Goal: Task Accomplishment & Management: Use online tool/utility

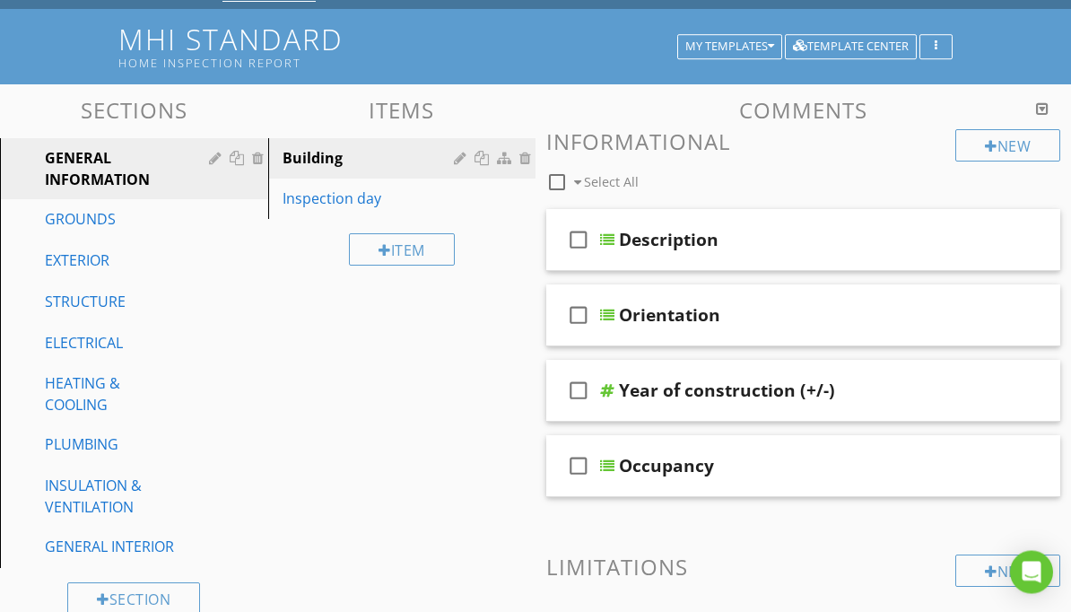
scroll to position [114, 0]
click at [88, 393] on div "HEATING & COOLING" at bounding box center [114, 393] width 138 height 43
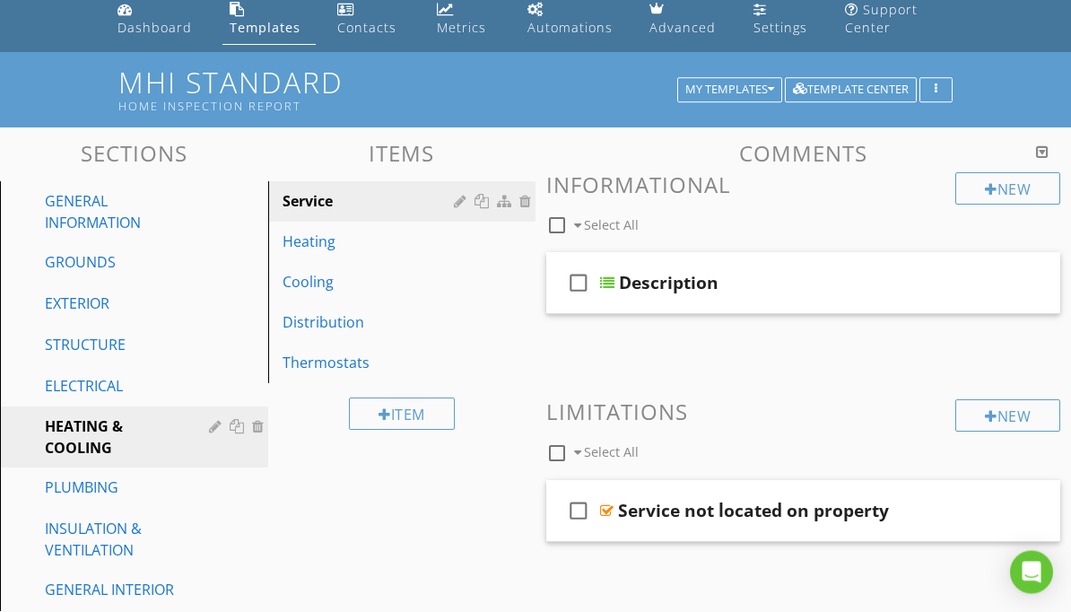
scroll to position [0, 0]
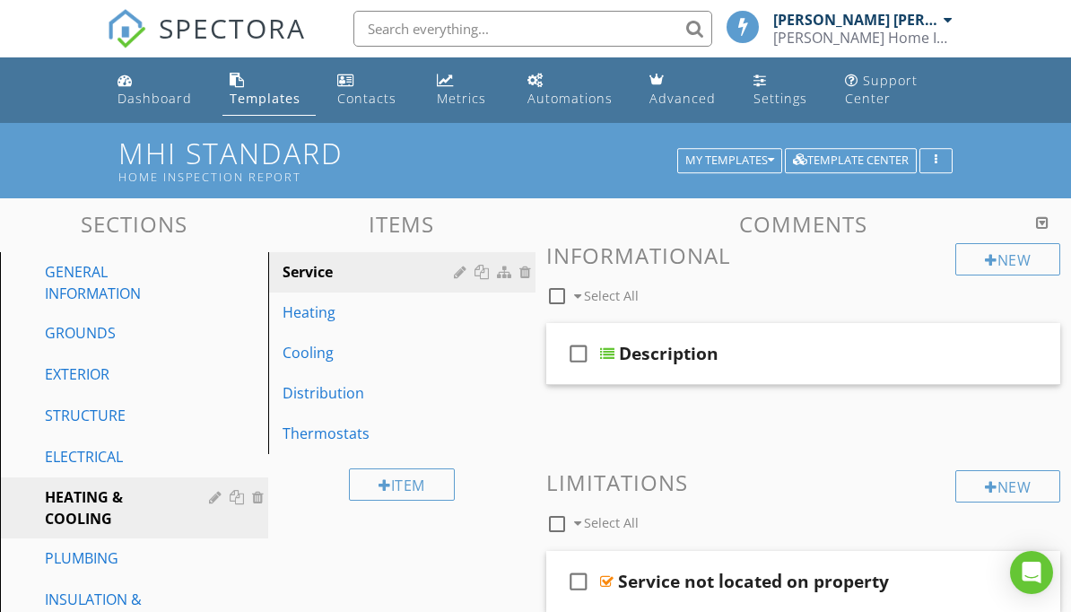
click at [332, 313] on div "Heating" at bounding box center [372, 312] width 178 height 22
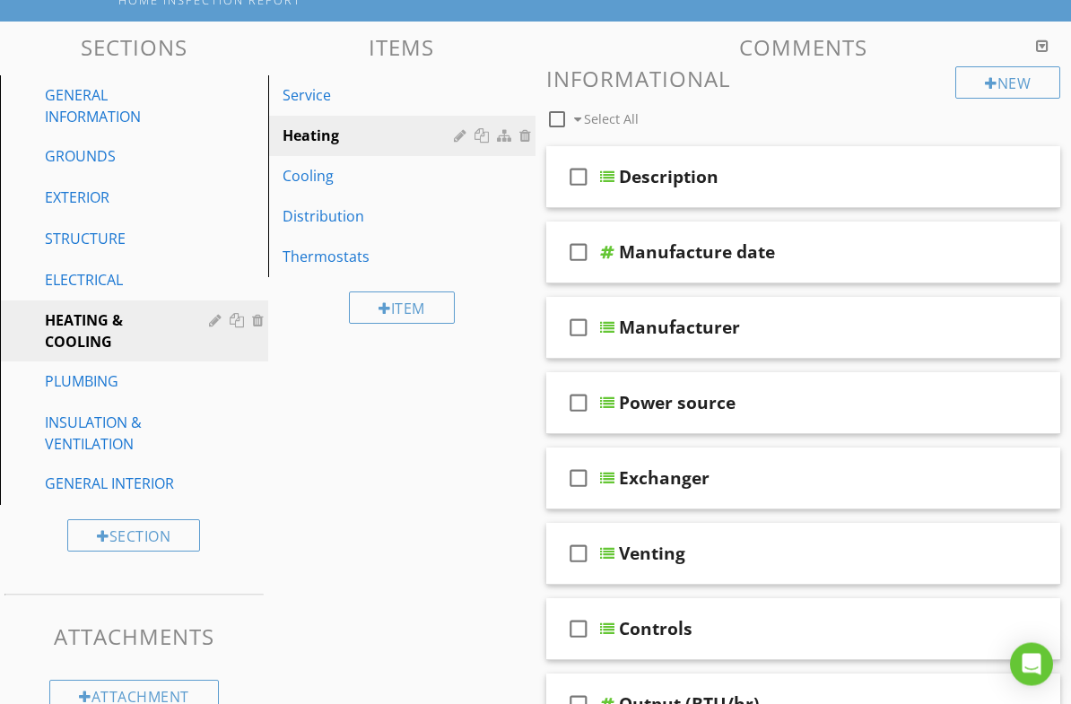
scroll to position [257, 0]
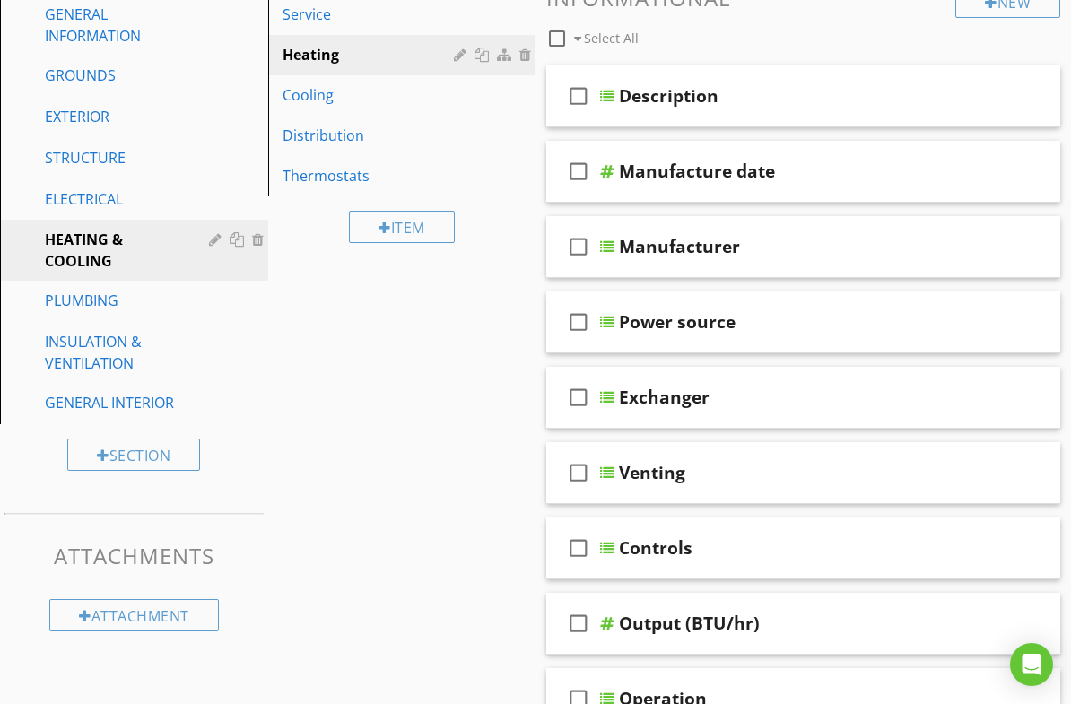
click at [125, 302] on div "PLUMBING" at bounding box center [114, 301] width 138 height 22
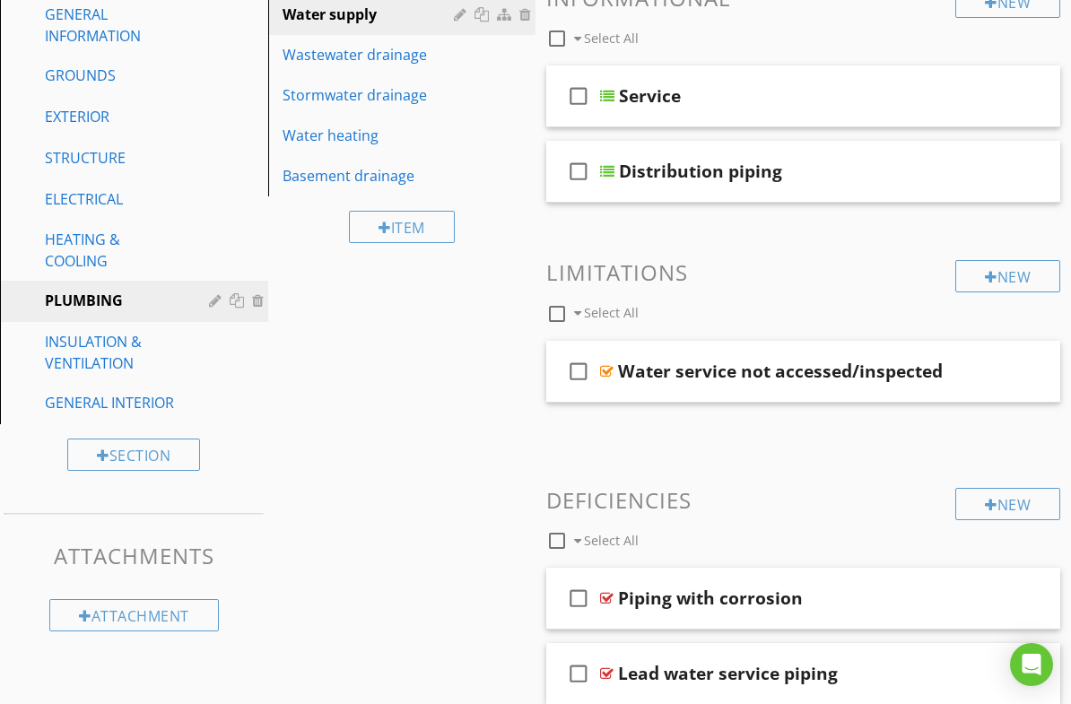
click at [116, 354] on div "INSULATION & VENTILATION" at bounding box center [114, 352] width 138 height 43
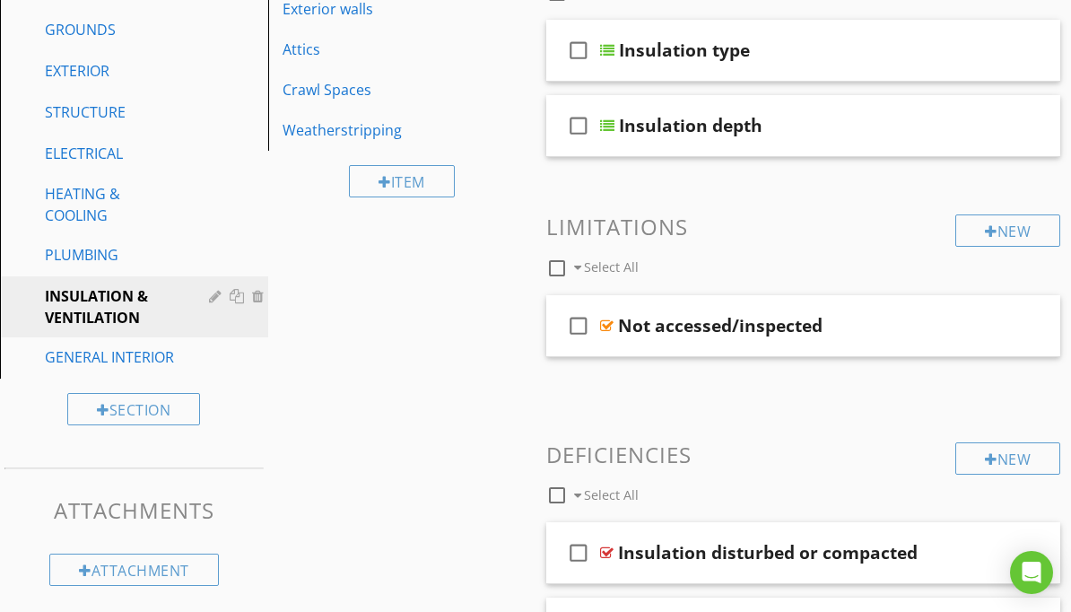
scroll to position [244, 0]
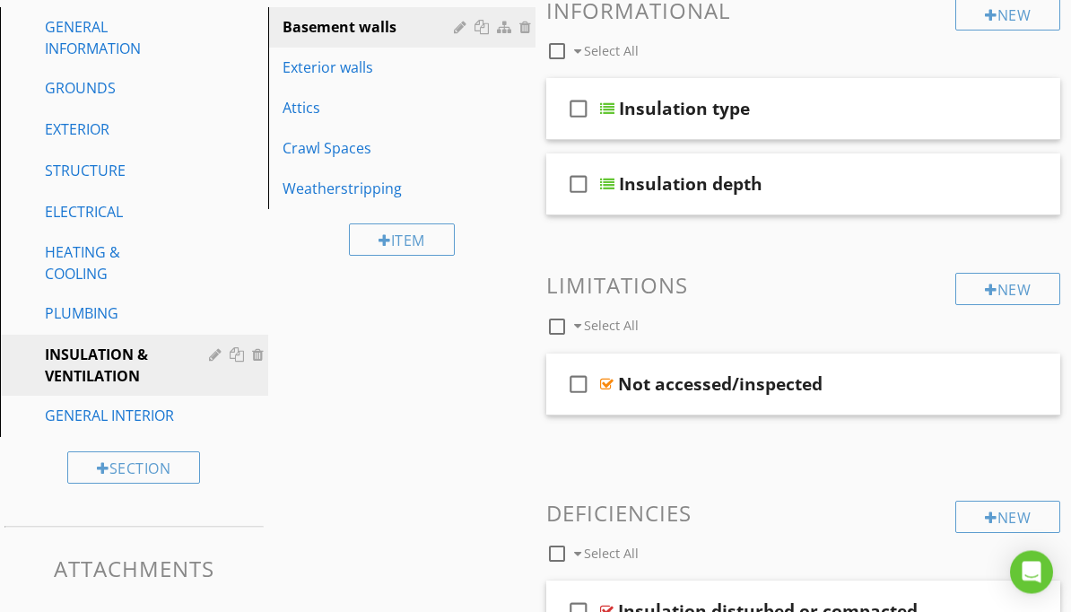
click at [833, 110] on div "Insulation type" at bounding box center [798, 110] width 359 height 22
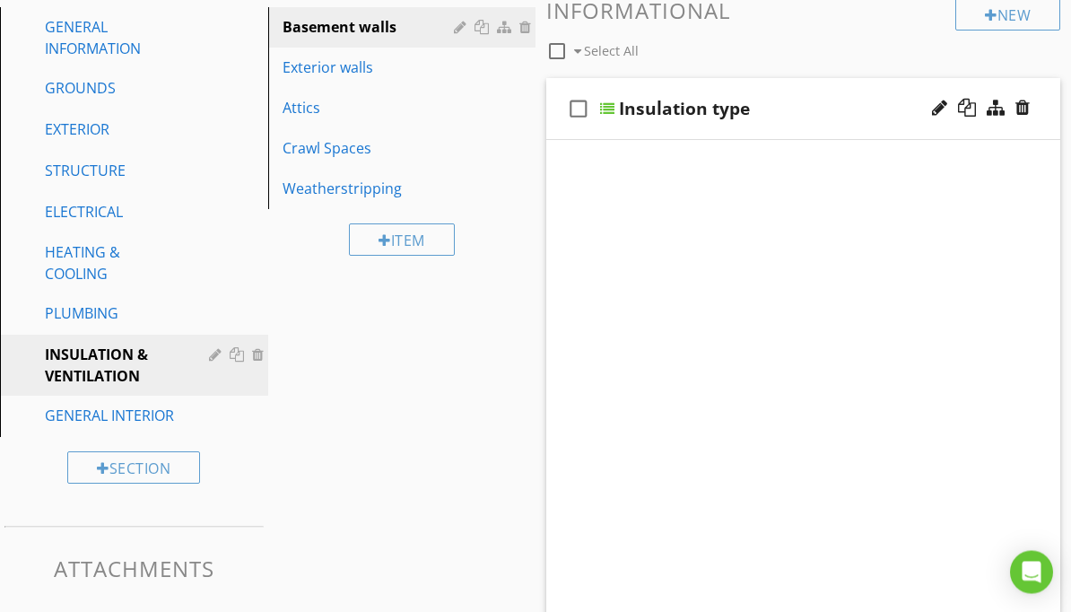
scroll to position [245, 0]
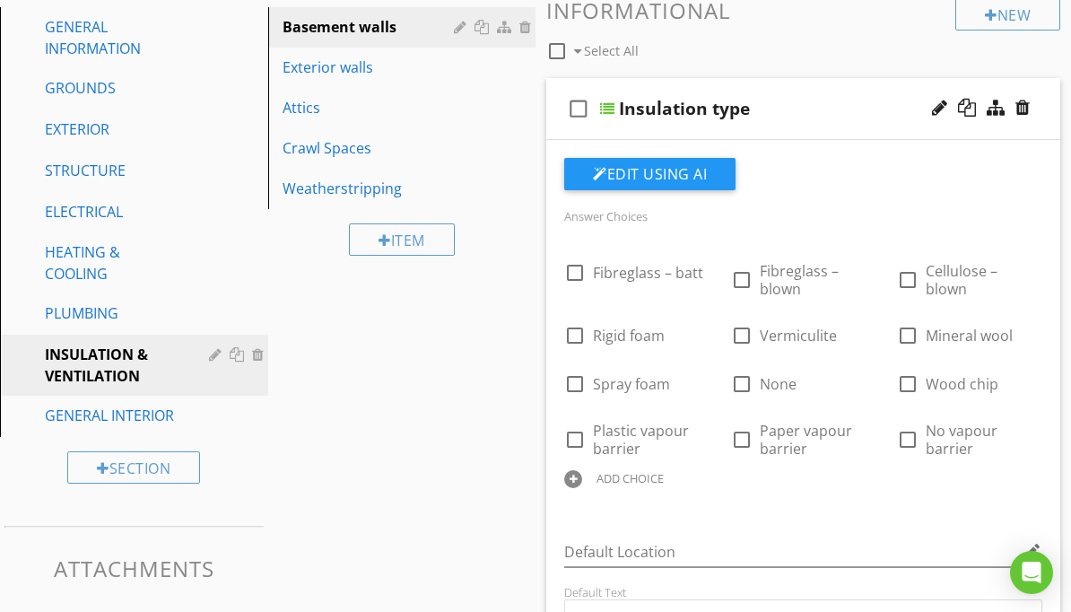
click at [361, 68] on div "Exterior walls" at bounding box center [372, 68] width 178 height 22
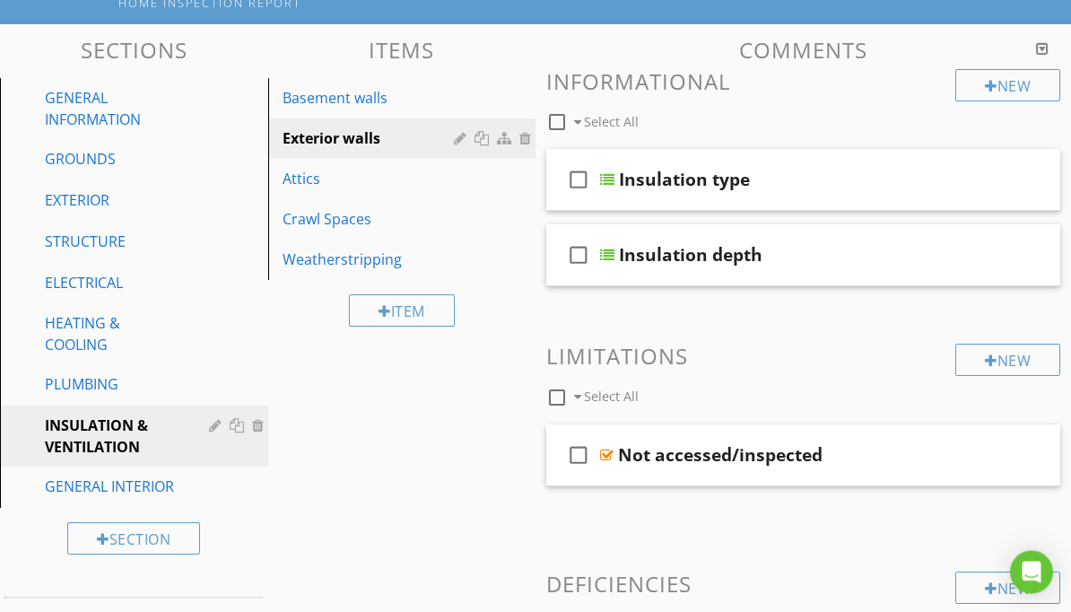
scroll to position [109, 0]
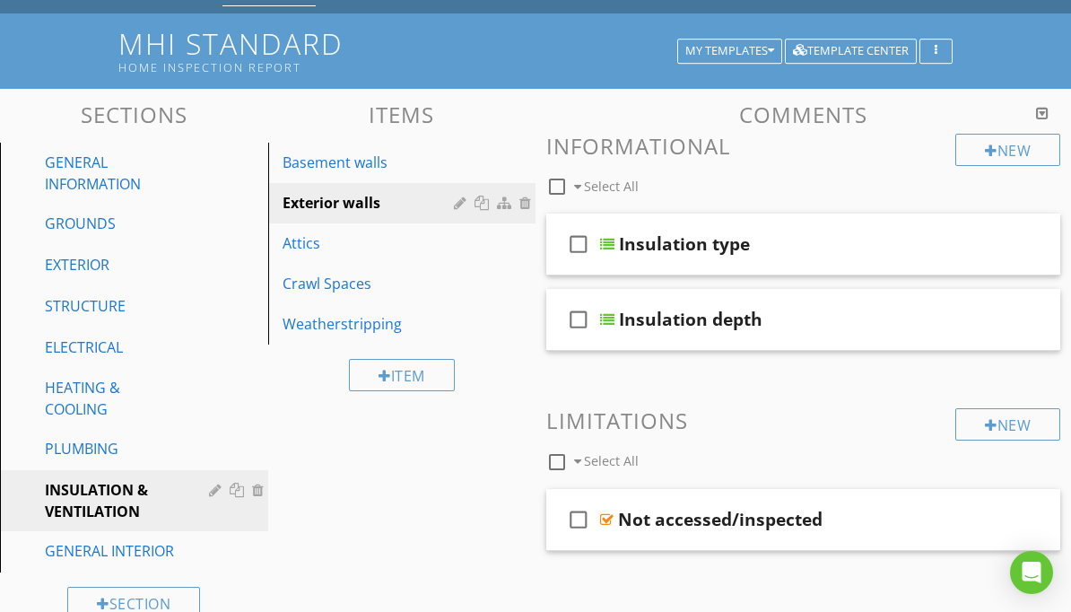
click at [379, 157] on div "Basement walls" at bounding box center [372, 163] width 178 height 22
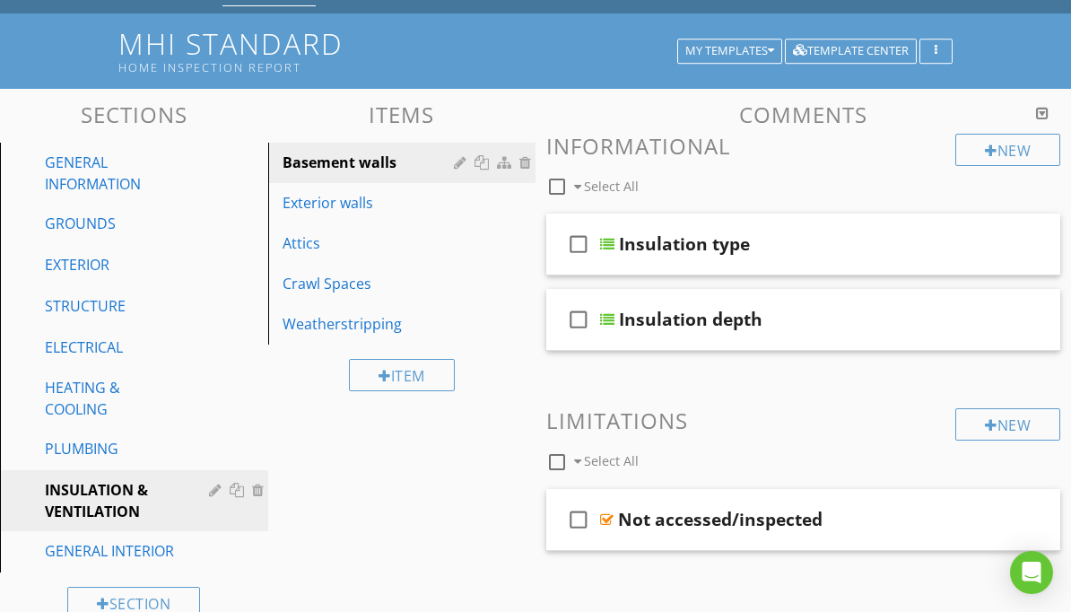
click at [350, 286] on div "Crawl Spaces" at bounding box center [372, 284] width 178 height 22
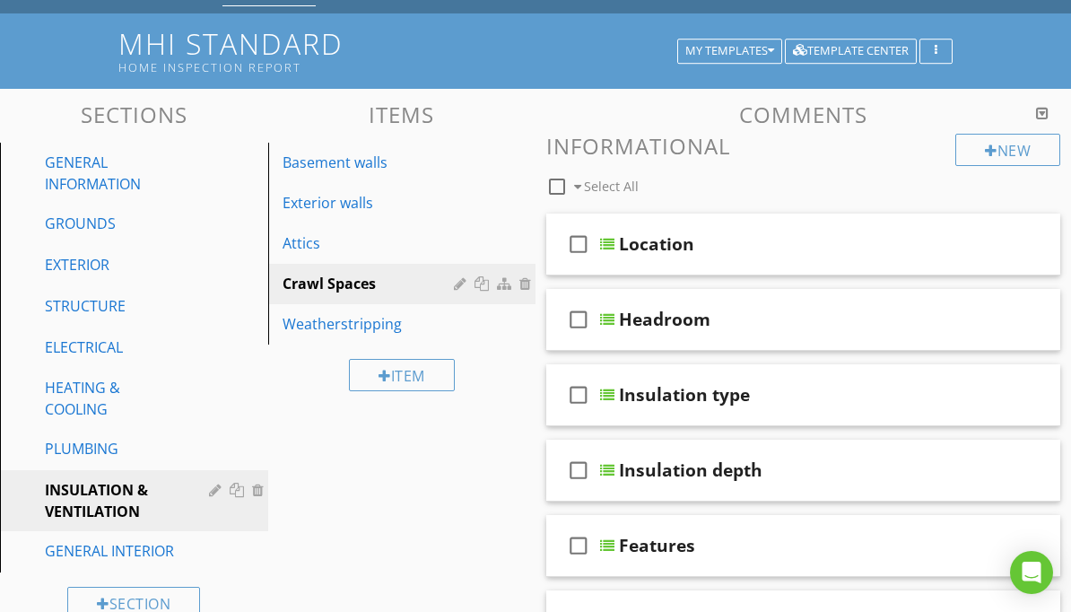
click at [340, 247] on div "Attics" at bounding box center [372, 243] width 178 height 22
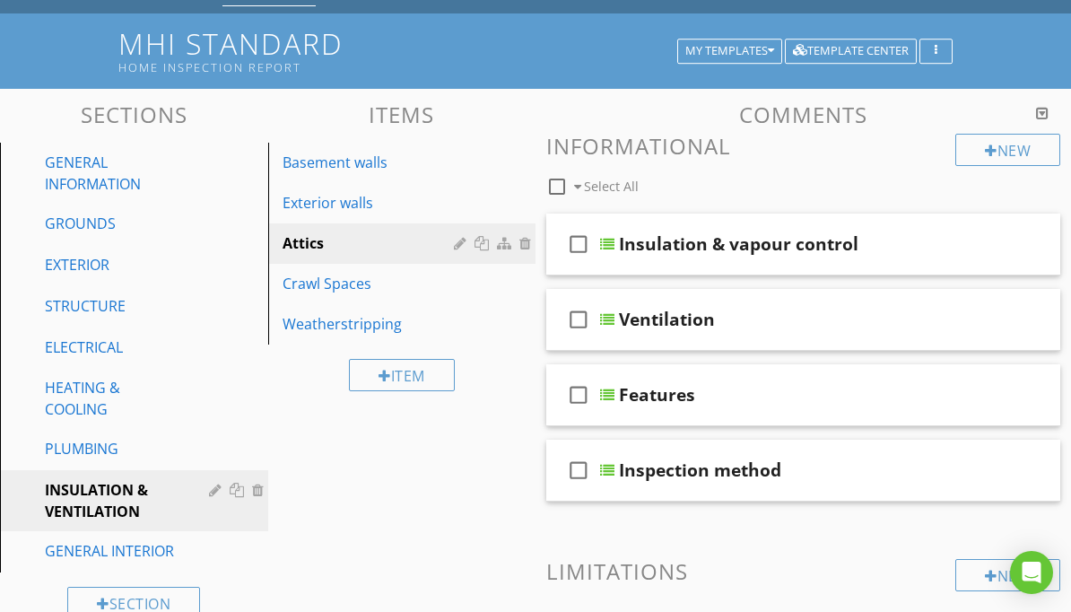
click at [942, 234] on div at bounding box center [939, 243] width 15 height 18
click at [894, 243] on input "Insulation & vapour control" at bounding box center [798, 246] width 359 height 30
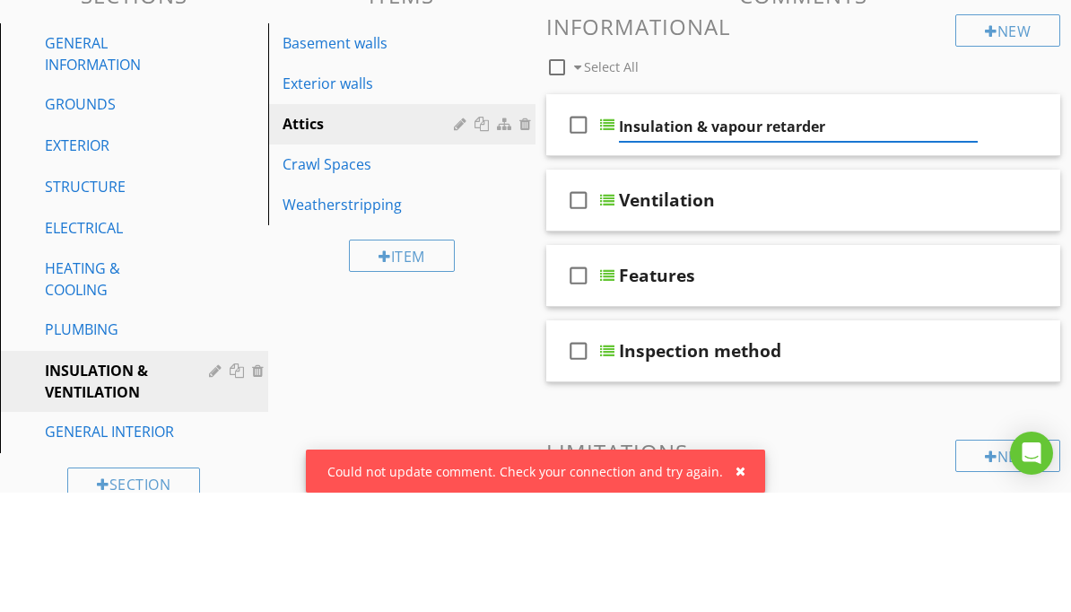
type input "Insulation & vapour retarders"
click at [880, 134] on h3 "Informational" at bounding box center [803, 146] width 514 height 24
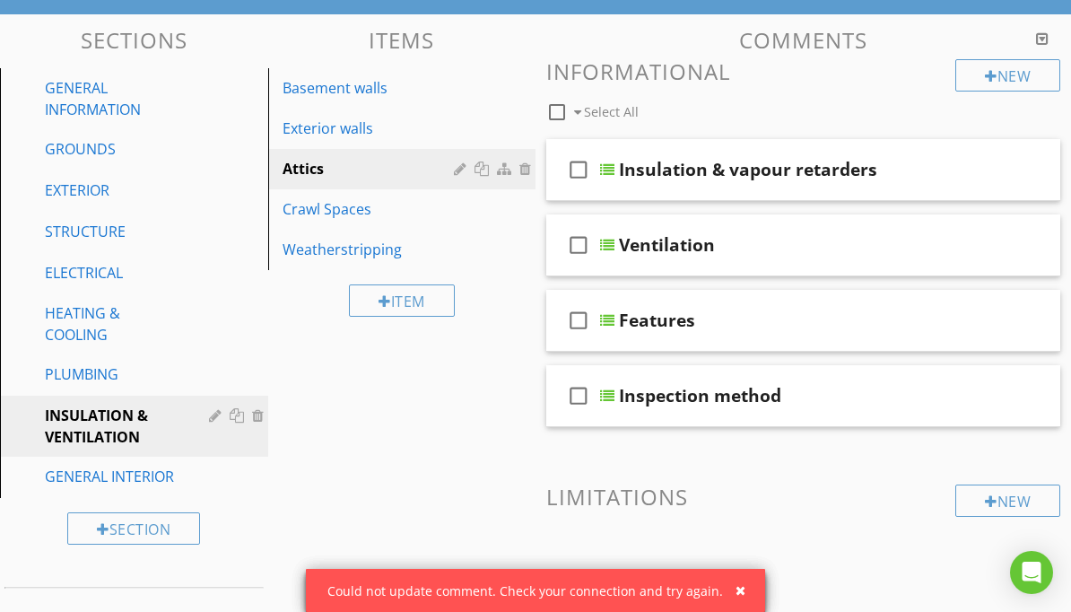
scroll to position [155, 0]
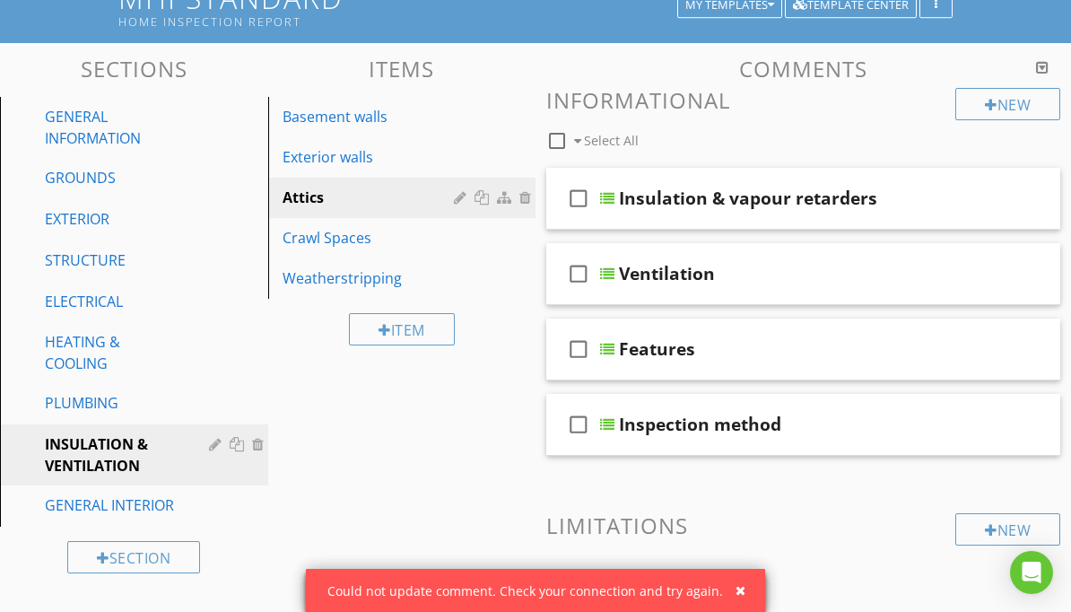
click at [975, 203] on div at bounding box center [967, 197] width 18 height 18
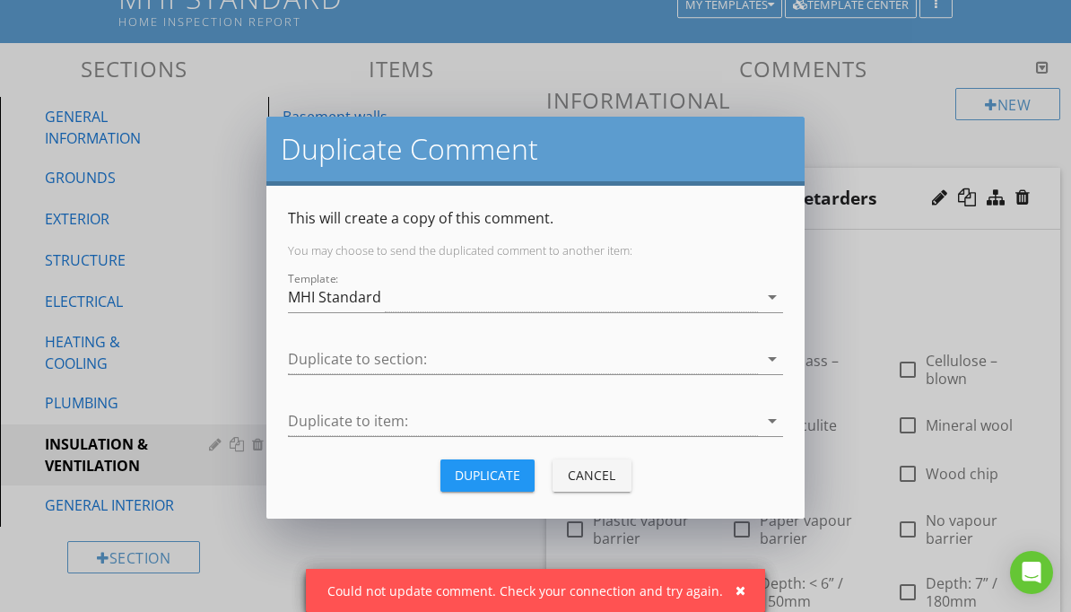
click at [762, 354] on icon "arrow_drop_down" at bounding box center [773, 359] width 22 height 22
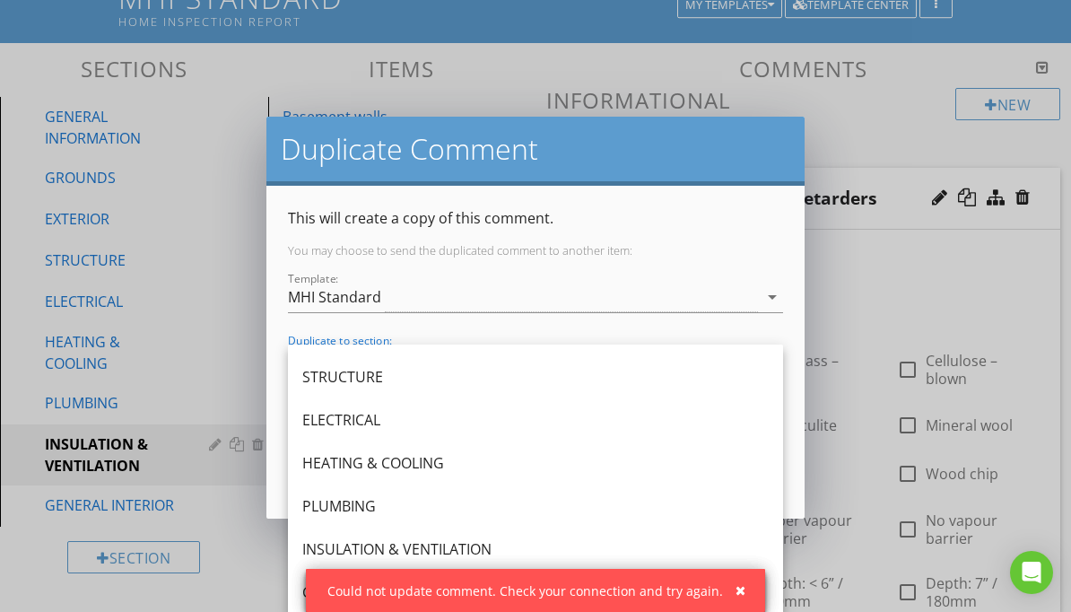
scroll to position [118, 0]
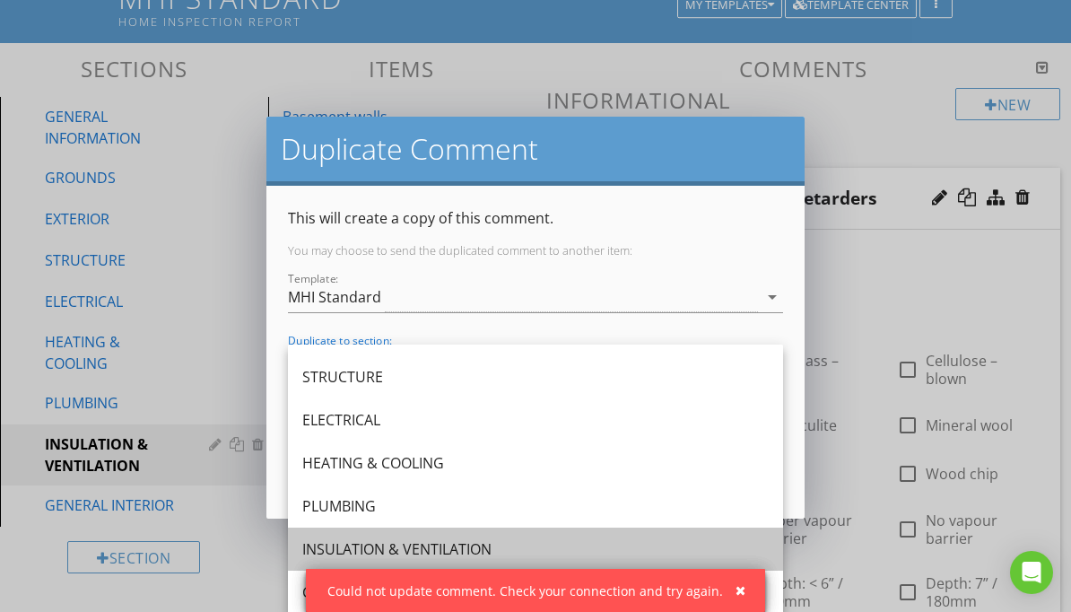
click at [470, 554] on div "INSULATION & VENTILATION" at bounding box center [535, 549] width 467 height 22
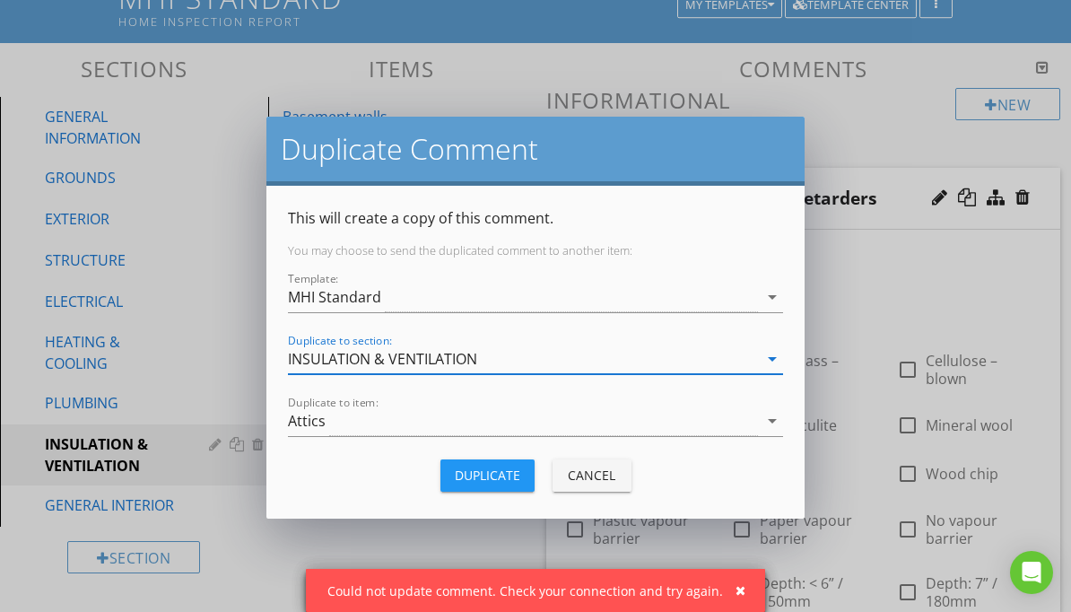
click at [537, 415] on div "Attics" at bounding box center [523, 421] width 470 height 30
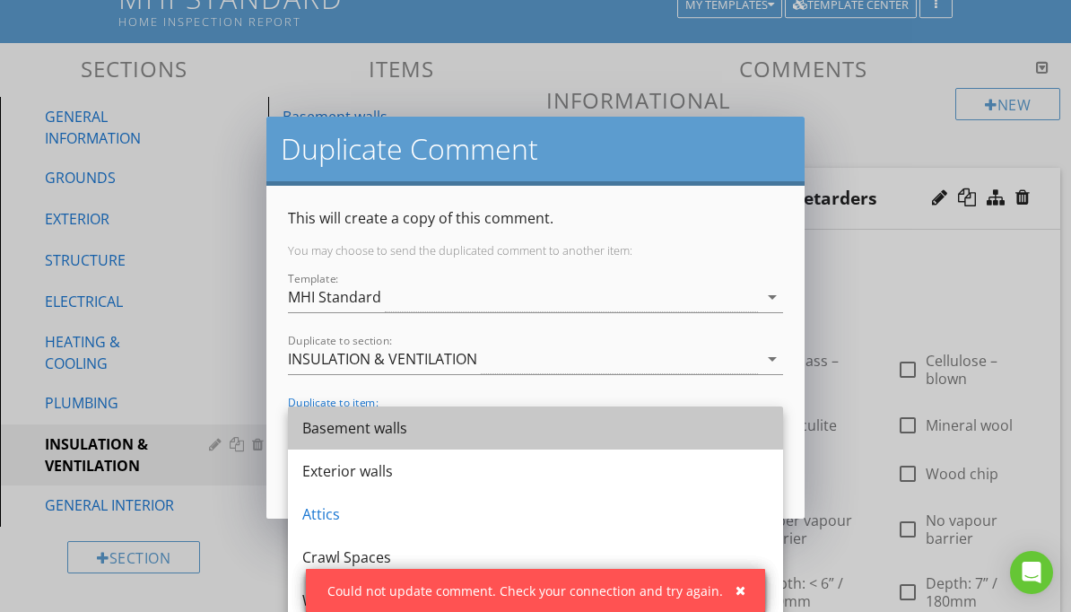
click at [562, 426] on div "Basement walls" at bounding box center [535, 428] width 467 height 22
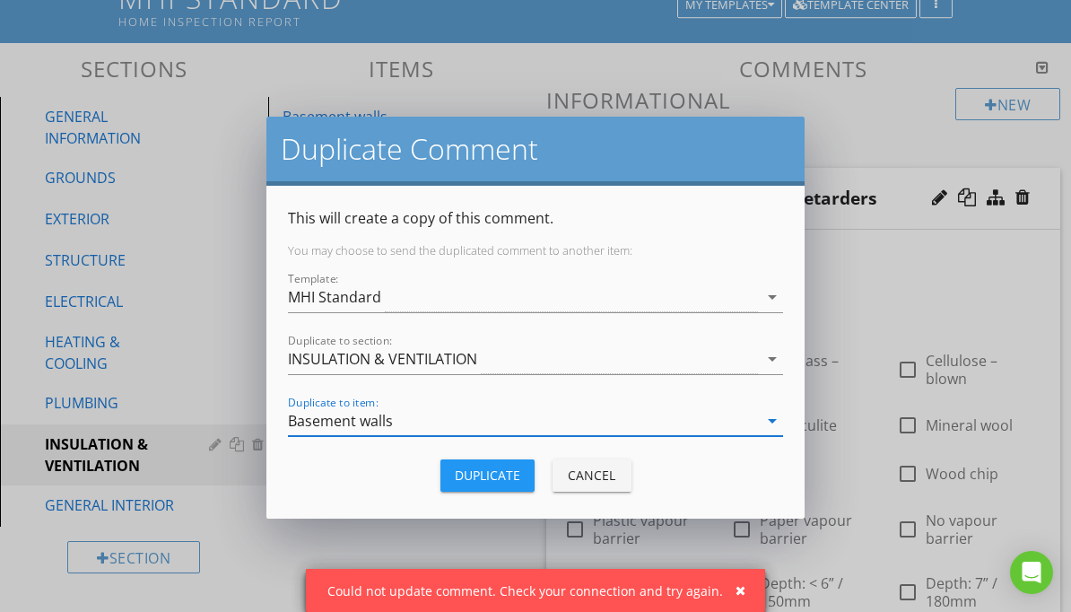
click at [505, 480] on div "Duplicate" at bounding box center [487, 475] width 65 height 19
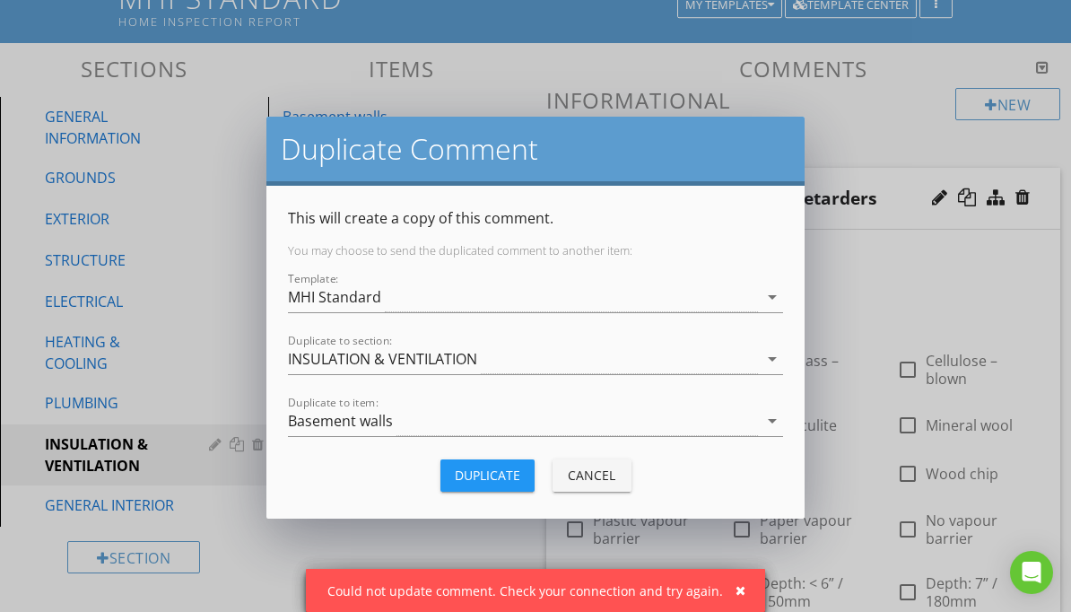
click at [484, 484] on div "Duplicate" at bounding box center [487, 475] width 65 height 19
click at [594, 477] on div "Cancel" at bounding box center [592, 475] width 50 height 19
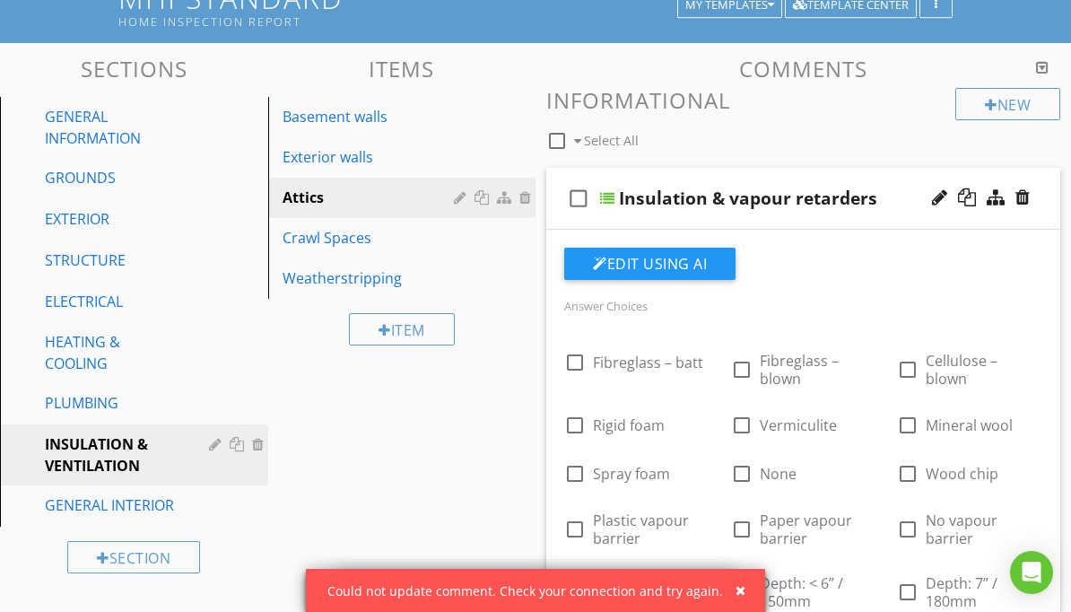
click at [356, 116] on div "Basement walls" at bounding box center [372, 117] width 178 height 22
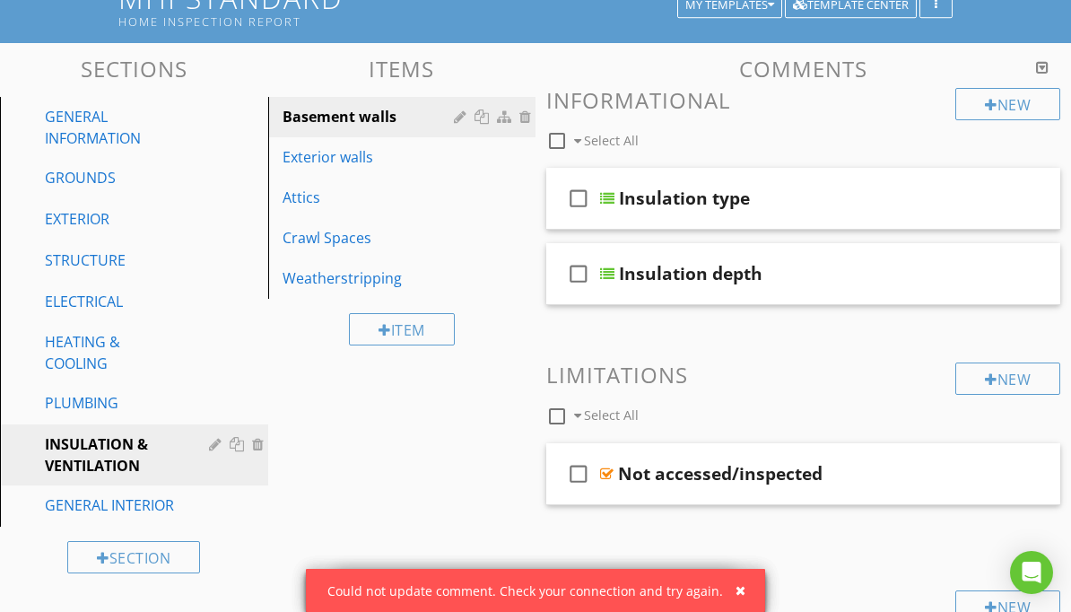
click at [349, 205] on div "Attics" at bounding box center [372, 198] width 178 height 22
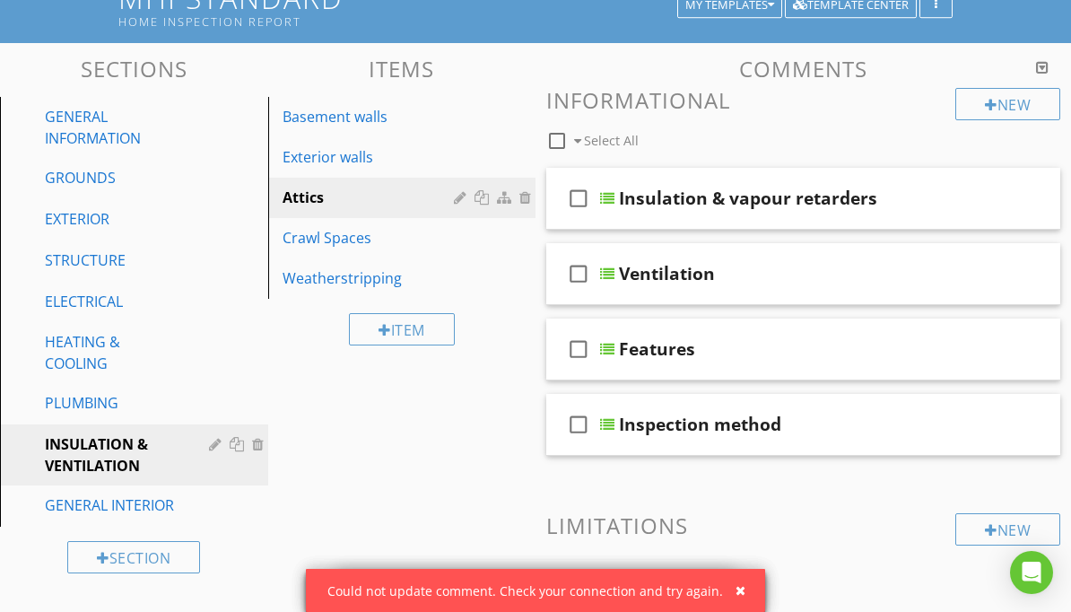
click at [897, 185] on div "check_box_outline_blank Insulation & vapour retarders" at bounding box center [803, 199] width 514 height 62
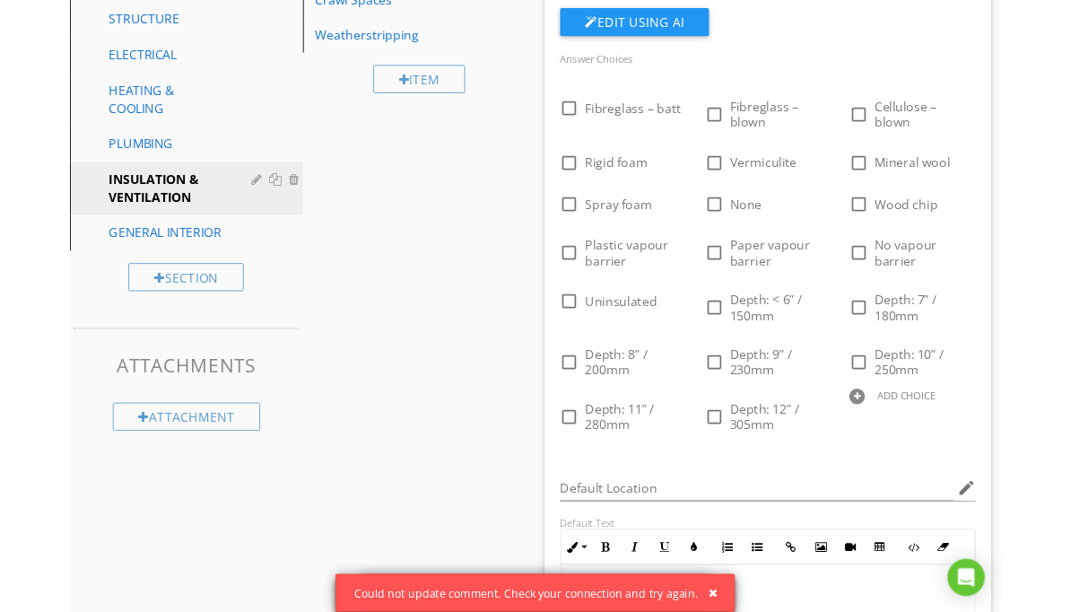
scroll to position [394, 0]
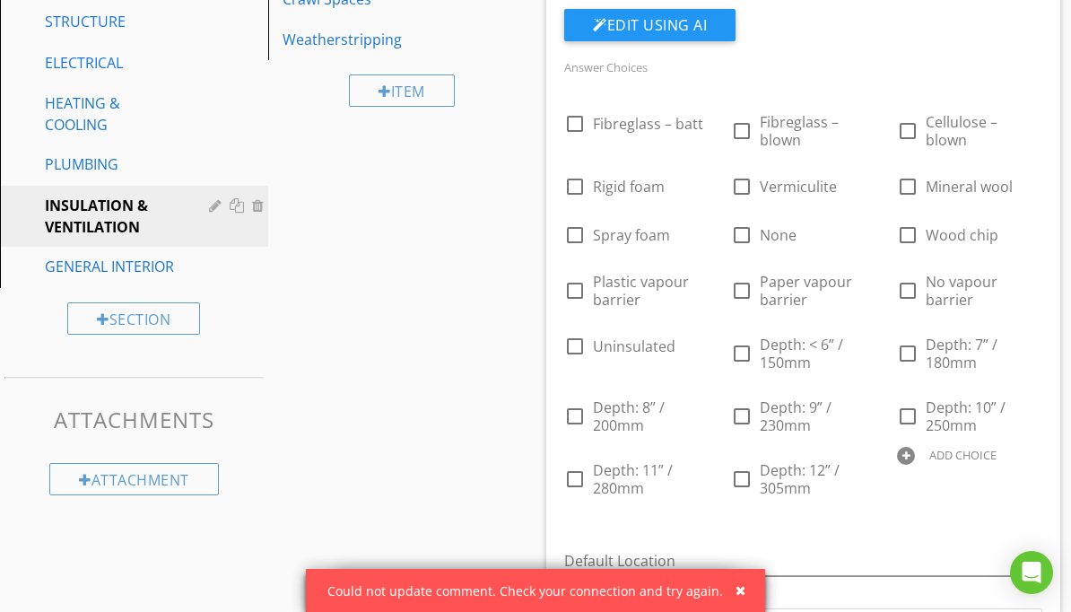
click at [897, 465] on div at bounding box center [906, 456] width 18 height 18
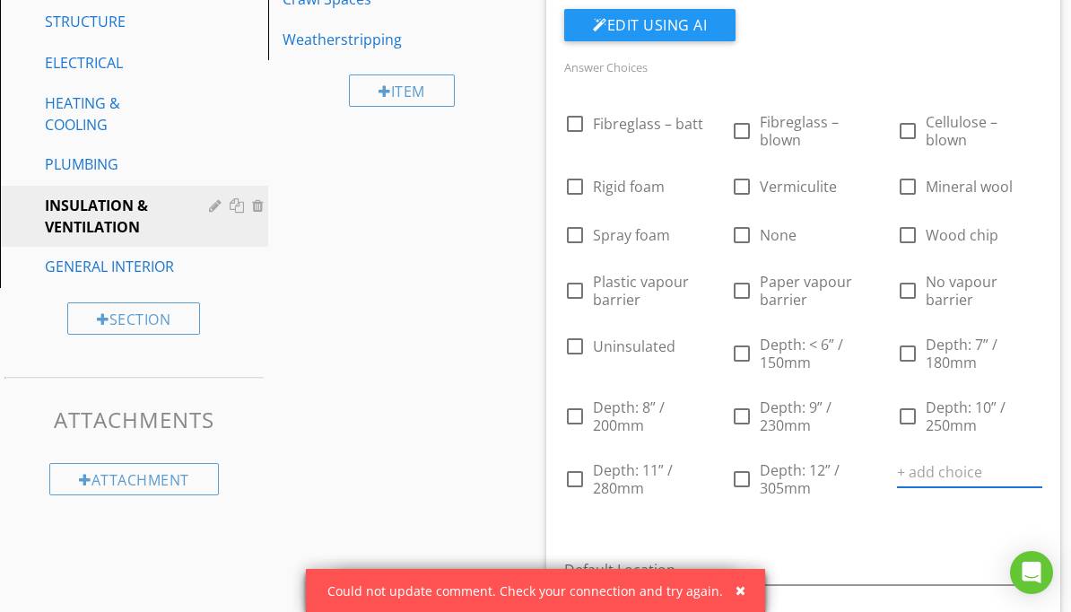
click at [897, 487] on input "text" at bounding box center [969, 473] width 145 height 30
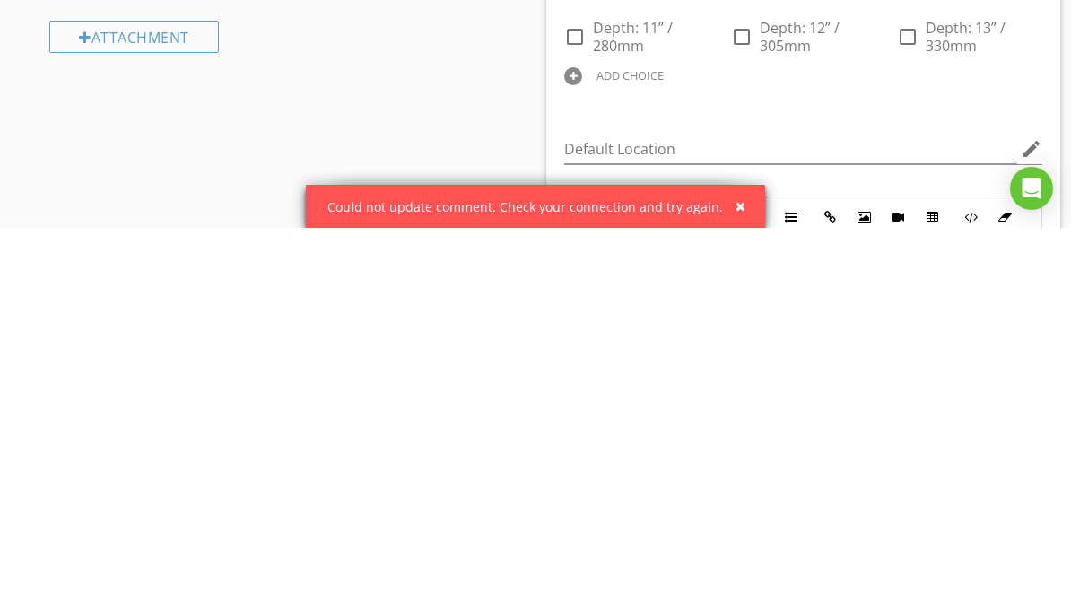
scroll to position [836, 0]
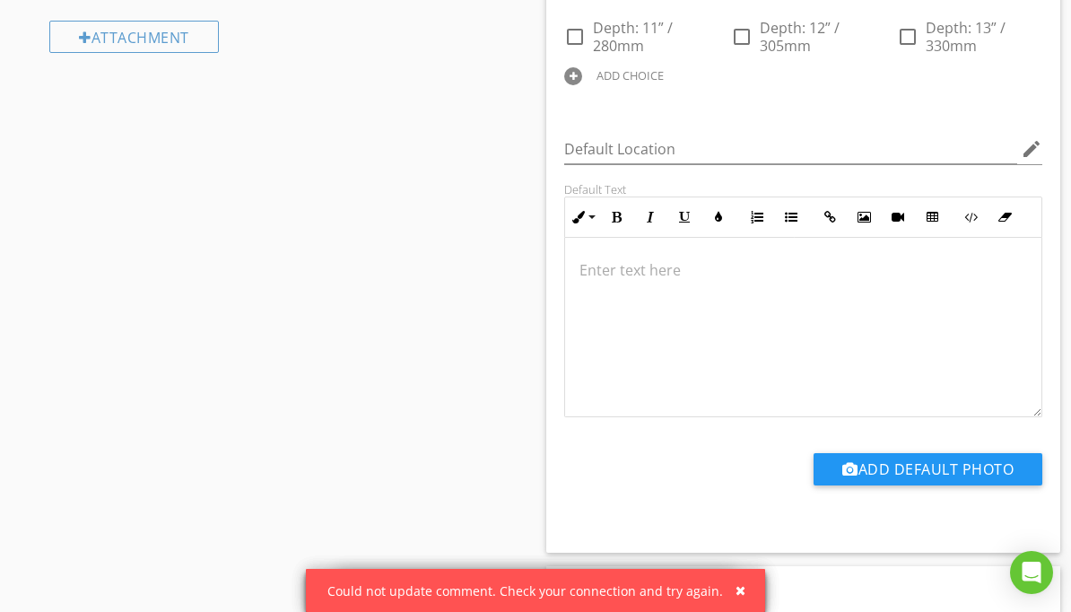
click at [582, 85] on div at bounding box center [573, 76] width 18 height 18
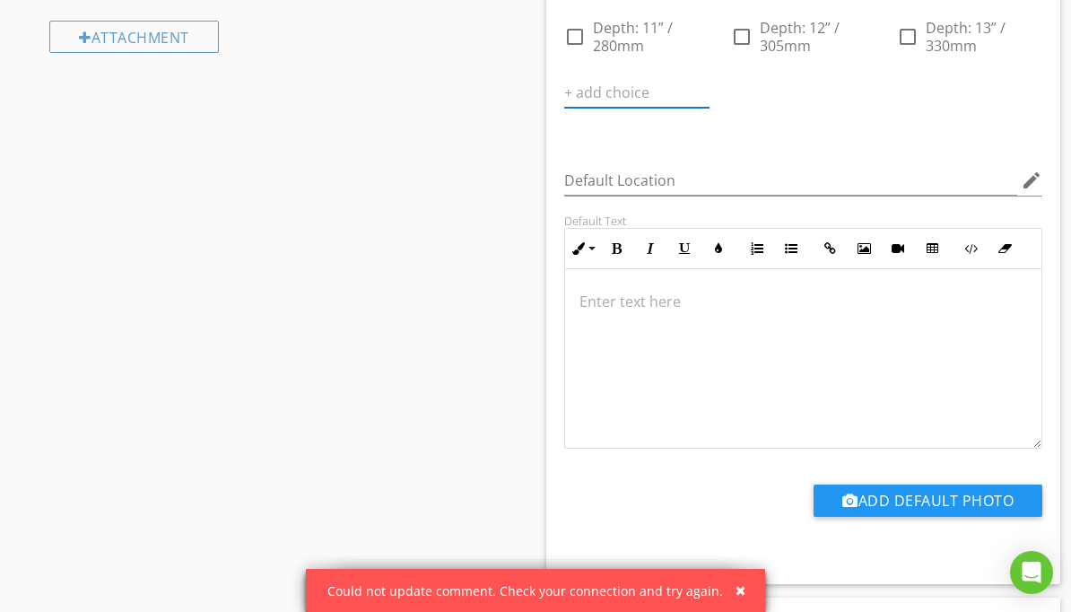
click at [710, 108] on input "text" at bounding box center [636, 93] width 145 height 30
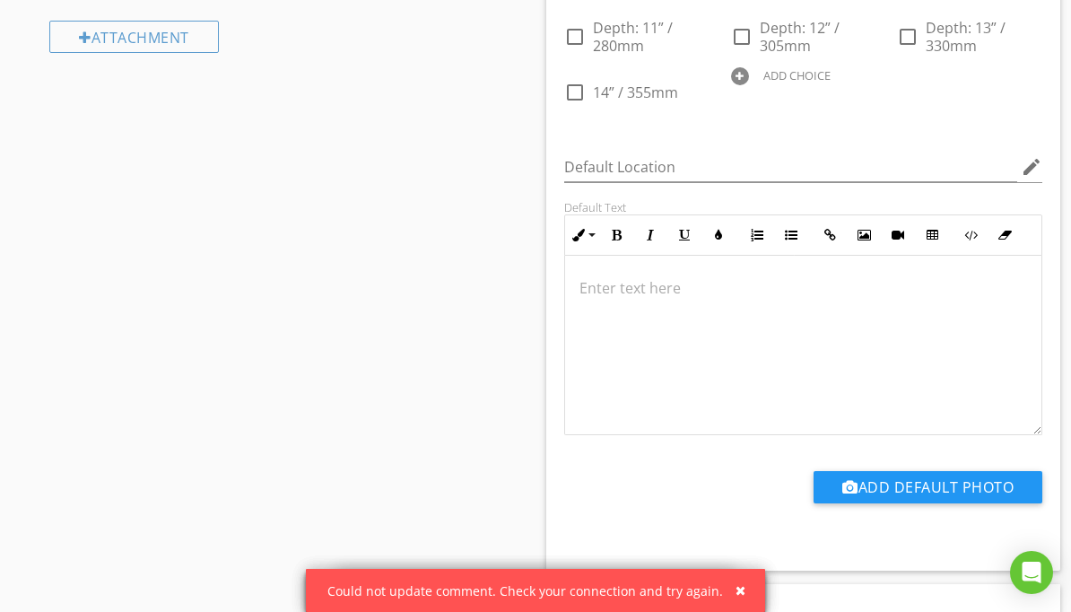
click at [749, 85] on div at bounding box center [740, 76] width 18 height 18
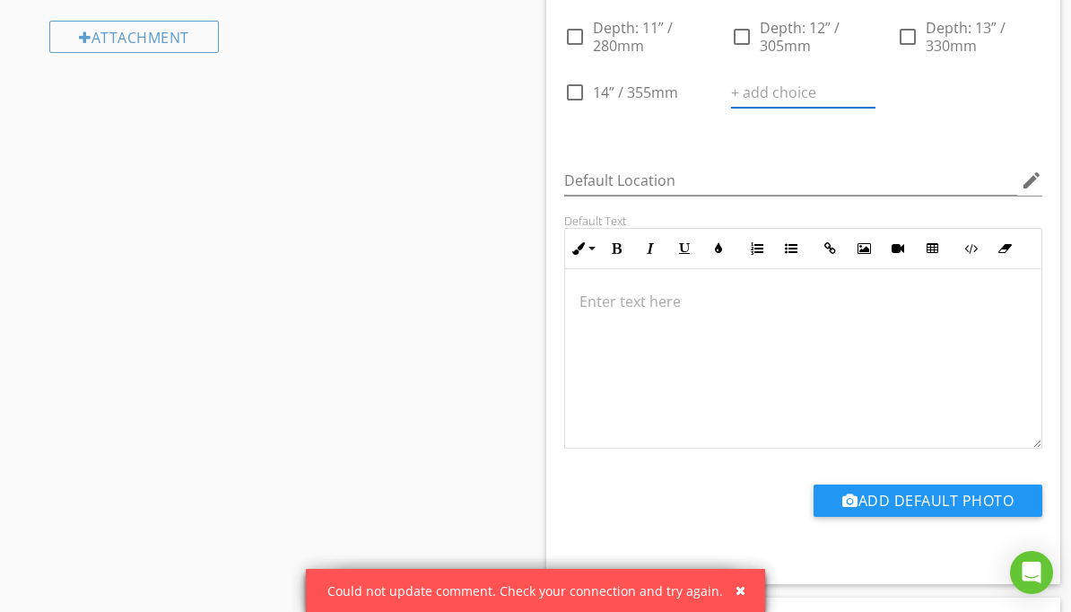
click at [877, 108] on input "text" at bounding box center [803, 93] width 145 height 30
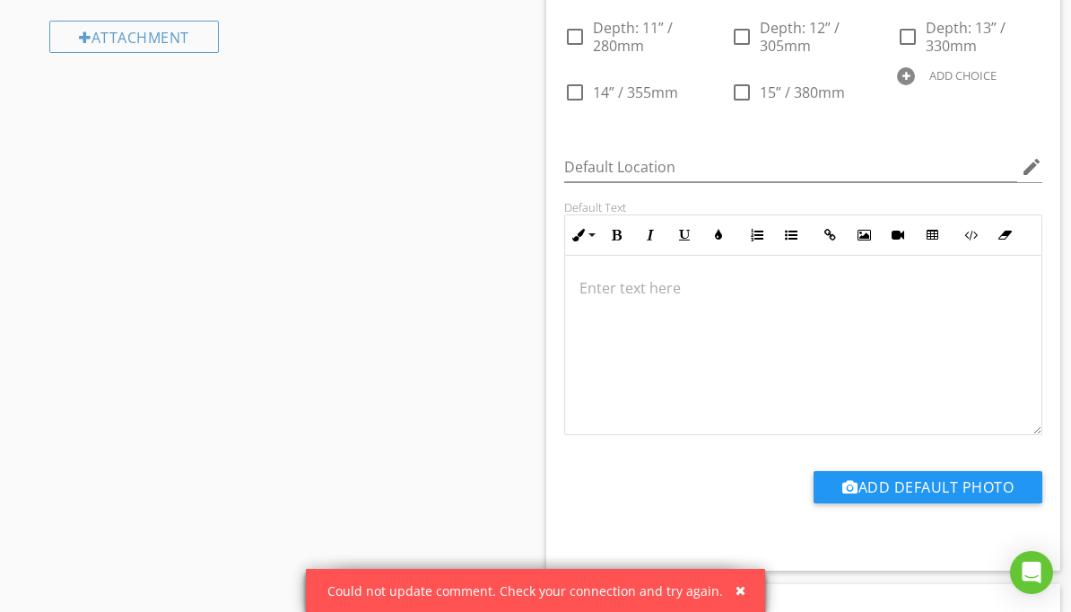
click at [897, 85] on div at bounding box center [906, 76] width 18 height 18
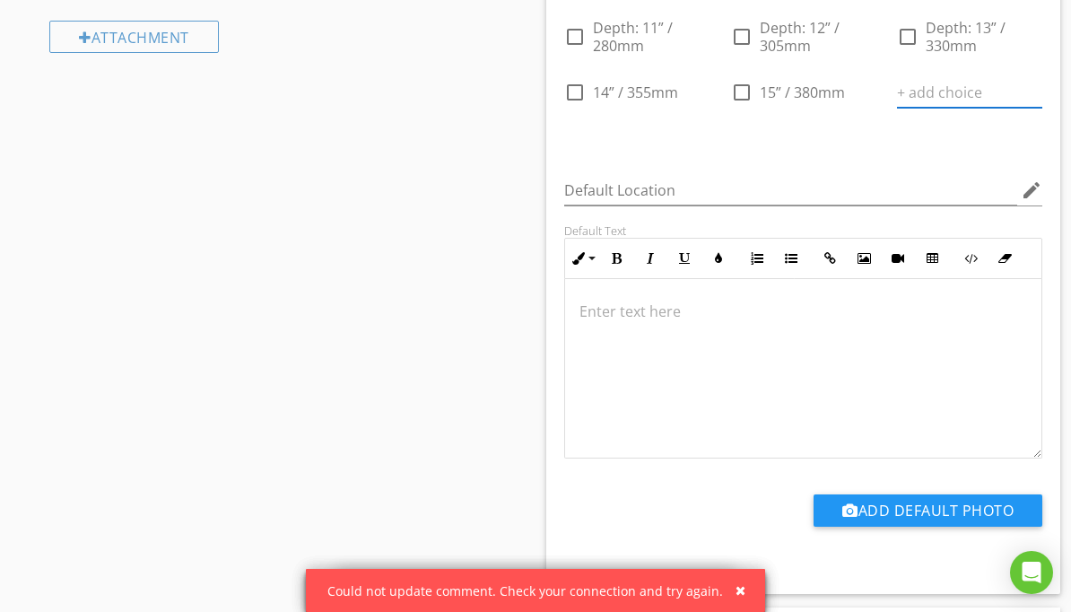
click at [897, 108] on input "text" at bounding box center [969, 93] width 145 height 30
click at [897, 108] on input "16” /" at bounding box center [957, 93] width 120 height 30
click at [897, 108] on input "16” / 405mm" at bounding box center [957, 93] width 120 height 30
click at [897, 108] on input "Depth: 16” / 405mm" at bounding box center [957, 93] width 120 height 30
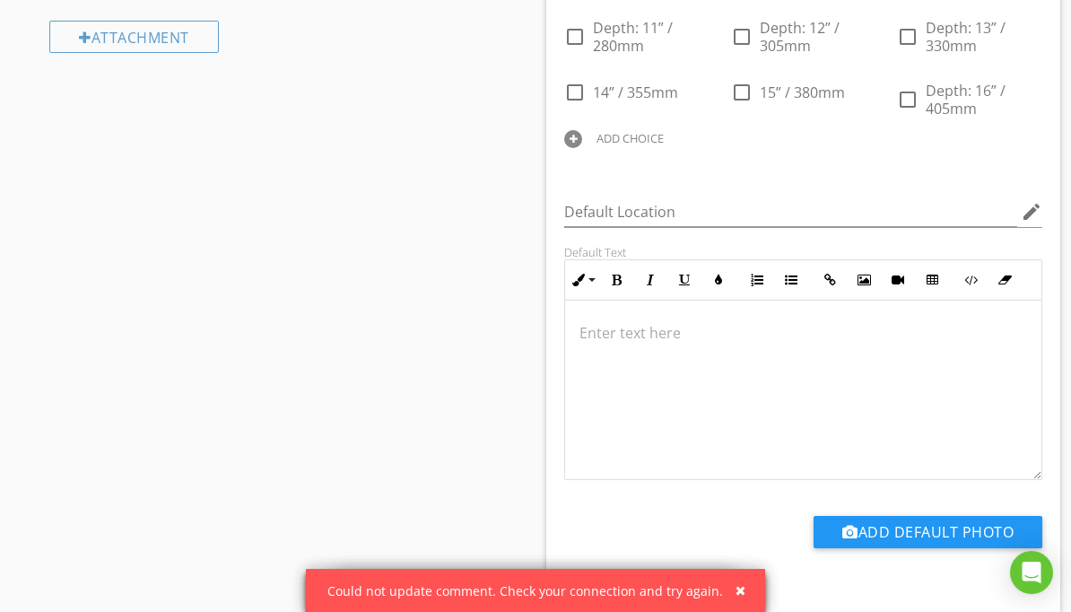
click at [582, 148] on div at bounding box center [573, 139] width 18 height 18
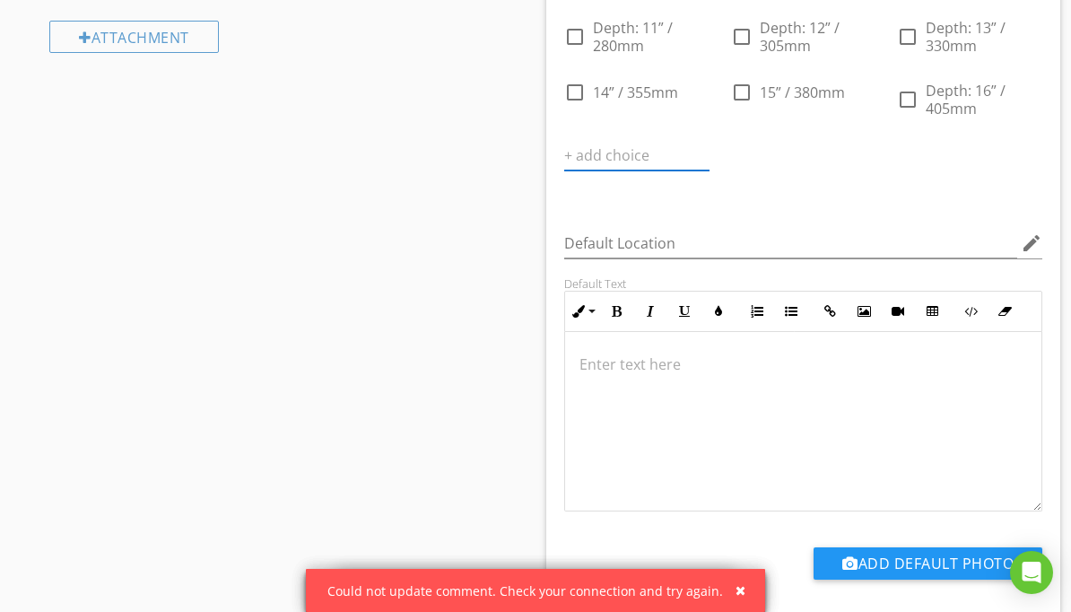
click at [710, 170] on input "text" at bounding box center [636, 156] width 145 height 30
paste input "depth:"
click at [685, 161] on input "depth:" at bounding box center [624, 156] width 120 height 30
click at [685, 170] on input "Depth:" at bounding box center [624, 156] width 120 height 30
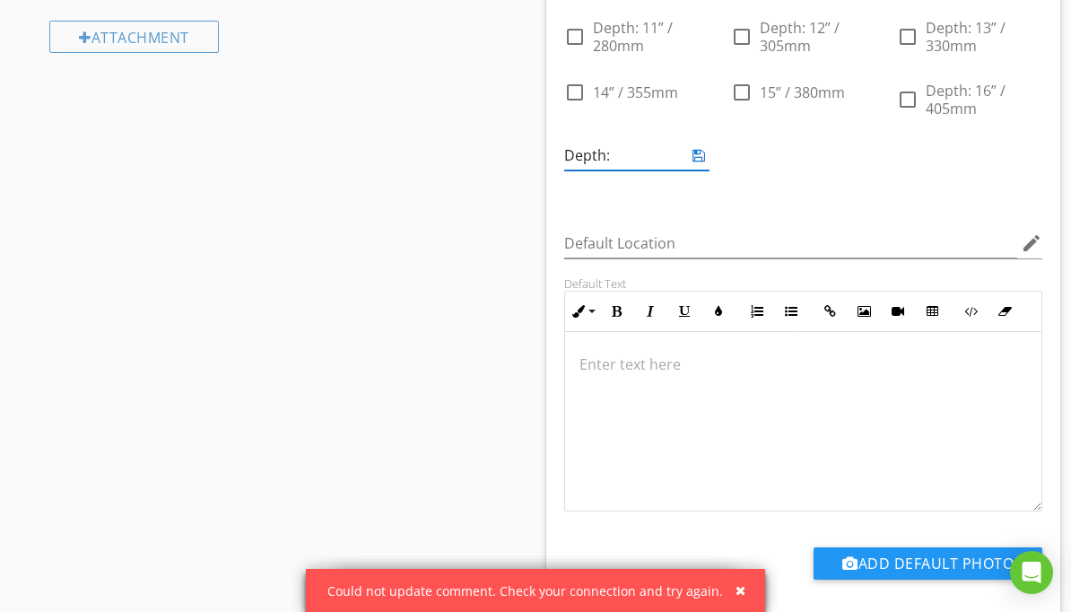
click at [685, 170] on input "Depth:" at bounding box center [624, 156] width 120 height 30
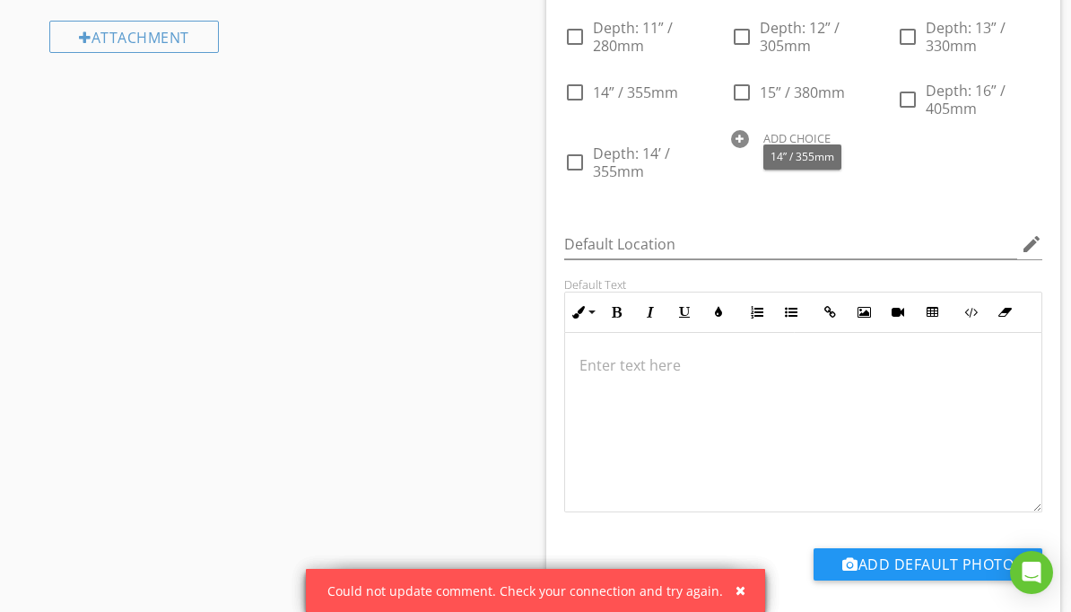
click at [0, 0] on div at bounding box center [0, 0] width 0 height 0
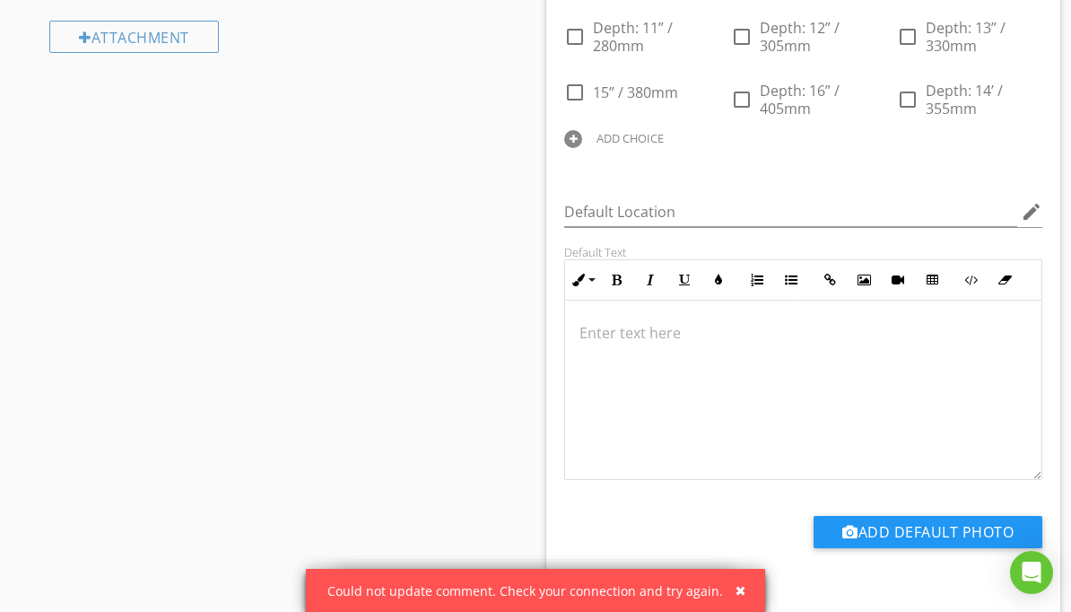
click at [582, 148] on div at bounding box center [573, 139] width 18 height 18
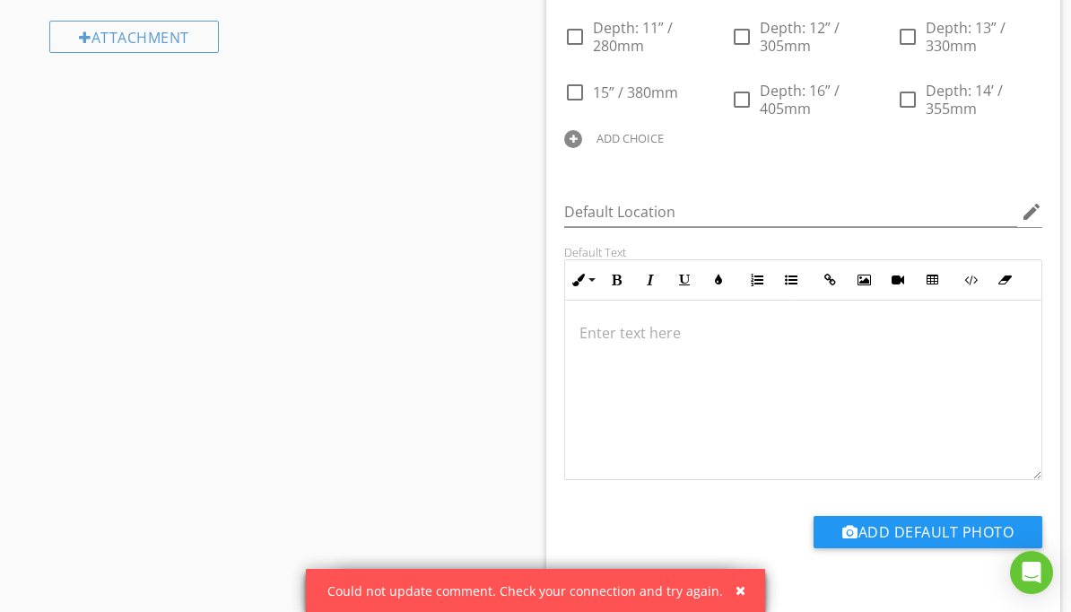
click at [582, 148] on div at bounding box center [573, 139] width 18 height 18
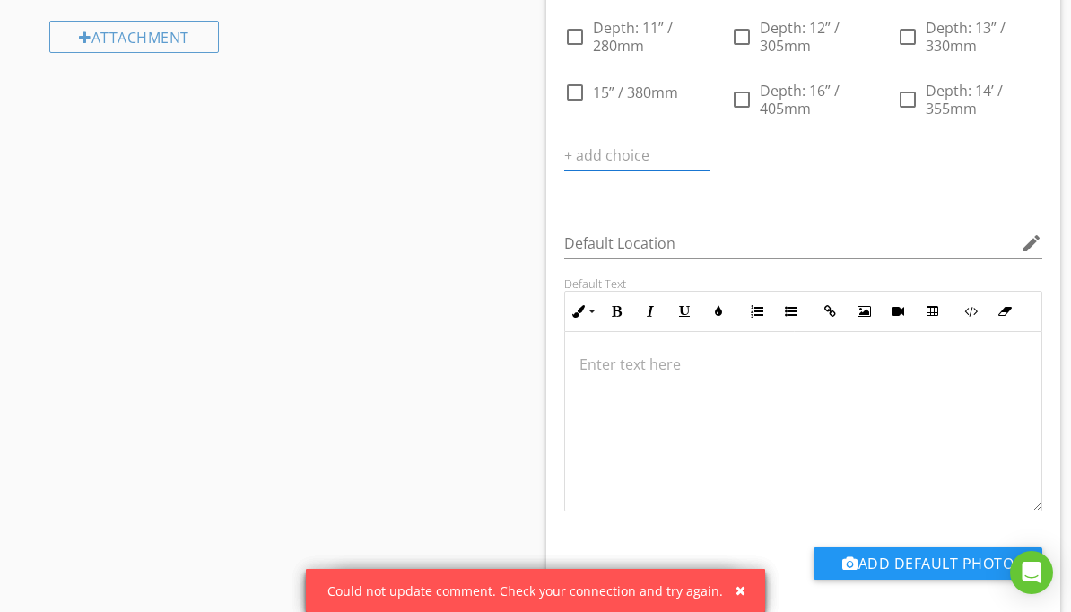
click at [710, 170] on input "text" at bounding box center [636, 156] width 145 height 30
paste input "depth:"
type input "depth: 15” / 380mm"
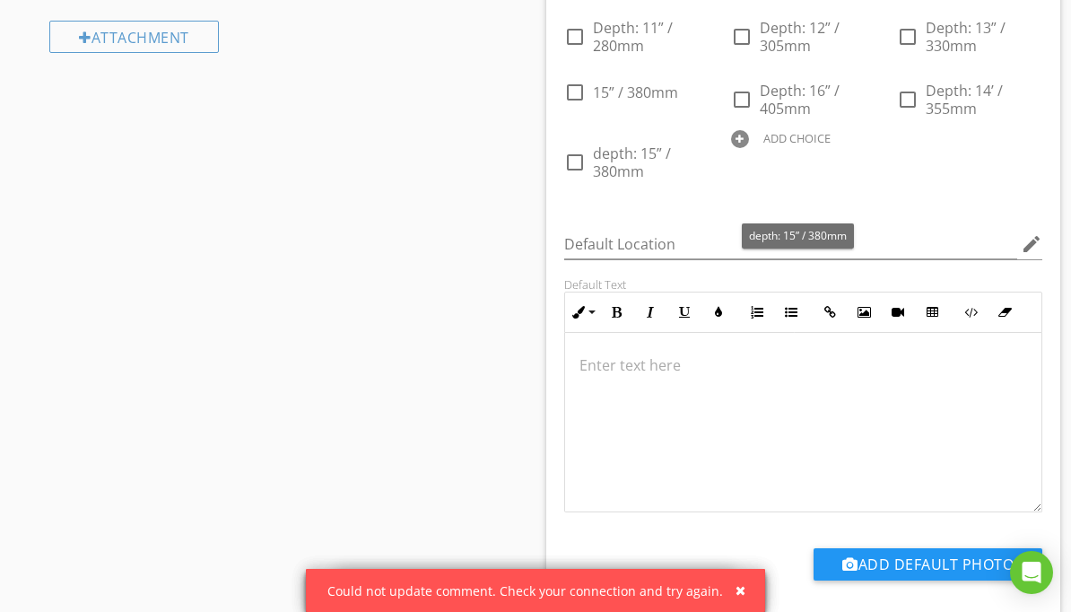
click at [0, 0] on div at bounding box center [0, 0] width 0 height 0
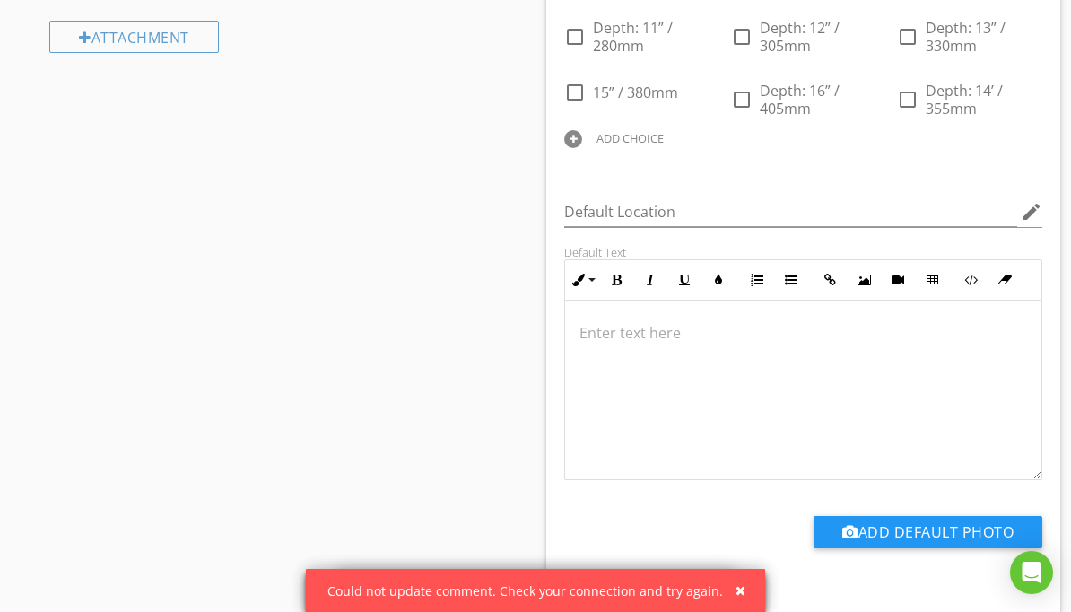
click at [664, 145] on div "ADD CHOICE" at bounding box center [630, 138] width 67 height 14
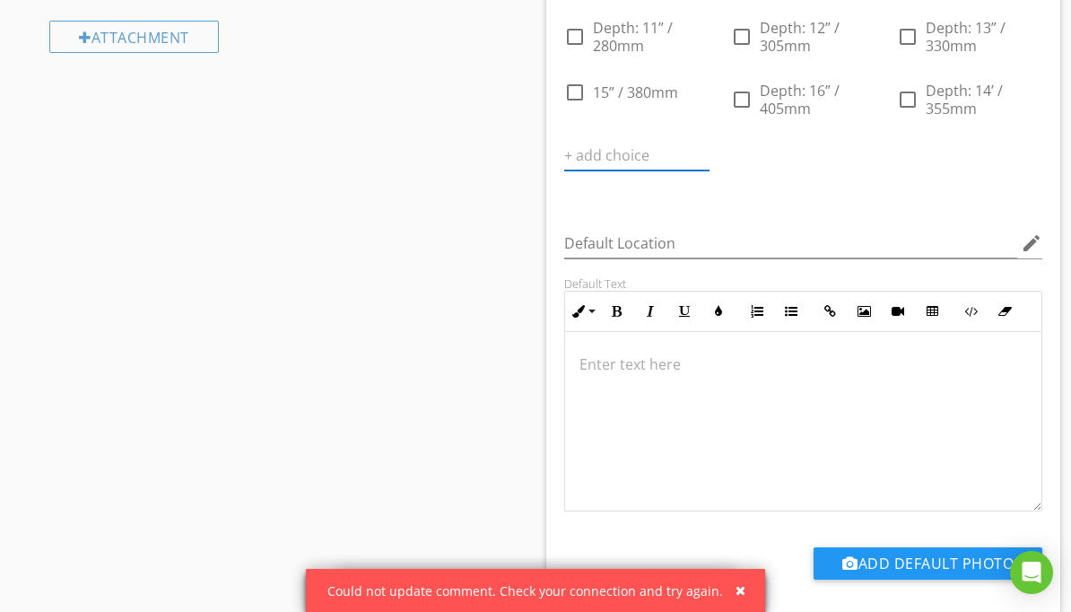
click at [710, 170] on input "text" at bounding box center [636, 156] width 145 height 30
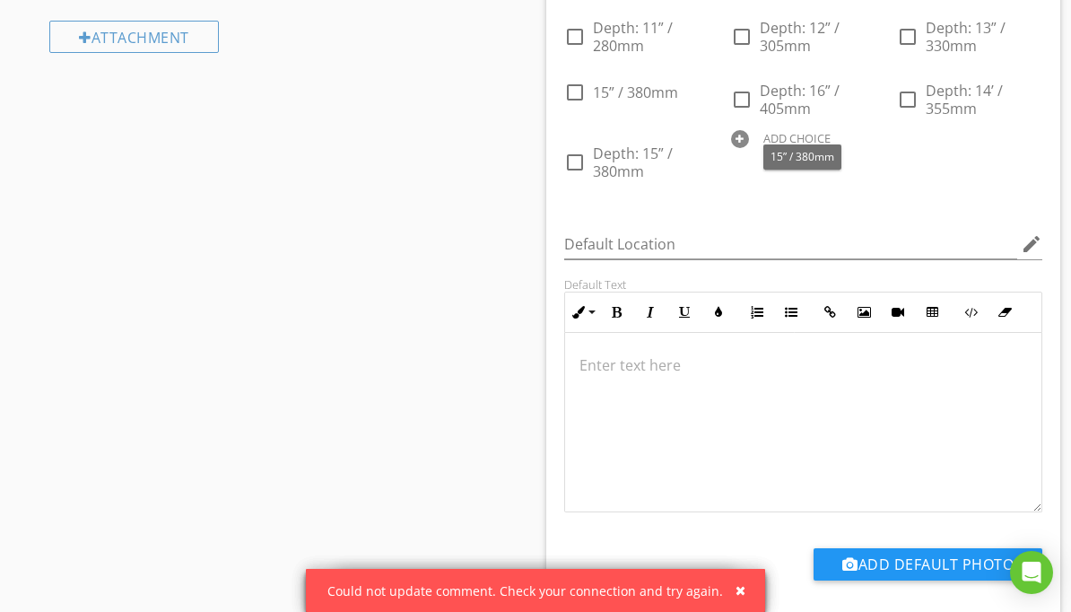
click at [0, 0] on div at bounding box center [0, 0] width 0 height 0
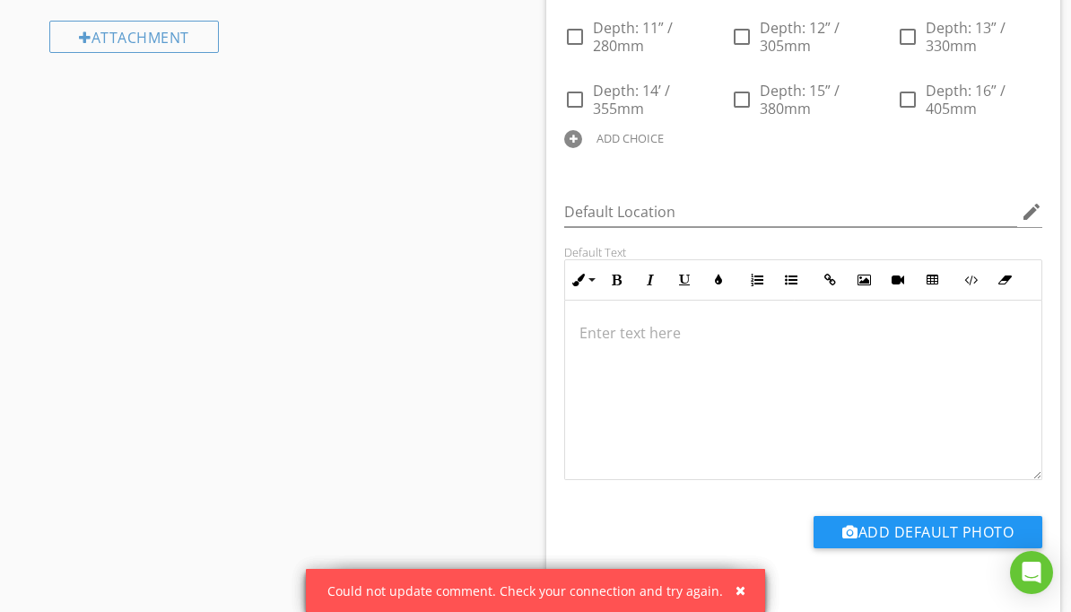
click at [710, 148] on div "ADD CHOICE" at bounding box center [636, 138] width 145 height 22
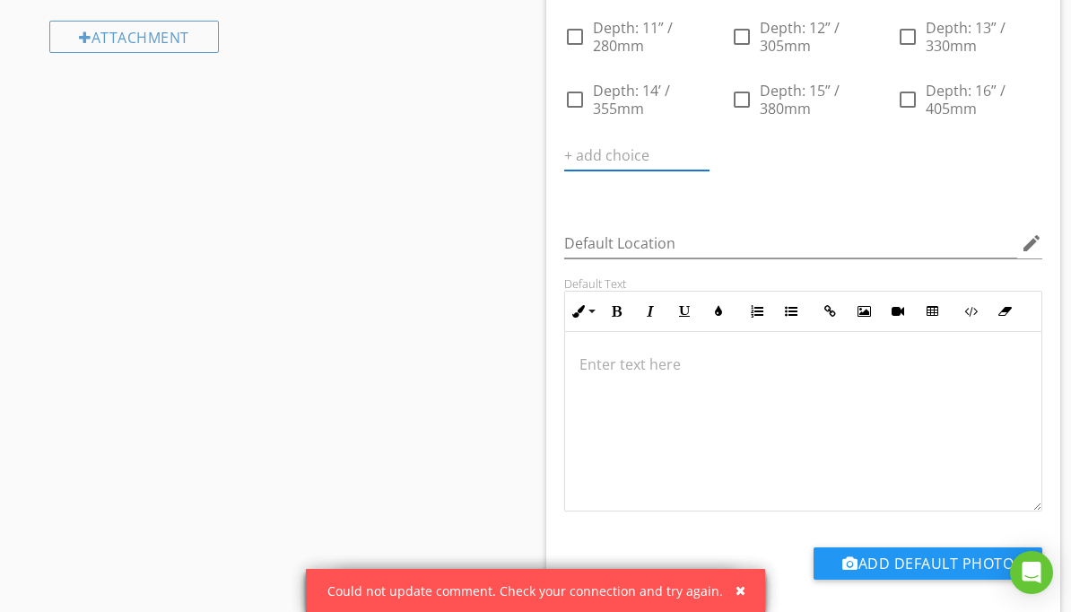
click at [710, 170] on input "text" at bounding box center [636, 156] width 145 height 30
click at [685, 170] on input "Depth: 17” /" at bounding box center [624, 156] width 120 height 30
click at [749, 148] on div at bounding box center [740, 139] width 18 height 18
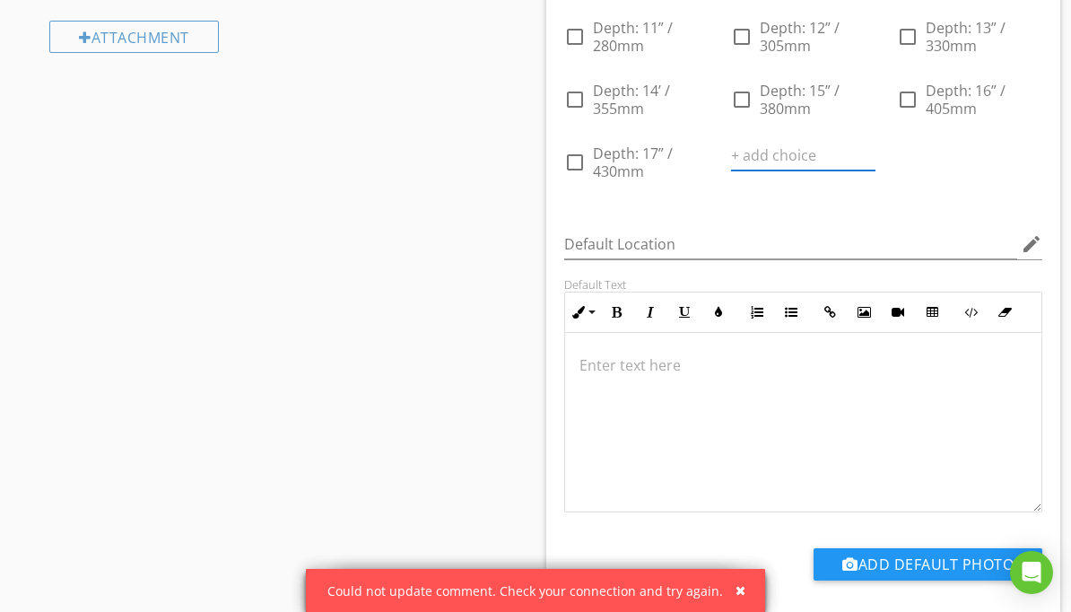
click at [877, 170] on input "text" at bounding box center [803, 156] width 145 height 30
click at [851, 170] on input "Depth: 18”" at bounding box center [791, 156] width 120 height 30
click at [897, 148] on div "ADD CHOICE" at bounding box center [969, 138] width 145 height 22
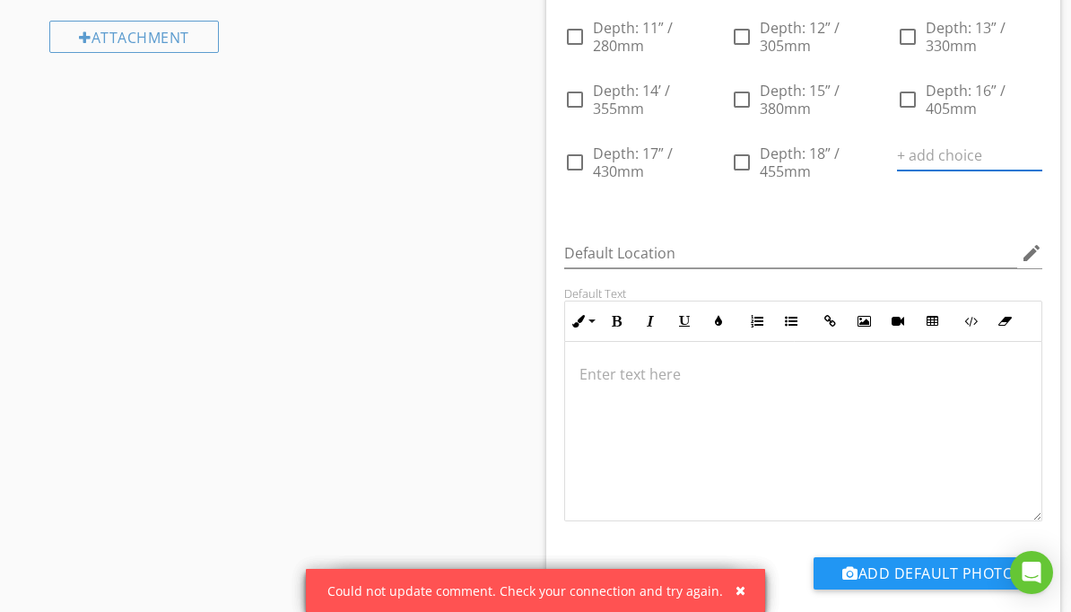
click at [897, 170] on input "text" at bounding box center [969, 156] width 145 height 30
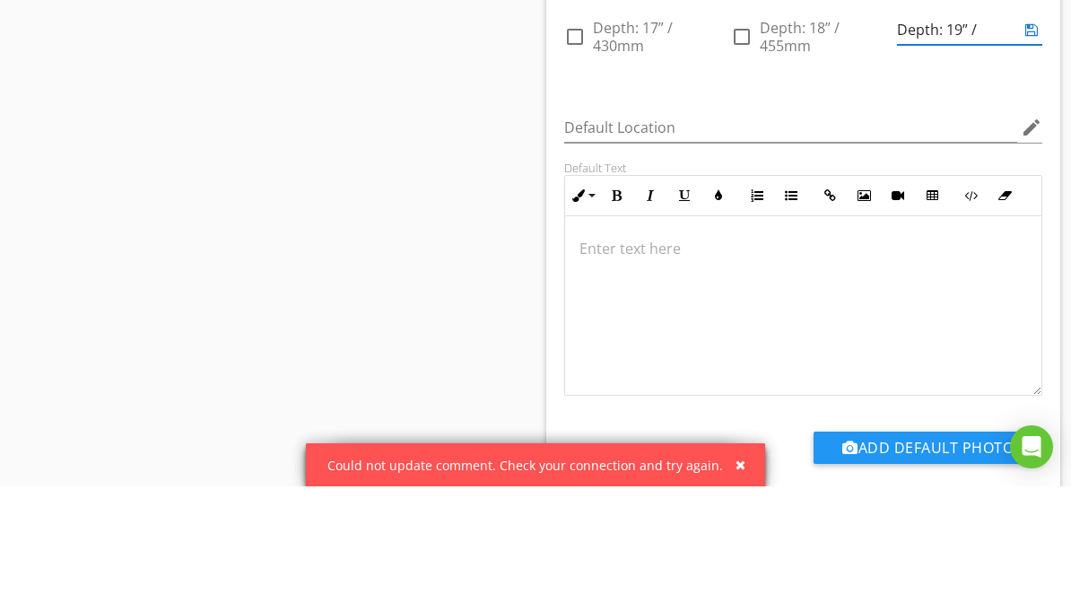
click at [897, 141] on input "Depth: 19” /" at bounding box center [957, 156] width 120 height 30
type input "Depth: 19” / 485mm"
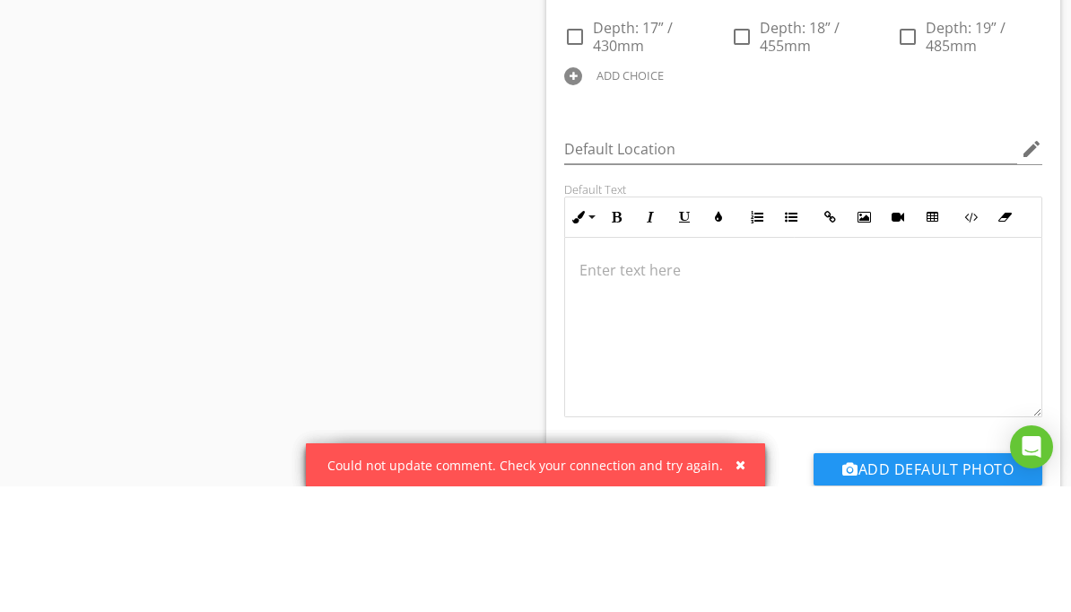
scroll to position [962, 0]
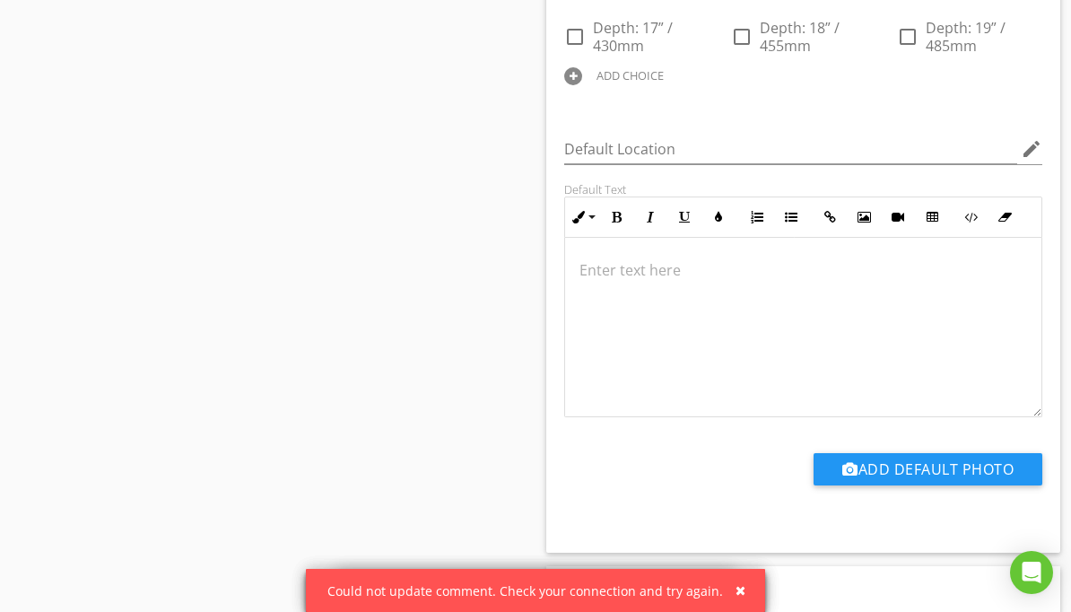
click at [582, 85] on div at bounding box center [573, 76] width 18 height 18
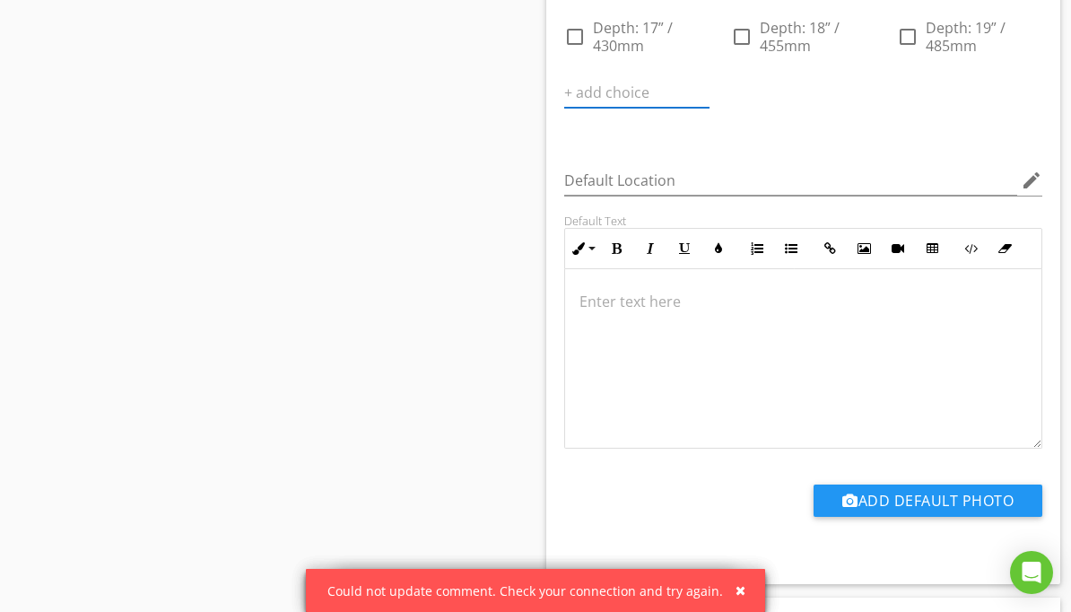
click at [710, 108] on input "text" at bounding box center [636, 93] width 145 height 30
type input "Depth: 20” / 510mm"
click at [749, 85] on div at bounding box center [740, 76] width 18 height 18
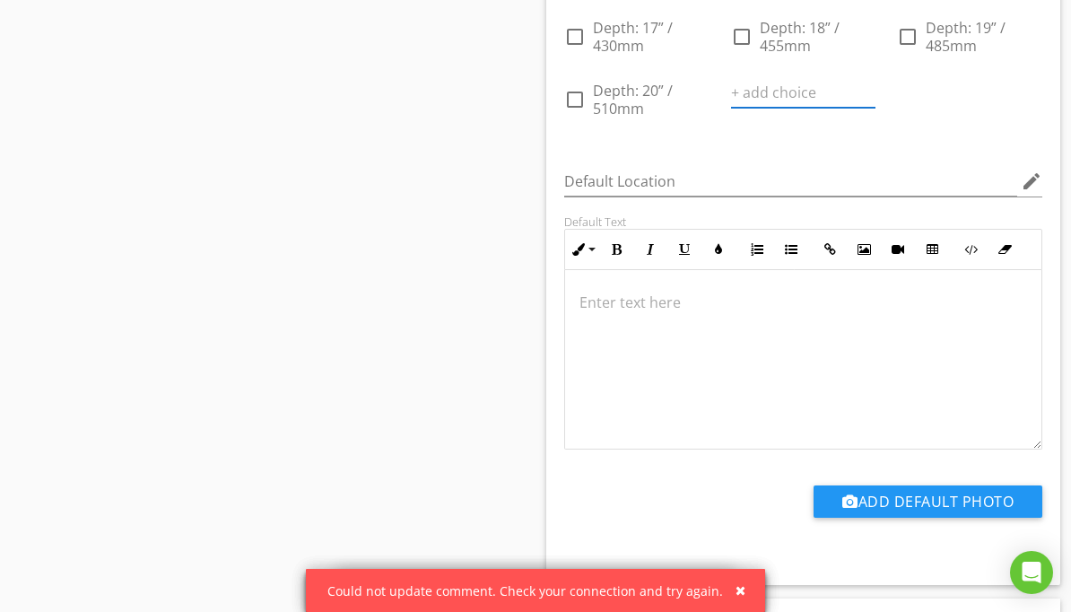
click at [877, 108] on input "text" at bounding box center [803, 93] width 145 height 30
click at [897, 85] on div at bounding box center [906, 76] width 18 height 18
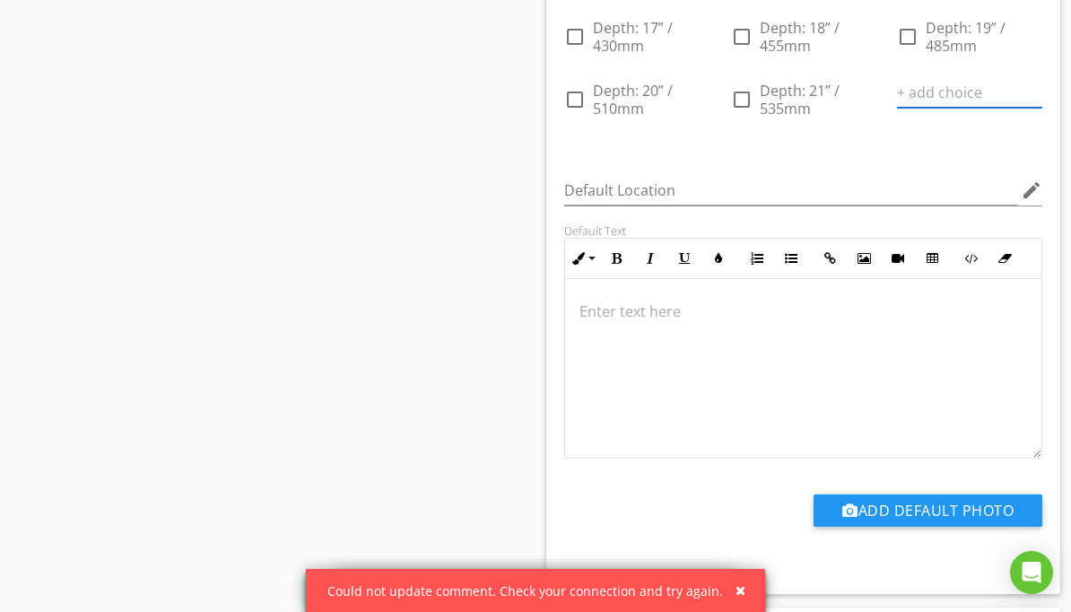
click at [897, 108] on input "text" at bounding box center [969, 93] width 145 height 30
click at [897, 108] on input "Depth: 22” /" at bounding box center [957, 93] width 120 height 30
type input "Depth: 22” / 560mm"
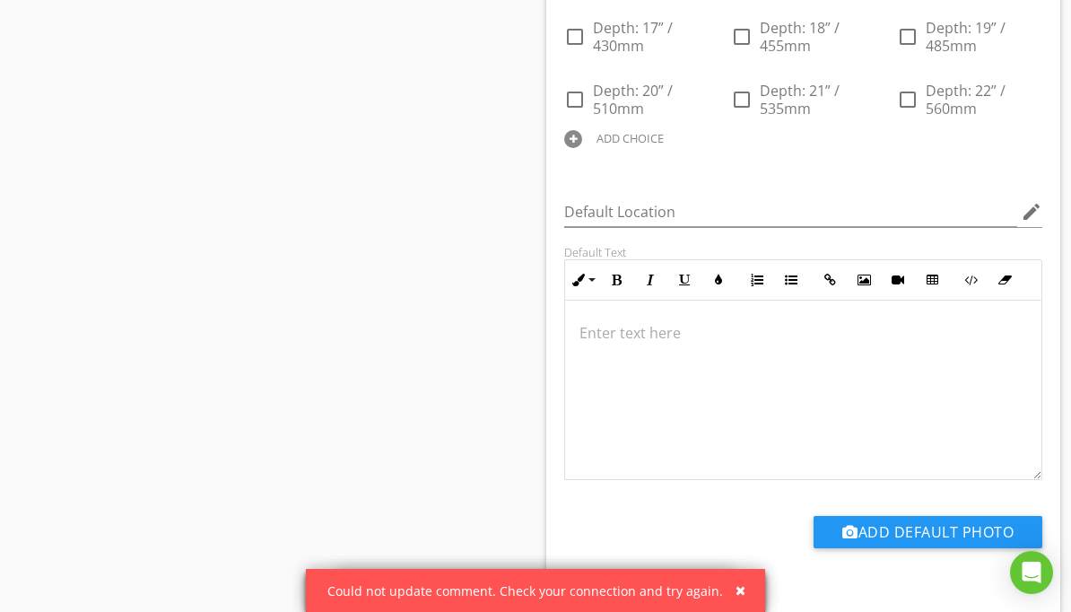
click at [582, 148] on div at bounding box center [573, 139] width 18 height 18
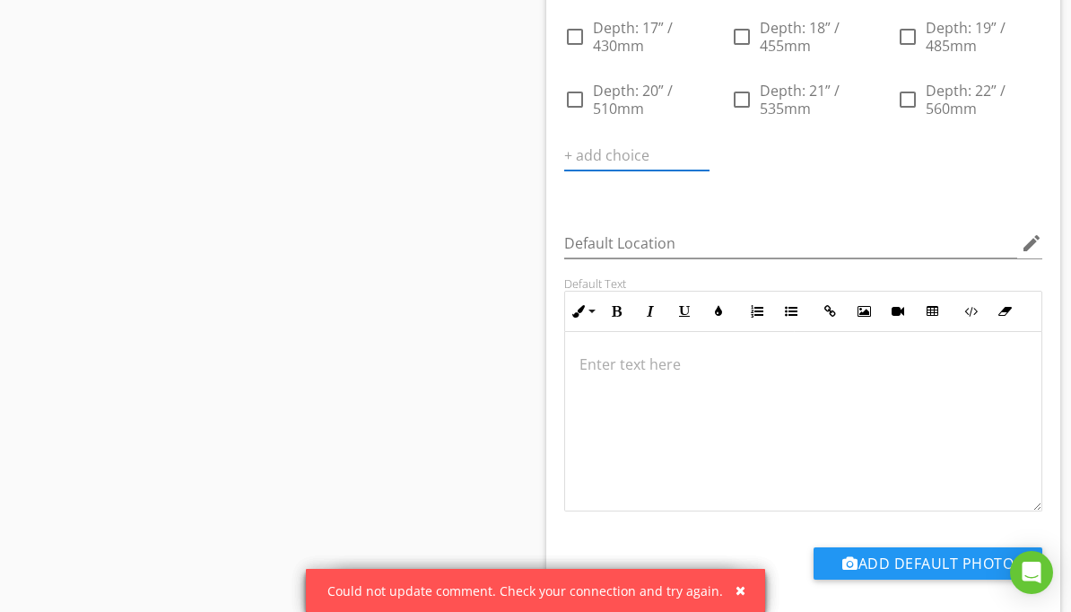
click at [710, 170] on input "text" at bounding box center [636, 156] width 145 height 30
click at [685, 170] on input "Depth: 23” /" at bounding box center [624, 156] width 120 height 30
type input "Depth: 23” / 585mm"
click at [749, 148] on div at bounding box center [740, 139] width 18 height 18
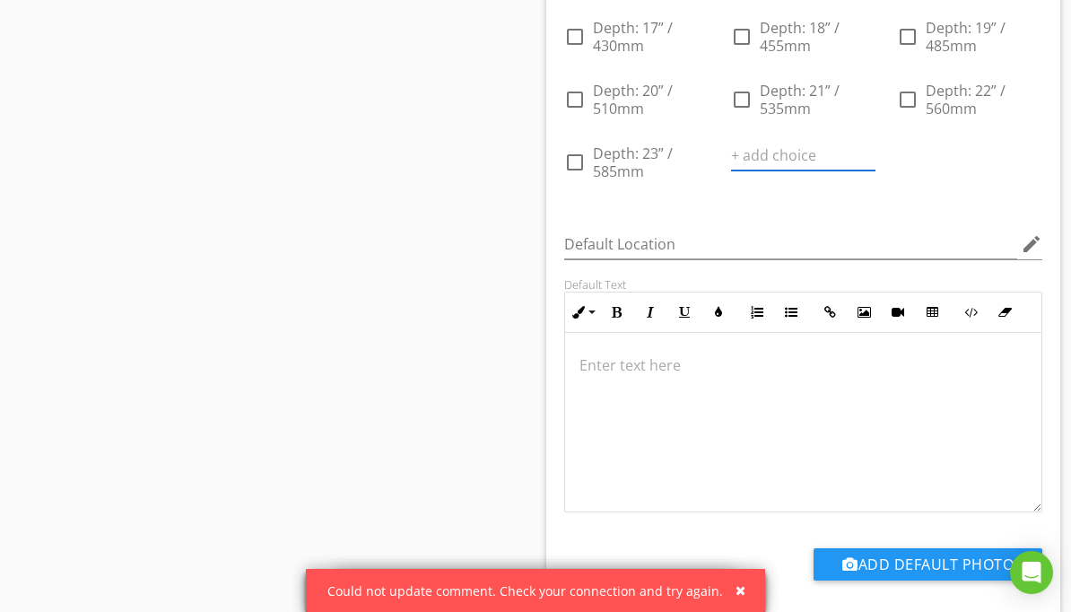
click at [877, 170] on input "text" at bounding box center [803, 156] width 145 height 30
click at [0, 0] on div at bounding box center [0, 0] width 0 height 0
click at [749, 148] on div at bounding box center [740, 139] width 18 height 18
click at [877, 170] on input "text" at bounding box center [803, 156] width 145 height 30
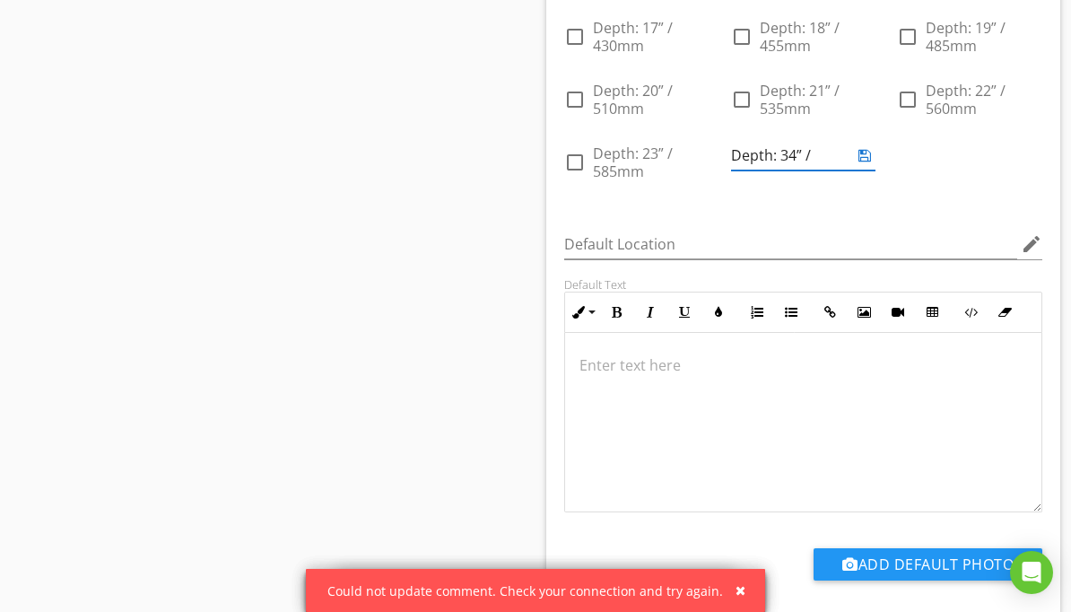
click at [851, 170] on input "Depth: 34” /" at bounding box center [791, 156] width 120 height 30
click at [851, 170] on input "Depth: 34” / 610mm" at bounding box center [791, 156] width 120 height 30
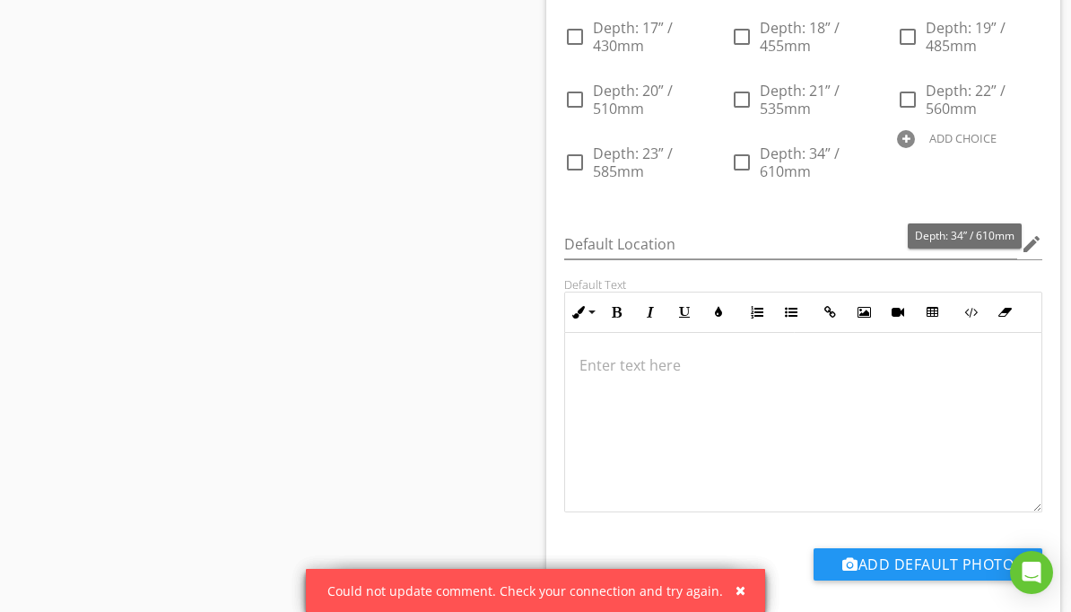
click at [0, 0] on div at bounding box center [0, 0] width 0 height 0
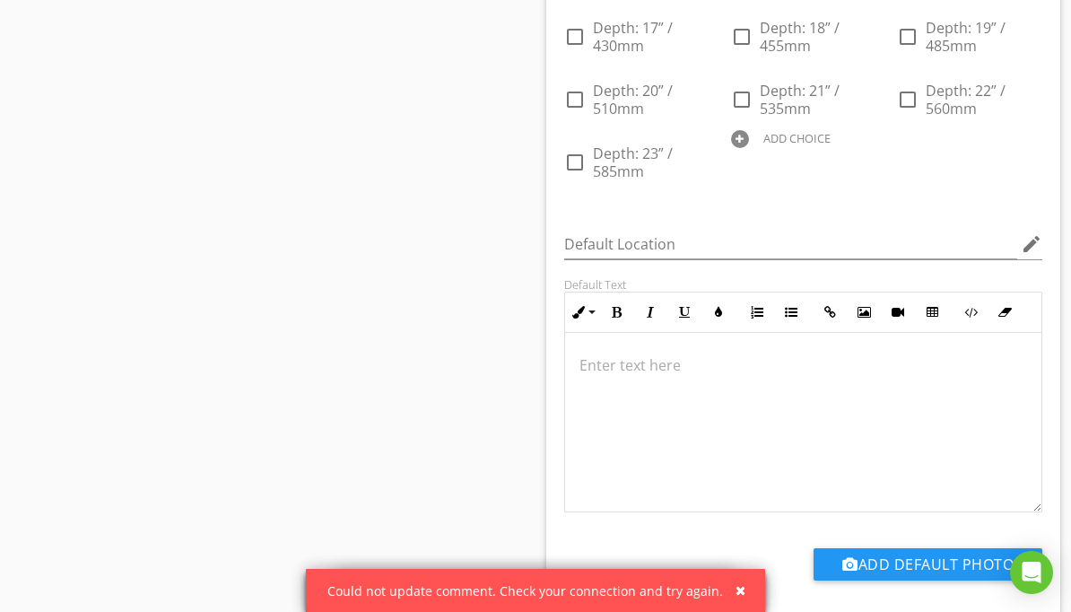
click at [749, 148] on div at bounding box center [740, 139] width 18 height 18
click at [877, 170] on input "text" at bounding box center [803, 156] width 145 height 30
type input "Depth: 24” / 610mm"
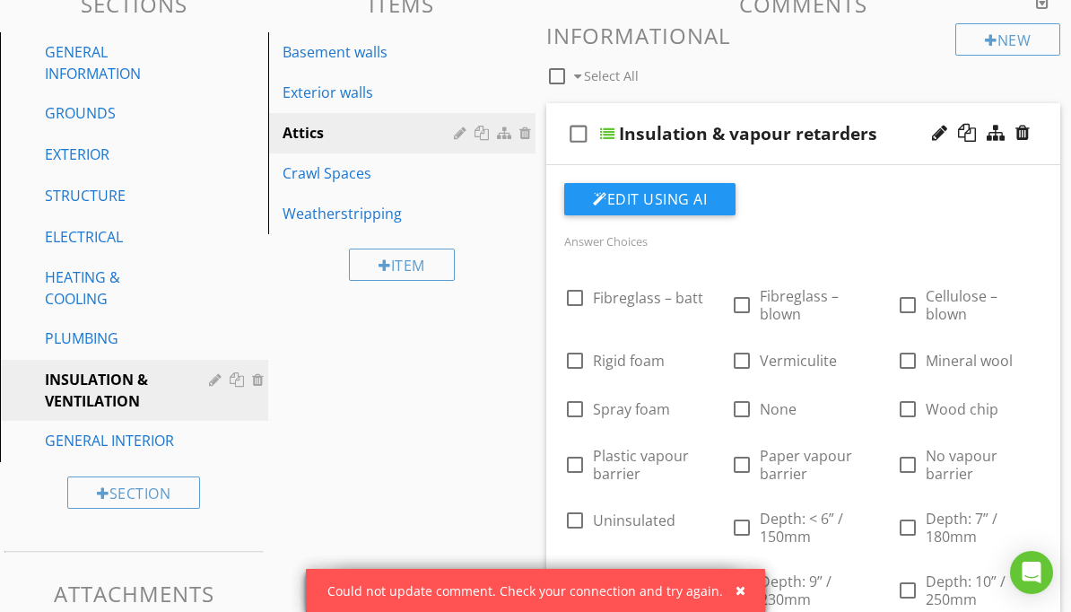
scroll to position [202, 0]
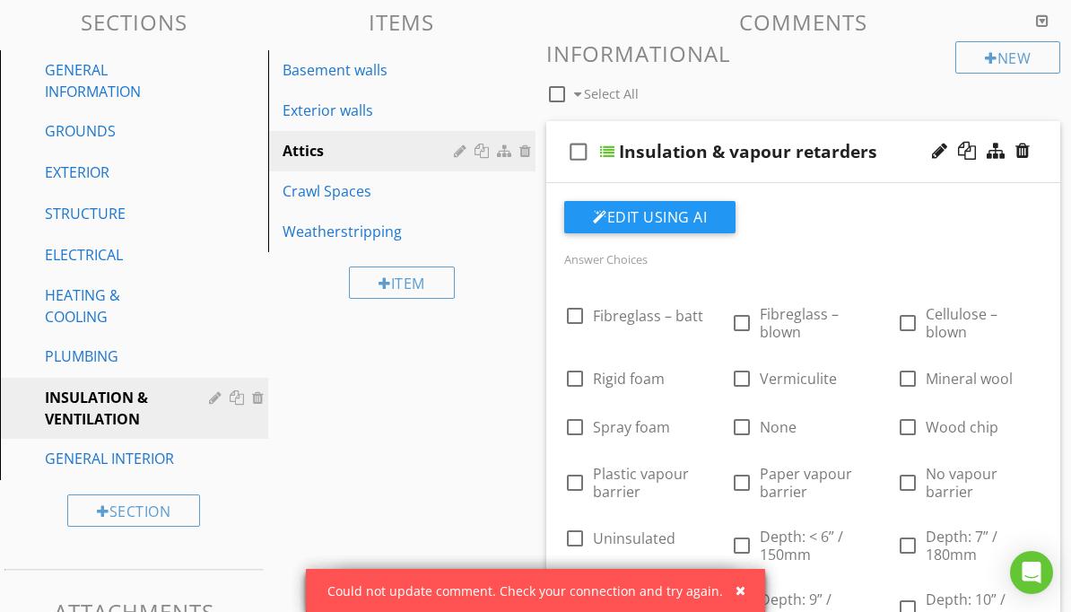
click at [903, 151] on div "Insulation & vapour retarders" at bounding box center [798, 152] width 359 height 22
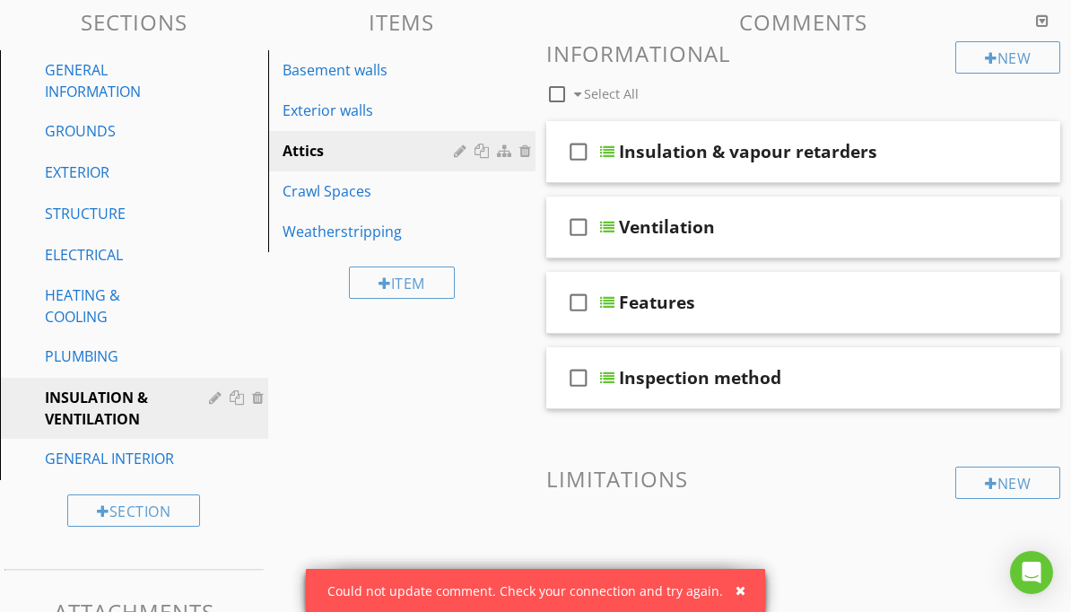
click at [974, 158] on div at bounding box center [967, 151] width 18 height 18
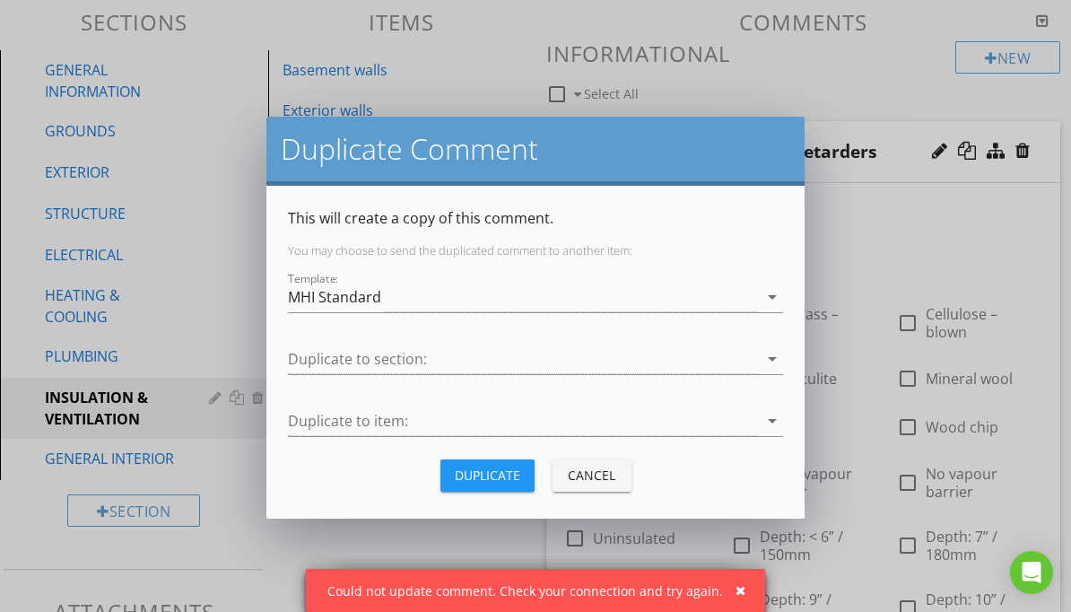
click at [710, 356] on div at bounding box center [523, 360] width 470 height 30
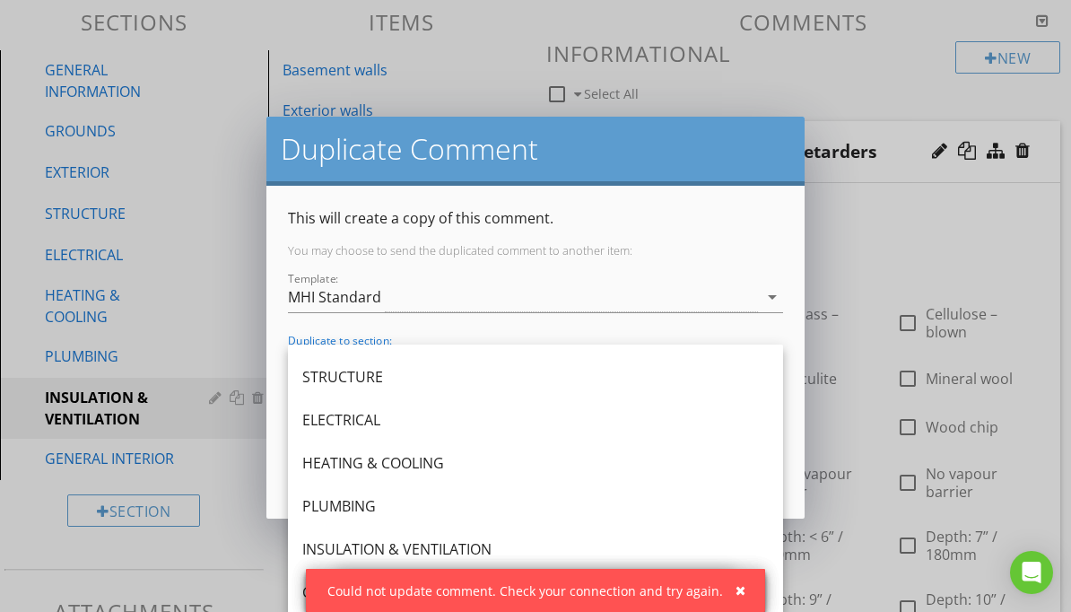
scroll to position [118, 0]
click at [511, 554] on div "INSULATION & VENTILATION" at bounding box center [535, 549] width 467 height 22
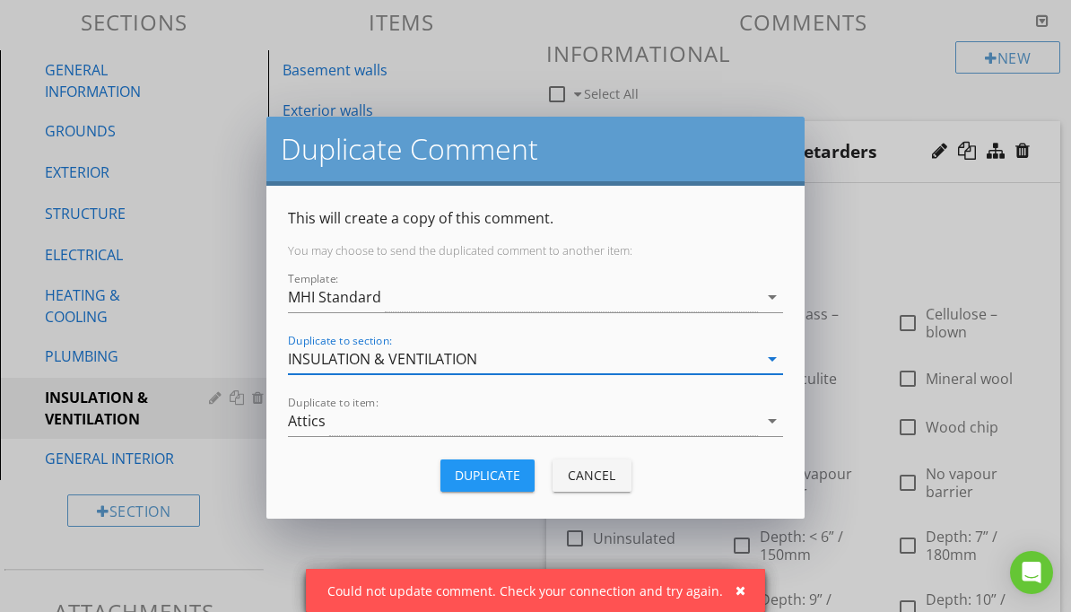
click at [629, 426] on div "Attics" at bounding box center [523, 421] width 470 height 30
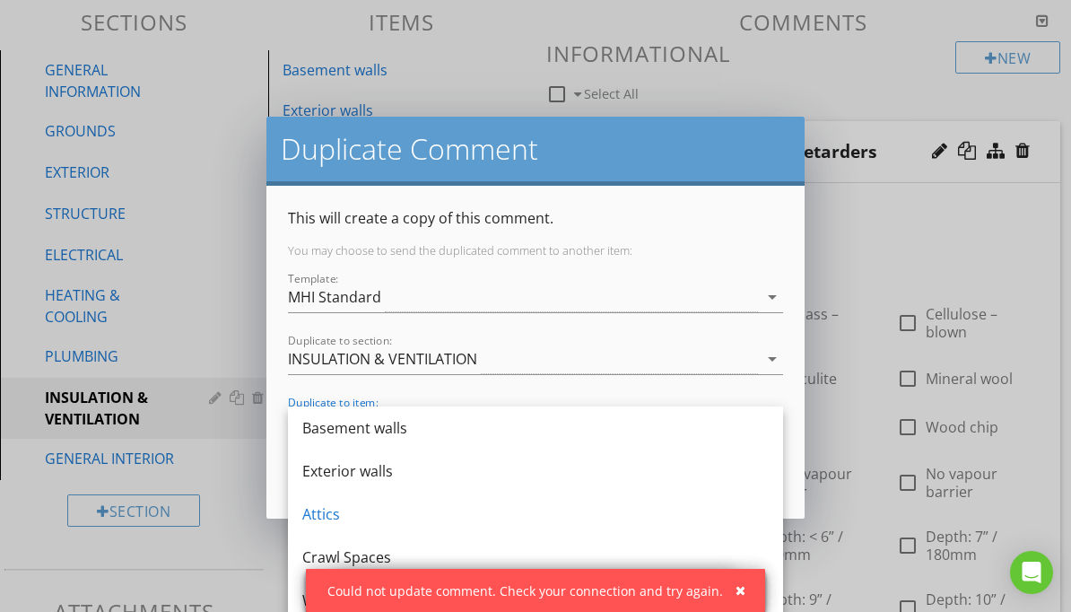
click at [628, 423] on div "Basement walls" at bounding box center [535, 428] width 467 height 22
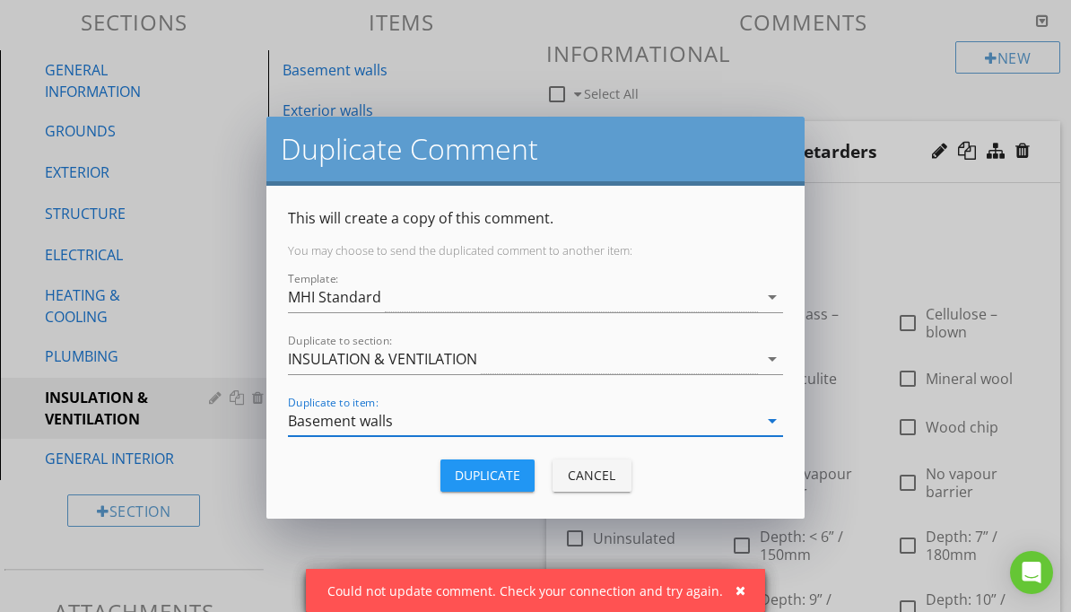
click at [508, 482] on div "Duplicate" at bounding box center [487, 475] width 65 height 19
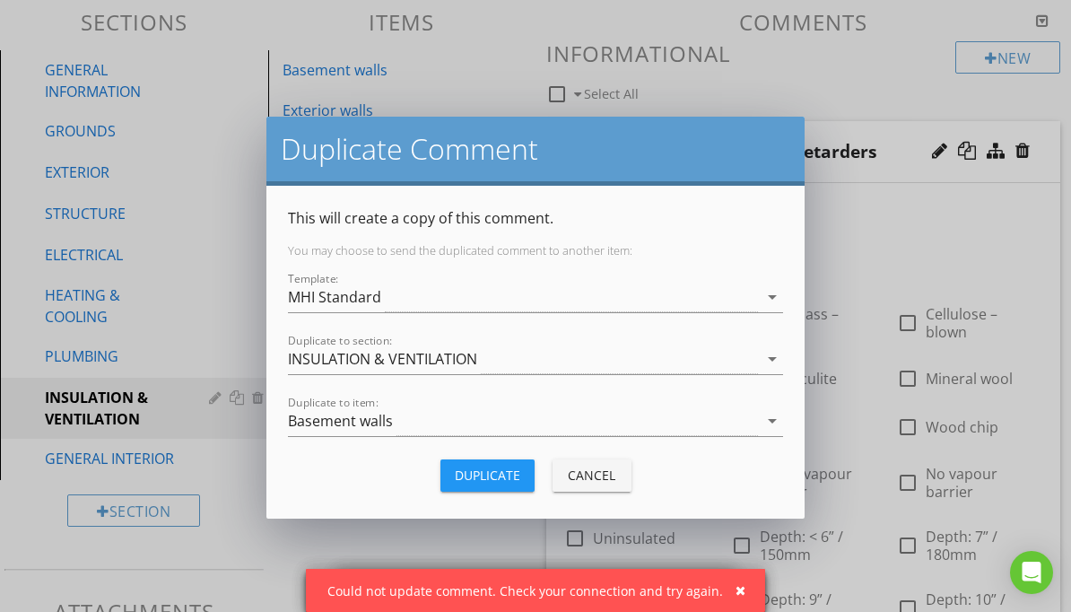
click at [598, 487] on button "Cancel" at bounding box center [592, 475] width 79 height 32
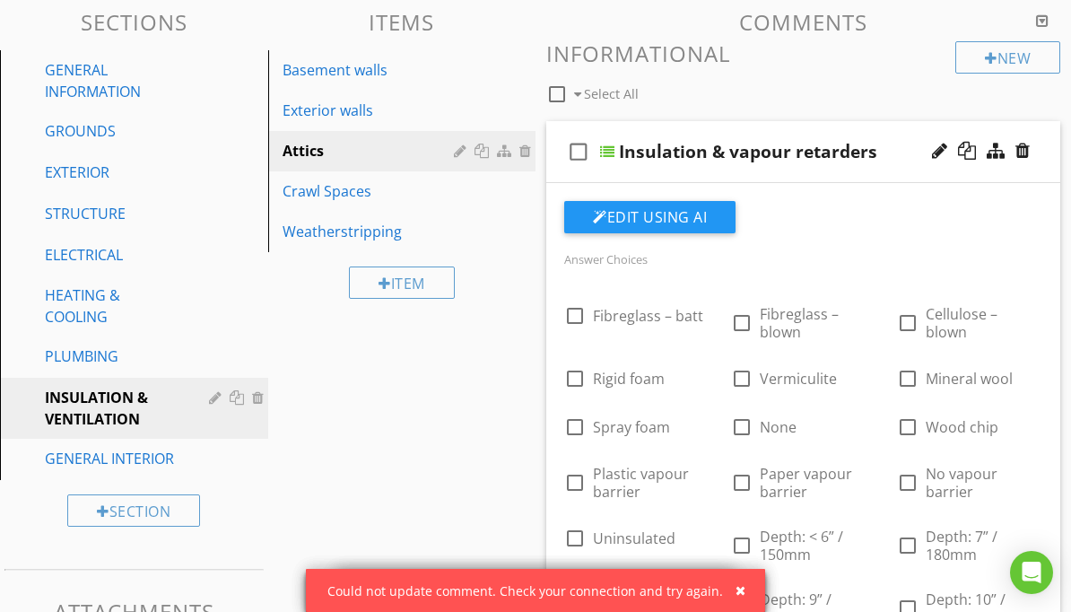
click at [369, 57] on link "Basement walls" at bounding box center [405, 69] width 263 height 39
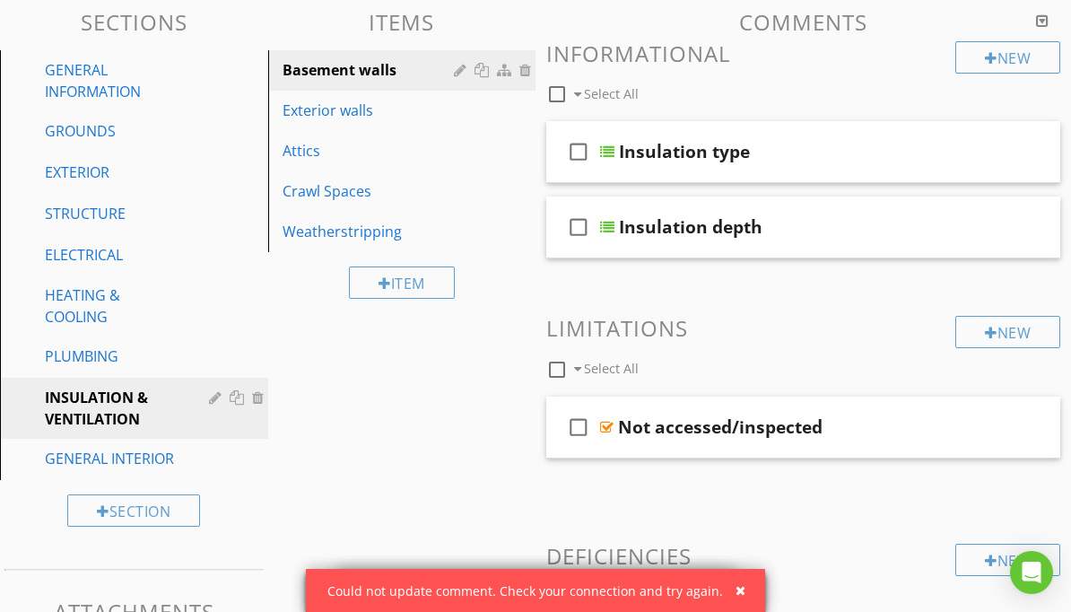
click at [368, 152] on div "Attics" at bounding box center [372, 151] width 178 height 22
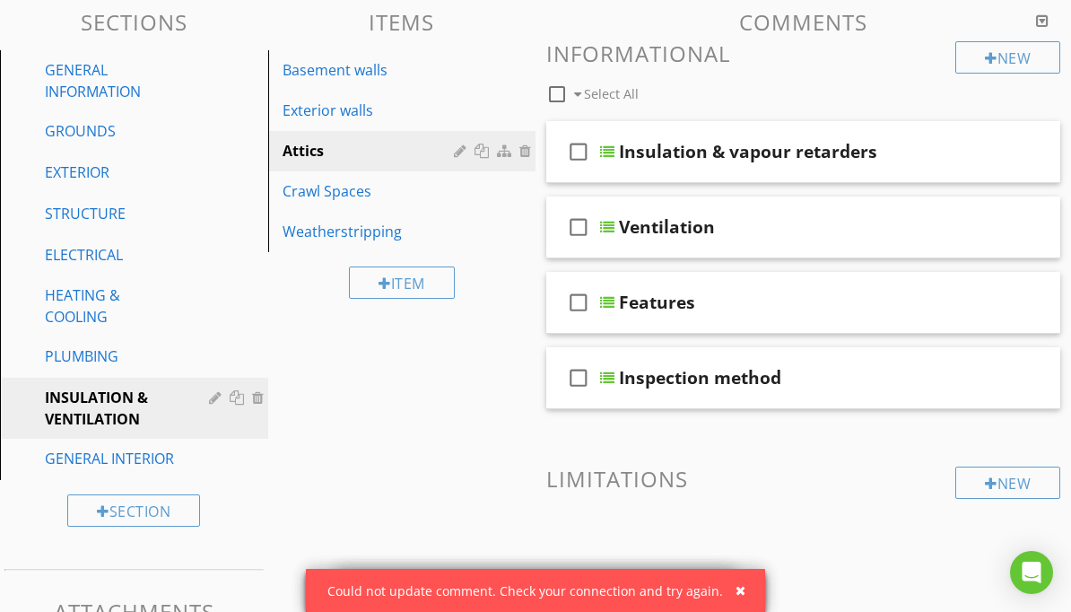
click at [580, 152] on icon "check_box_outline_blank" at bounding box center [578, 151] width 29 height 43
click at [971, 150] on div at bounding box center [967, 151] width 18 height 18
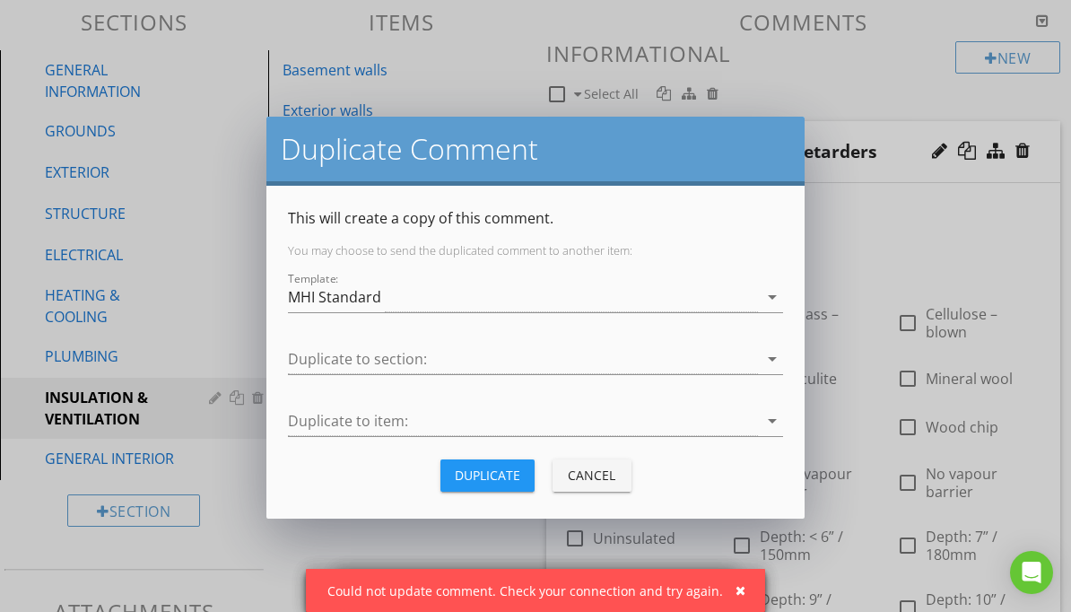
click at [743, 345] on div at bounding box center [523, 360] width 470 height 30
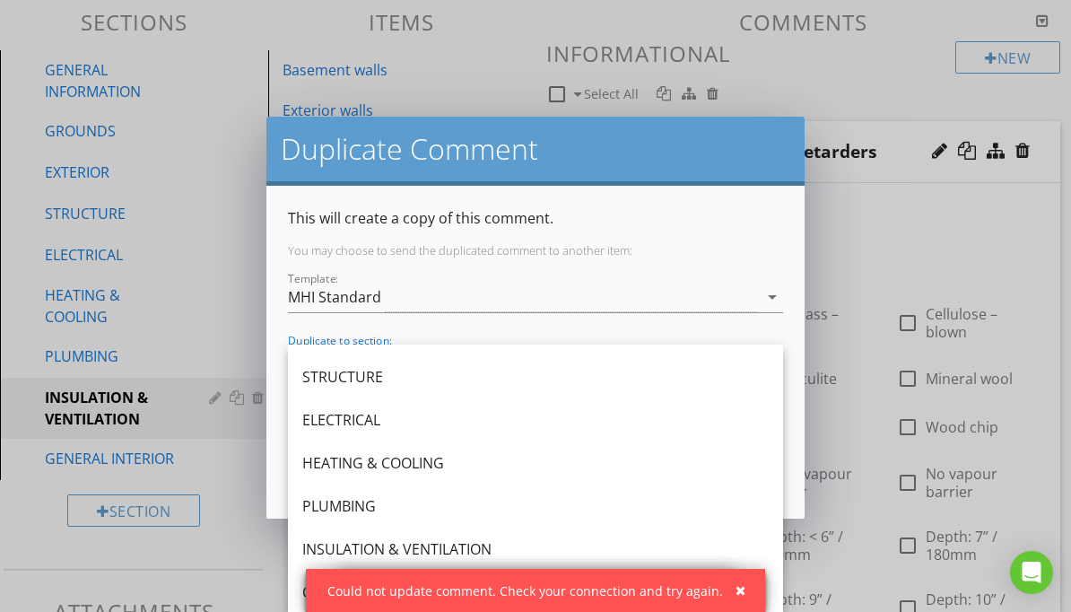
click at [486, 557] on div "INSULATION & VENTILATION" at bounding box center [535, 549] width 467 height 22
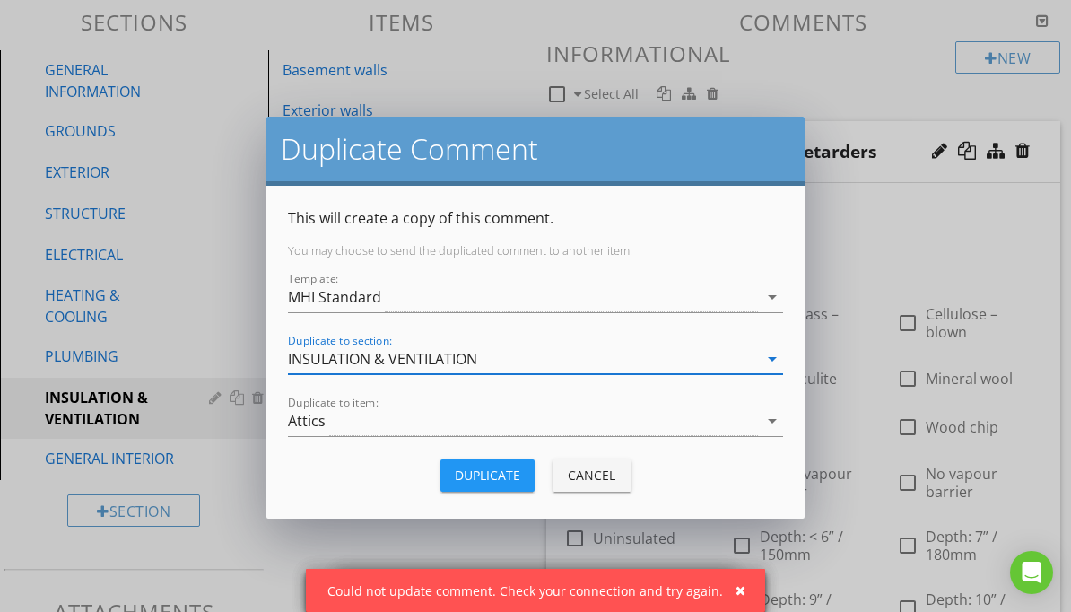
click at [605, 425] on div "Attics" at bounding box center [523, 421] width 470 height 30
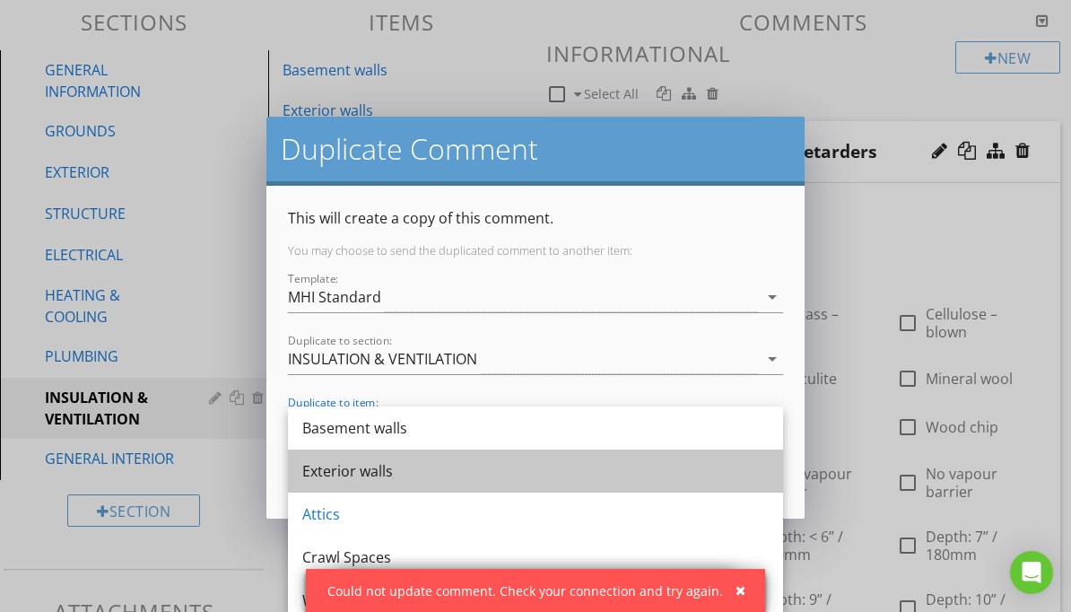
click at [589, 473] on div "Exterior walls" at bounding box center [535, 471] width 467 height 22
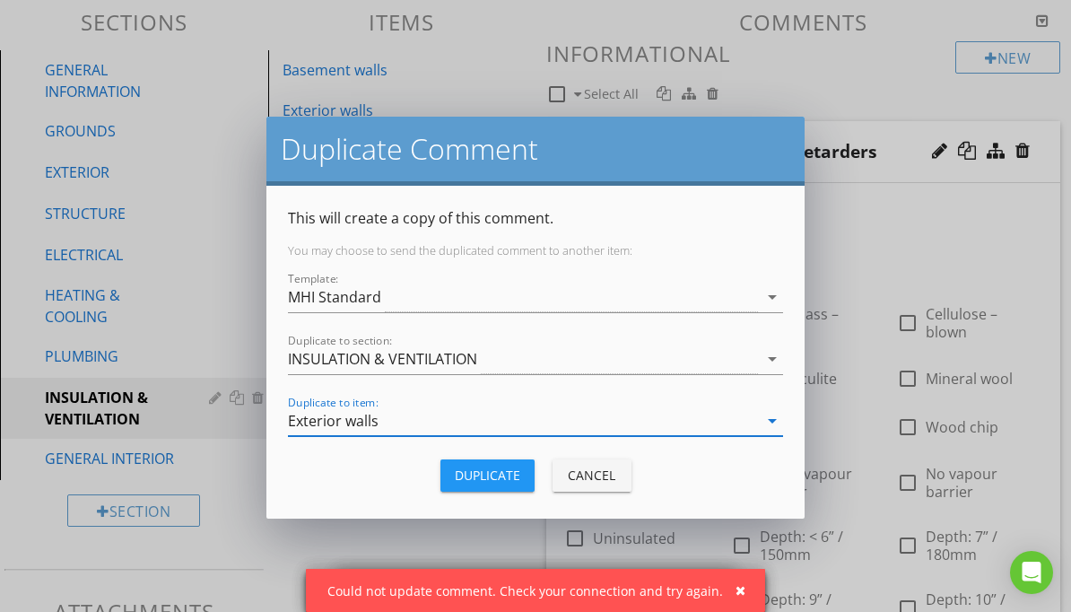
click at [510, 480] on div "Duplicate" at bounding box center [487, 475] width 65 height 19
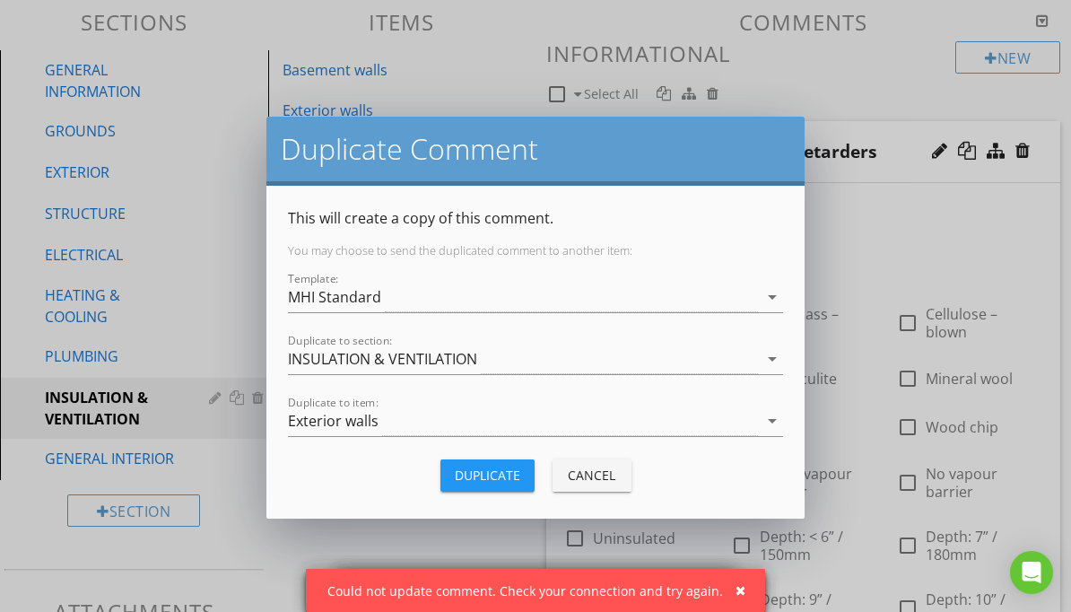
click at [600, 469] on div "Cancel" at bounding box center [592, 475] width 50 height 19
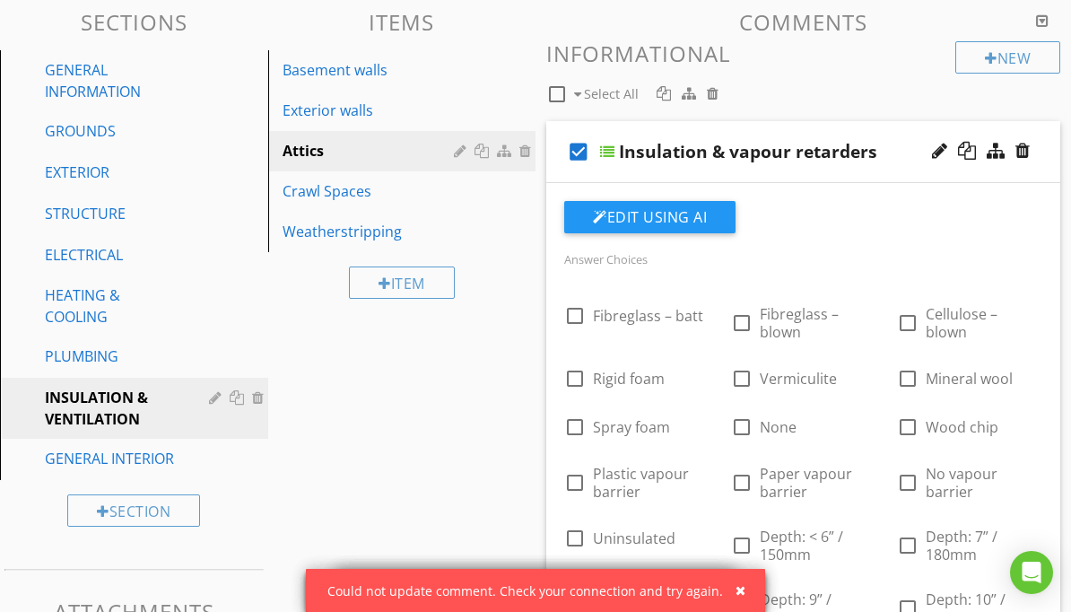
click at [350, 111] on div "Exterior walls" at bounding box center [372, 111] width 178 height 22
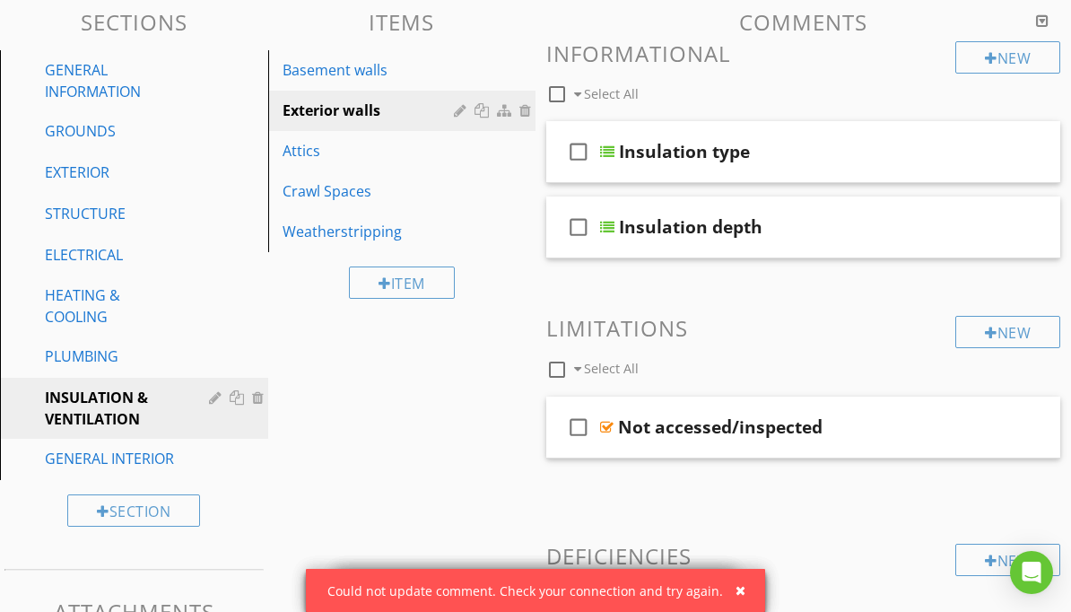
click at [1027, 142] on div at bounding box center [1023, 151] width 14 height 18
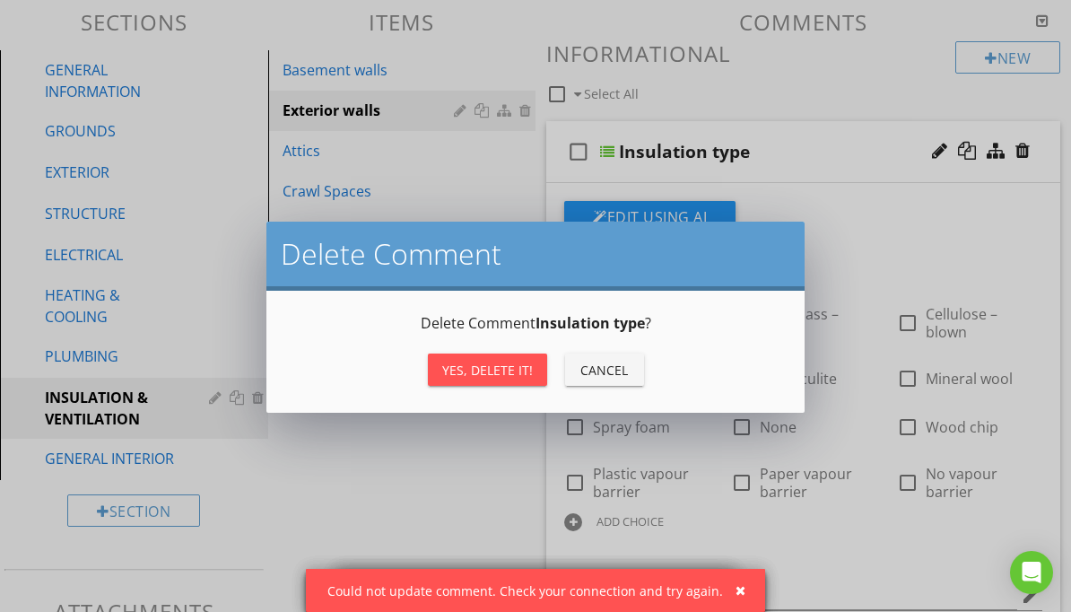
click at [519, 380] on button "Yes, Delete it!" at bounding box center [487, 369] width 119 height 32
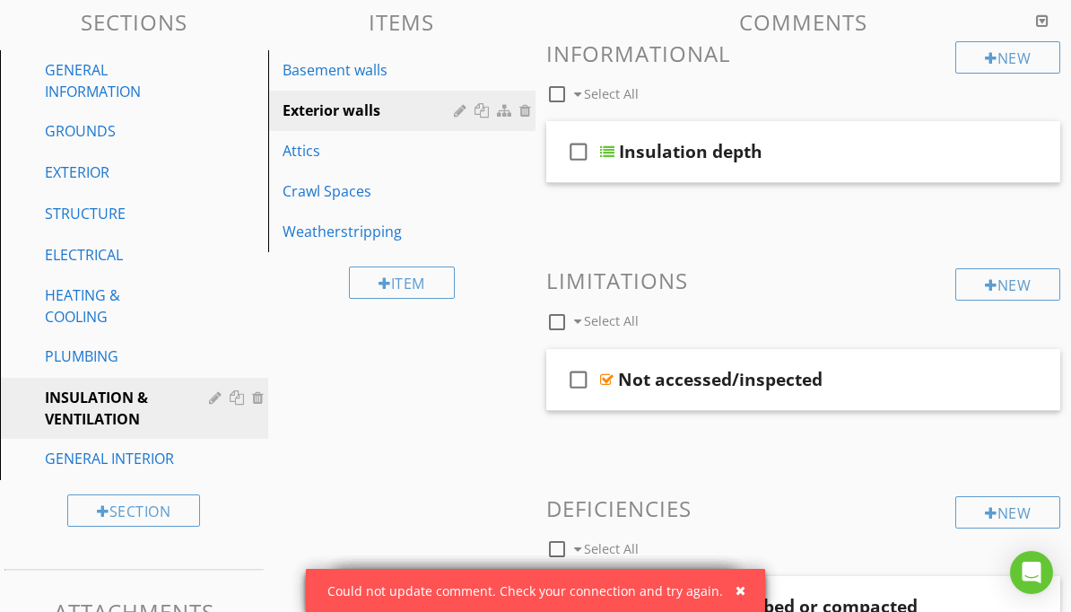
click at [1021, 151] on div at bounding box center [1023, 151] width 14 height 18
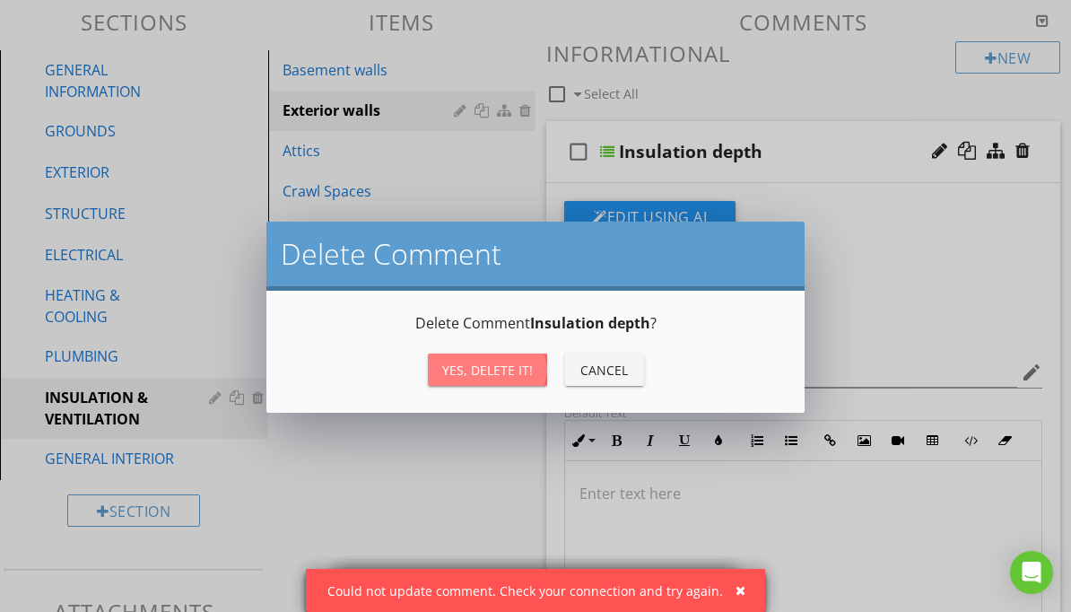
click at [504, 378] on div "Yes, Delete it!" at bounding box center [487, 370] width 91 height 19
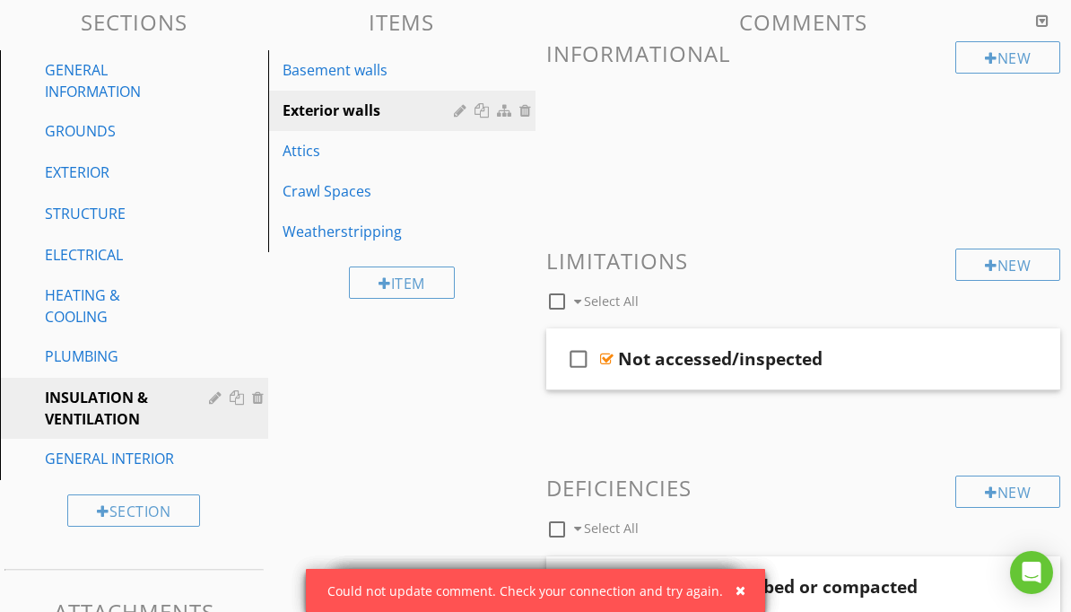
click at [367, 73] on div "Basement walls" at bounding box center [372, 70] width 178 height 22
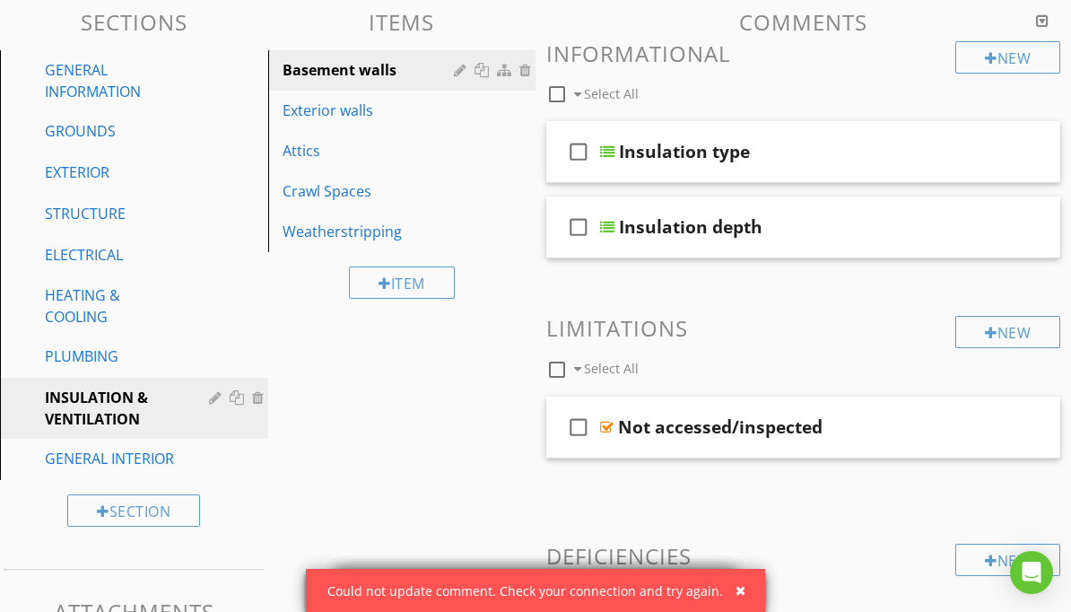
click at [1029, 142] on div at bounding box center [1023, 151] width 14 height 18
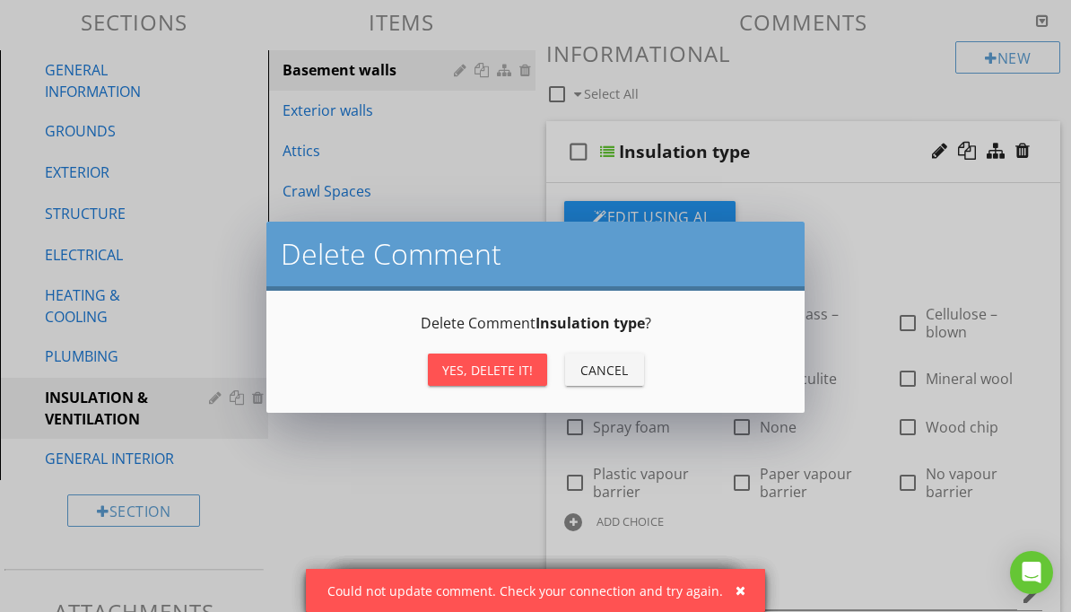
click at [517, 374] on div "Yes, Delete it!" at bounding box center [487, 370] width 91 height 19
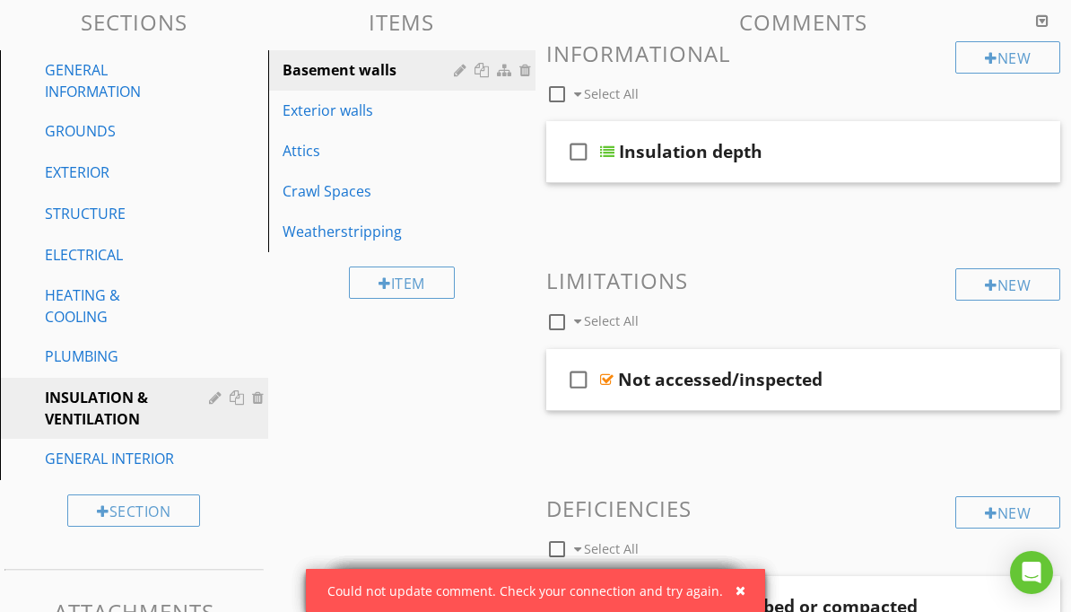
click at [1022, 146] on div at bounding box center [1023, 151] width 14 height 18
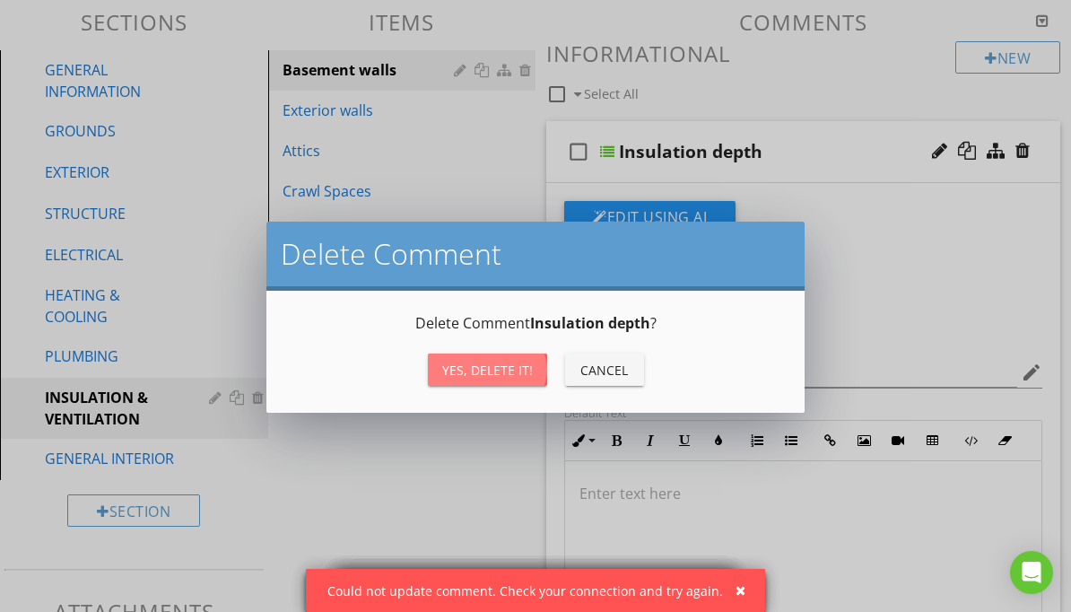
click at [511, 372] on div "Yes, Delete it!" at bounding box center [487, 370] width 91 height 19
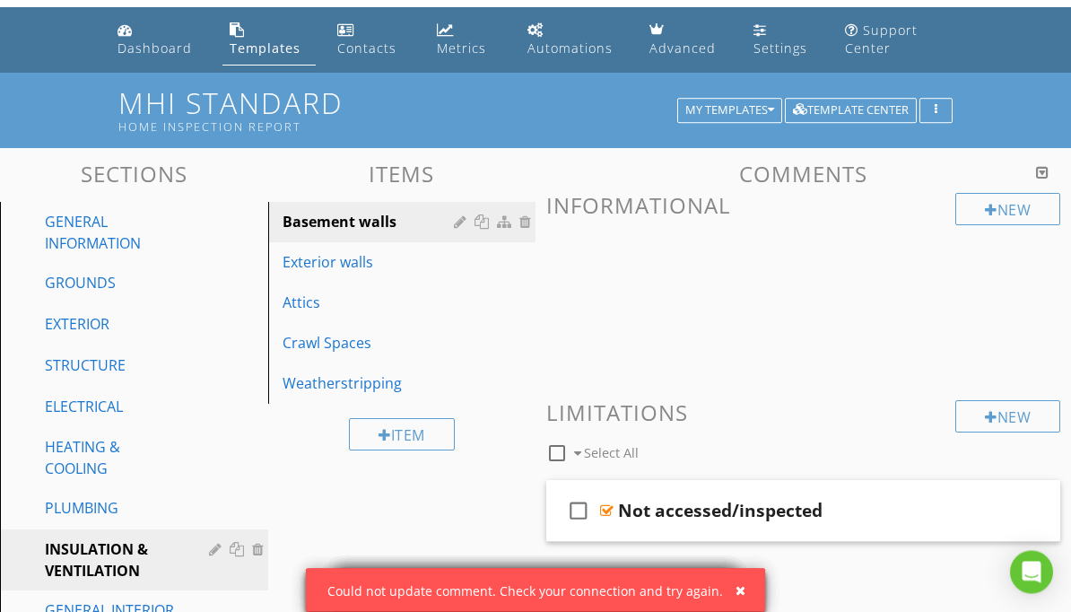
scroll to position [0, 0]
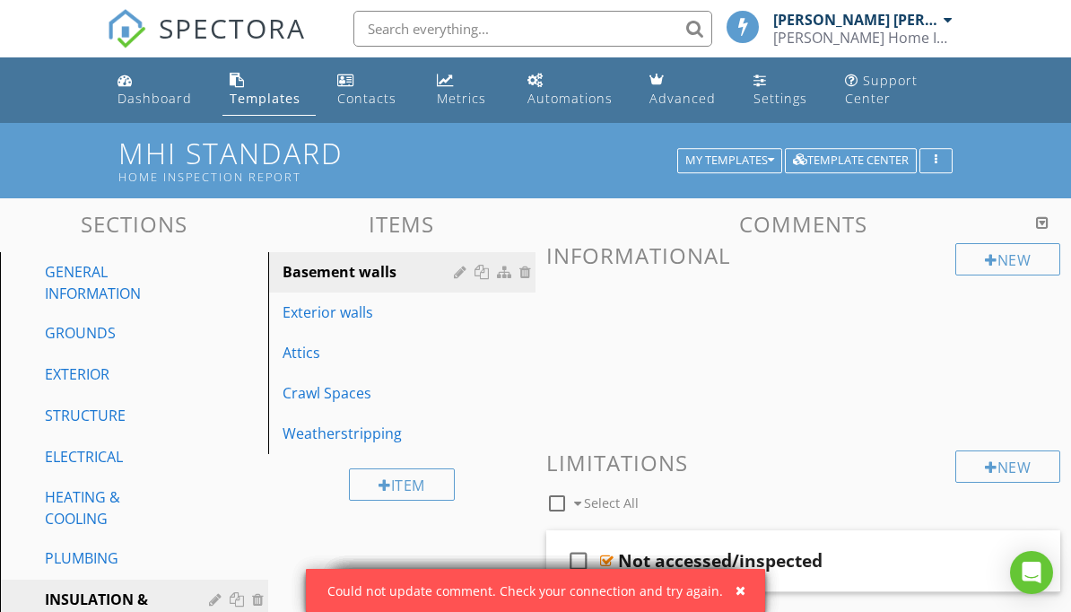
click at [190, 31] on span "SPECTORA" at bounding box center [232, 28] width 147 height 38
click at [123, 27] on img at bounding box center [126, 28] width 39 height 39
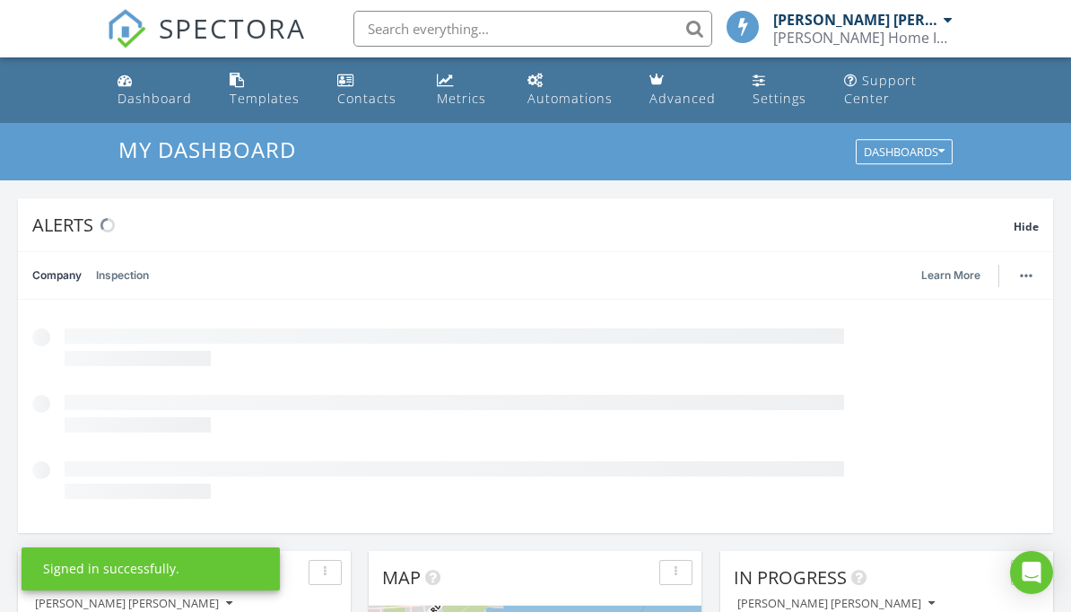
scroll to position [1634, 1072]
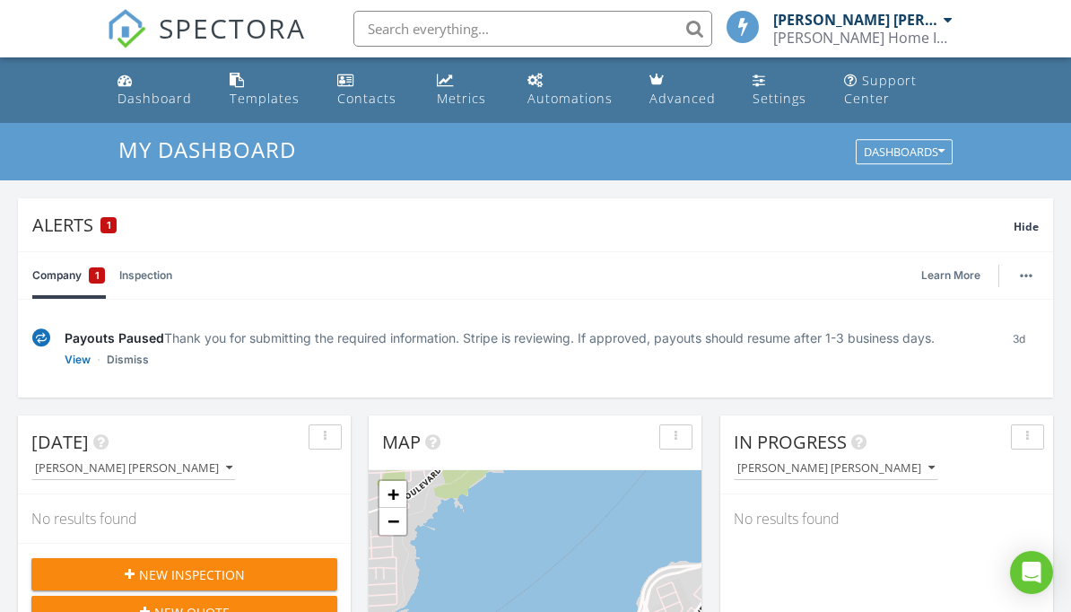
click at [263, 88] on link "Templates" at bounding box center [269, 90] width 93 height 51
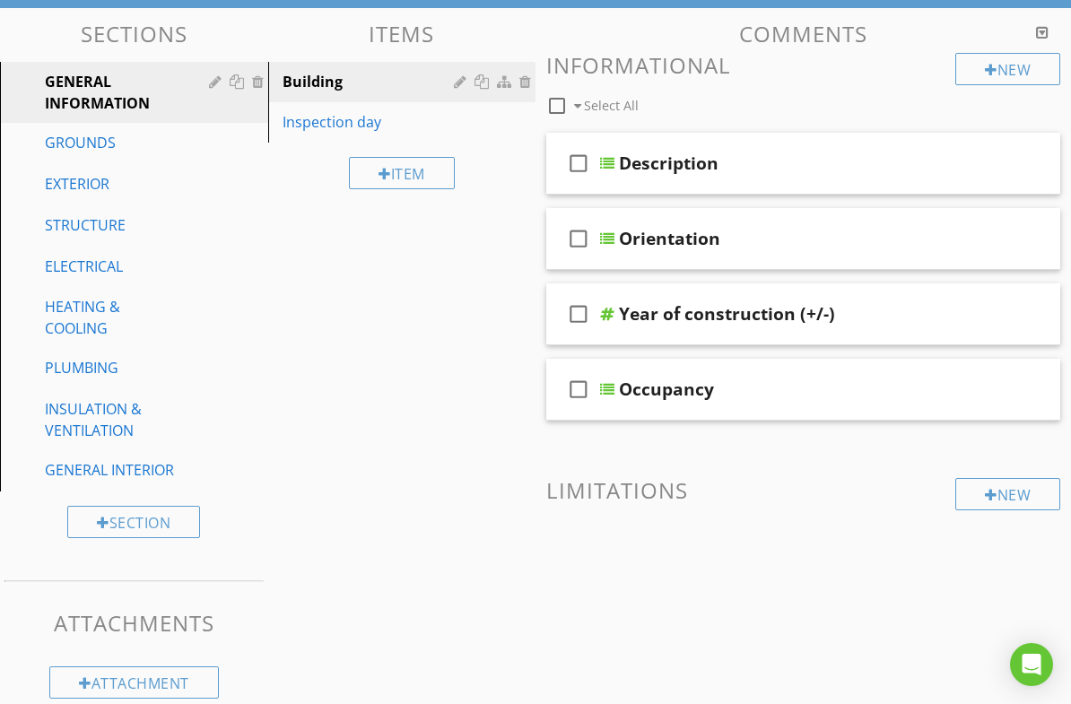
scroll to position [215, 0]
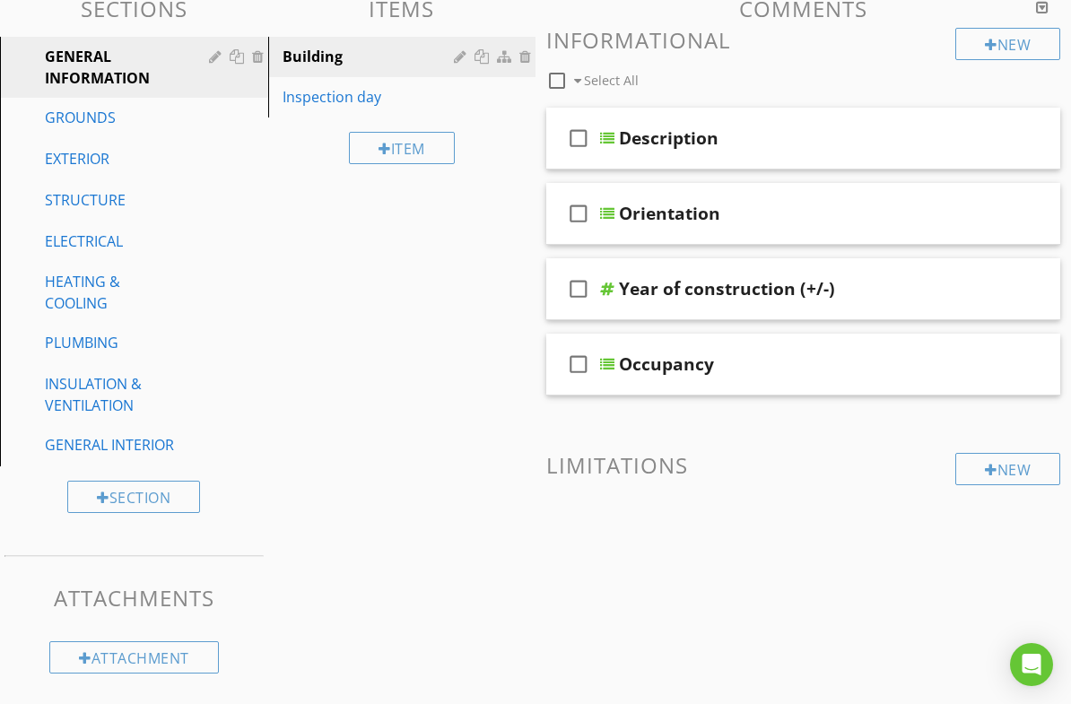
click at [97, 247] on div "ELECTRICAL" at bounding box center [114, 242] width 138 height 22
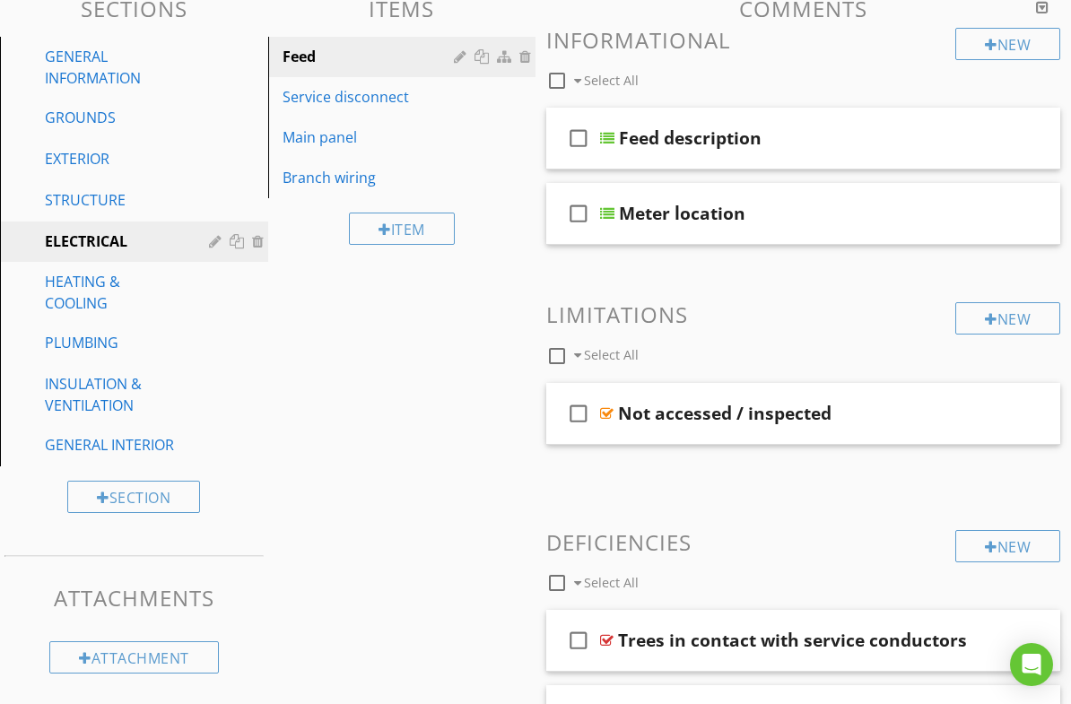
click at [123, 396] on div "INSULATION & VENTILATION" at bounding box center [114, 394] width 138 height 43
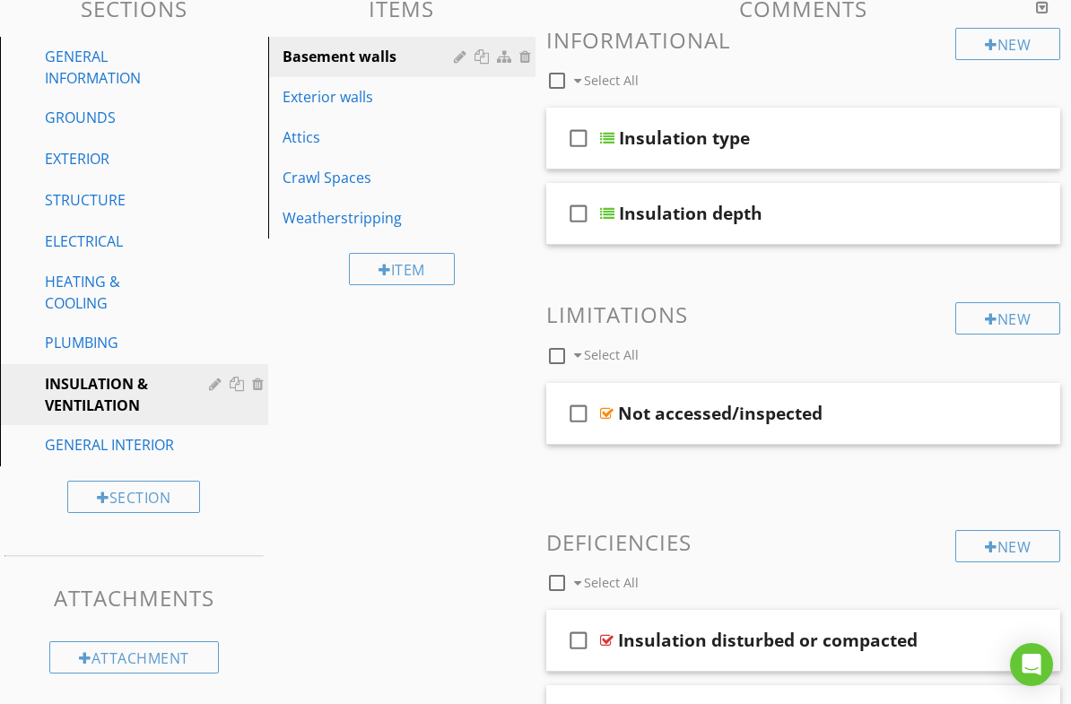
click at [366, 144] on div "Attics" at bounding box center [372, 138] width 178 height 22
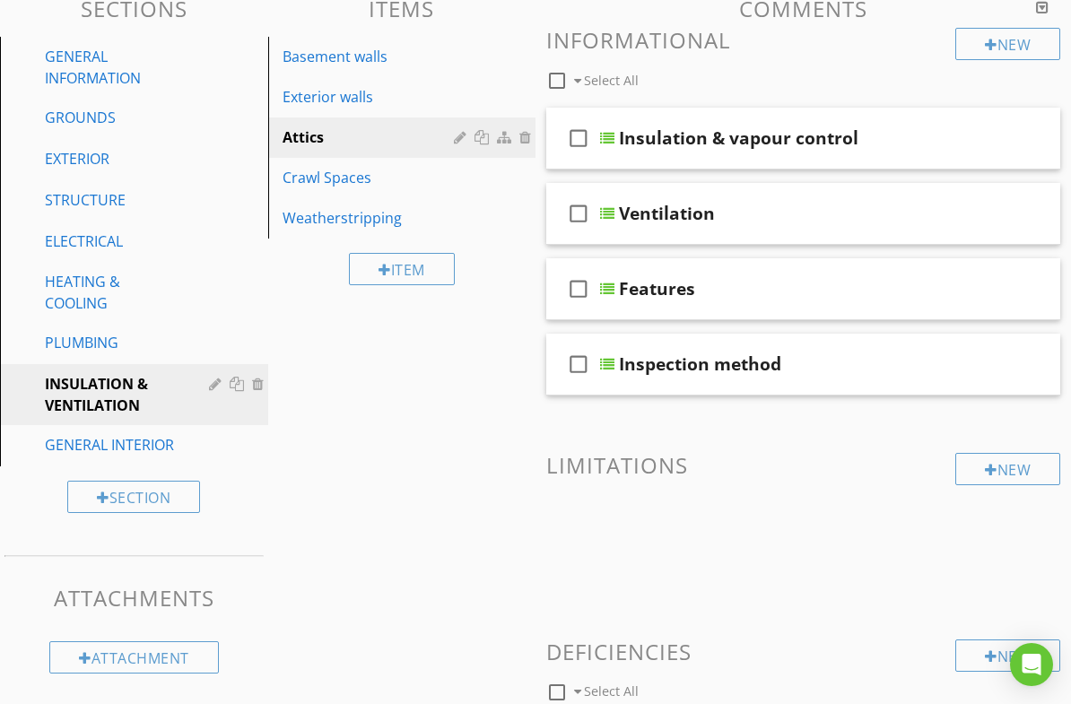
click at [895, 133] on div "Insulation & vapour control" at bounding box center [798, 138] width 359 height 22
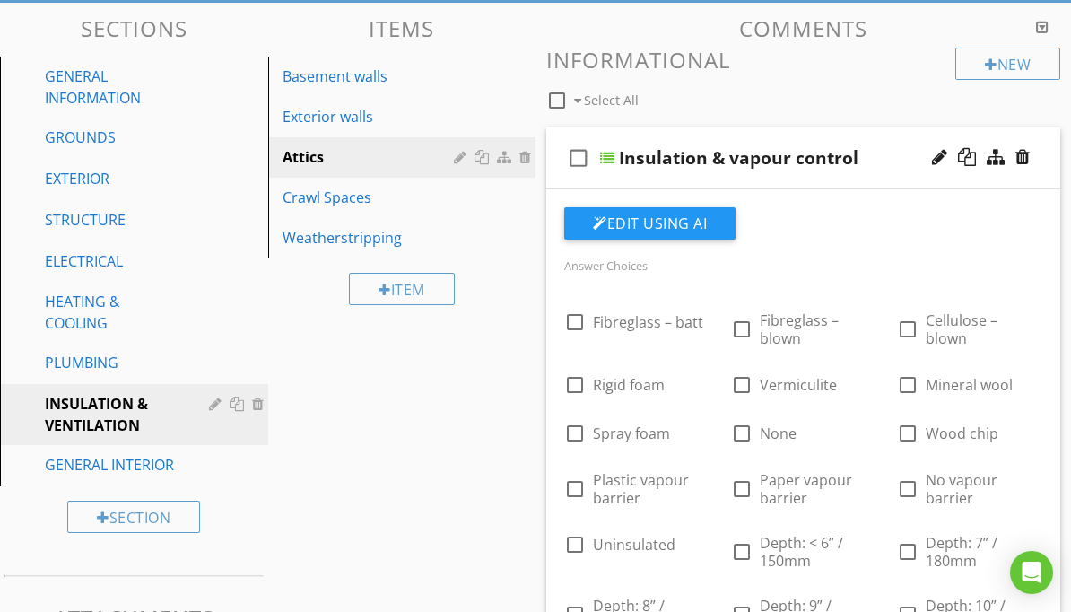
scroll to position [192, 0]
